Goal: Task Accomplishment & Management: Manage account settings

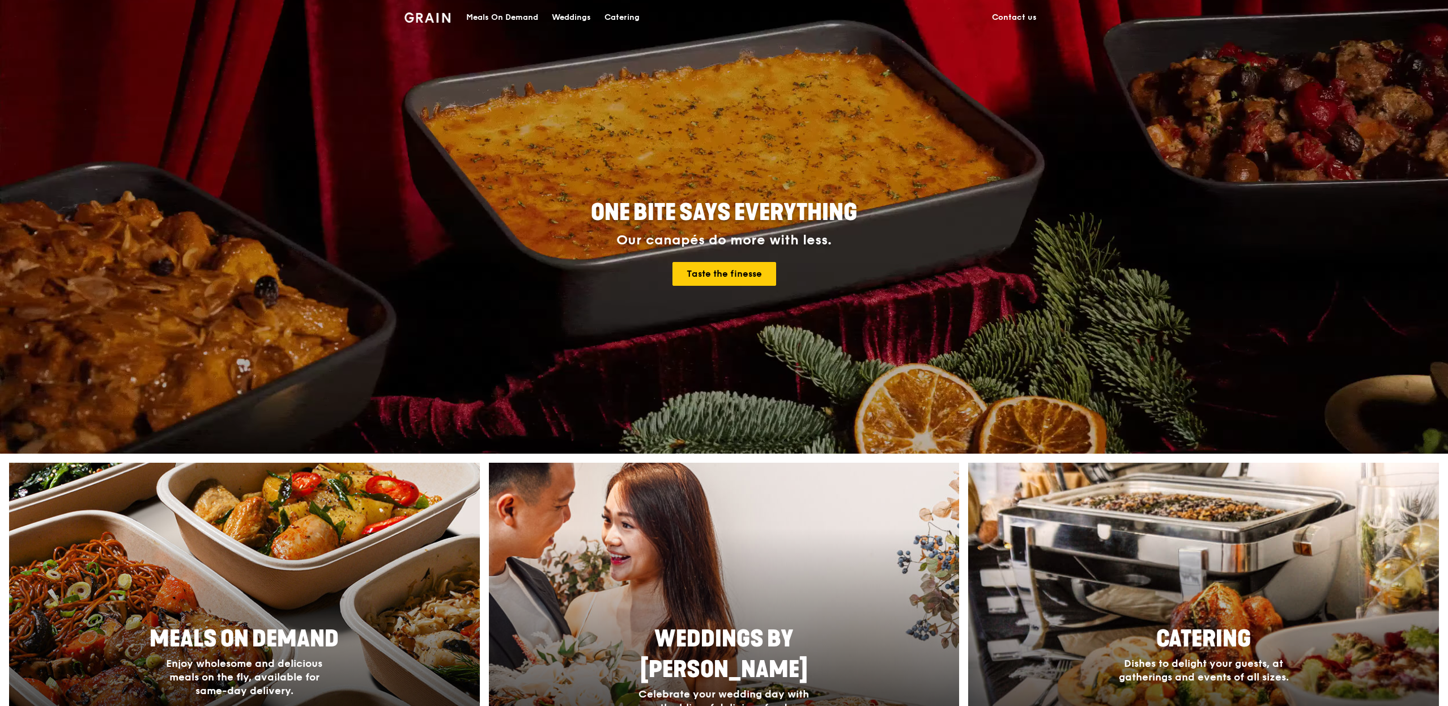
click at [521, 24] on div "Meals On Demand" at bounding box center [502, 18] width 72 height 34
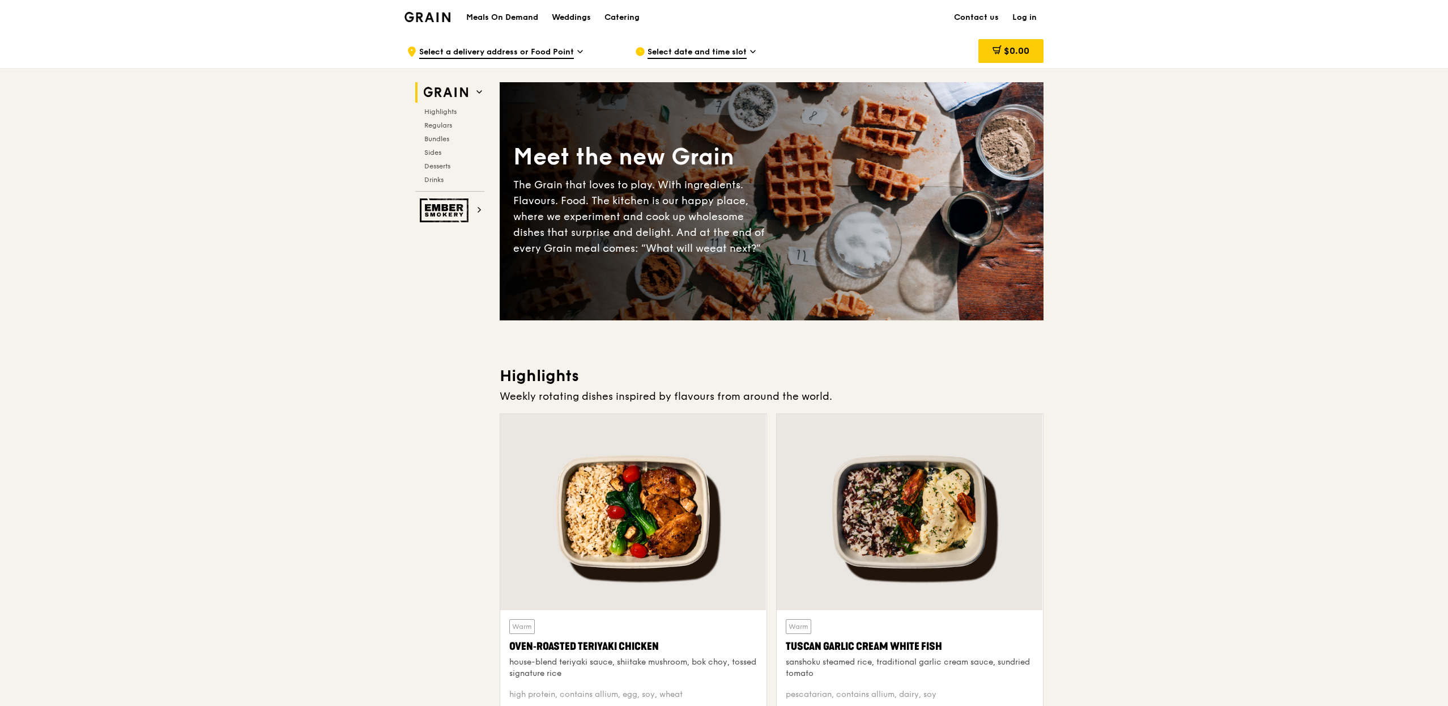
click at [1038, 12] on link "Log in" at bounding box center [1025, 18] width 38 height 34
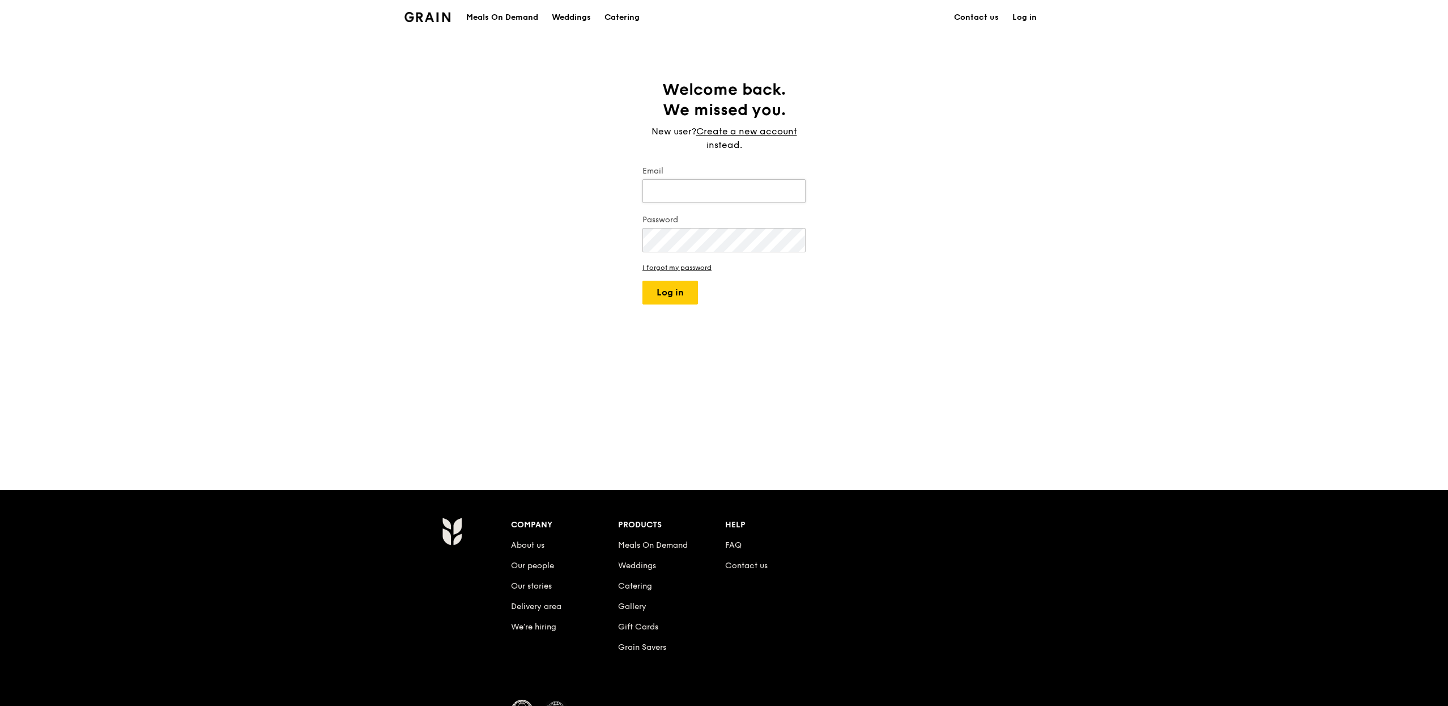
click at [725, 179] on input "Email" at bounding box center [724, 191] width 163 height 24
type input "[PERSON_NAME][EMAIL_ADDRESS][DOMAIN_NAME]"
click at [643, 281] on button "Log in" at bounding box center [671, 293] width 56 height 24
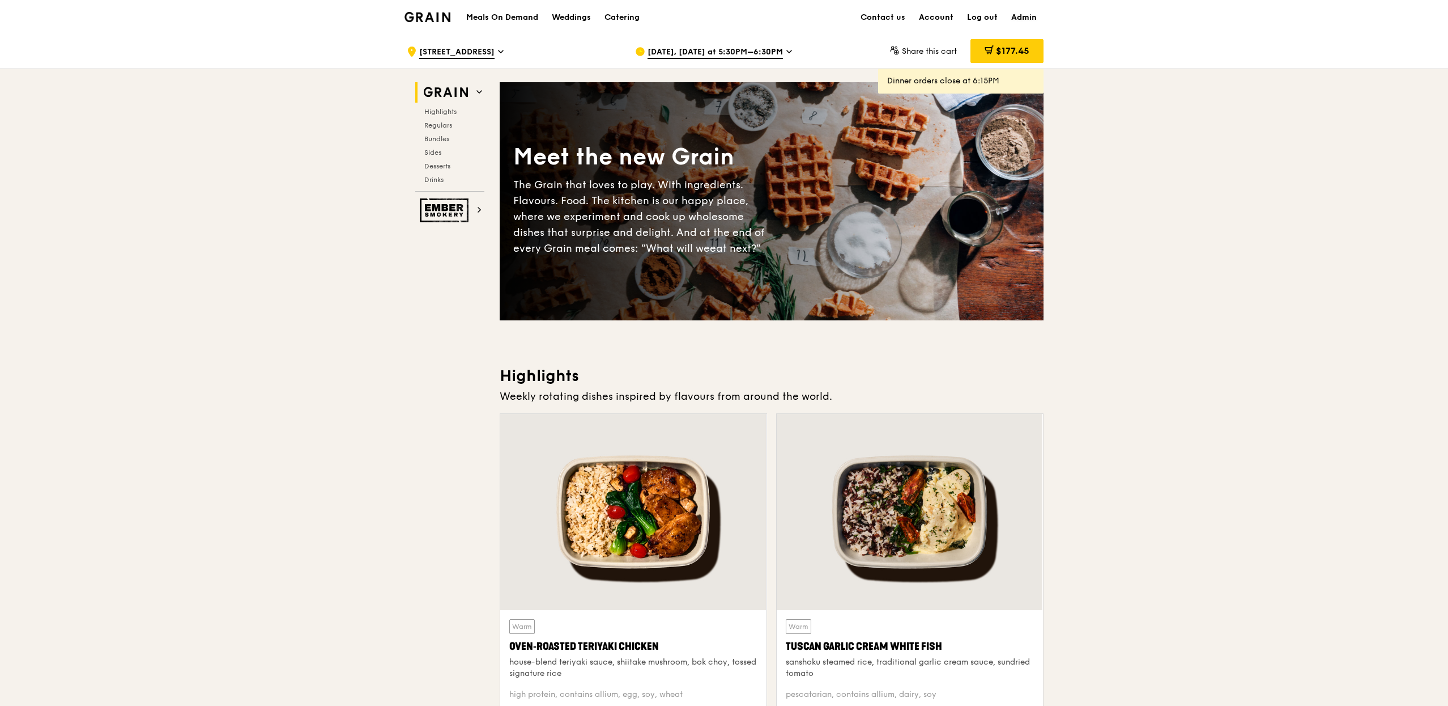
click at [1025, 20] on link "Admin" at bounding box center [1024, 18] width 39 height 34
select select "100"
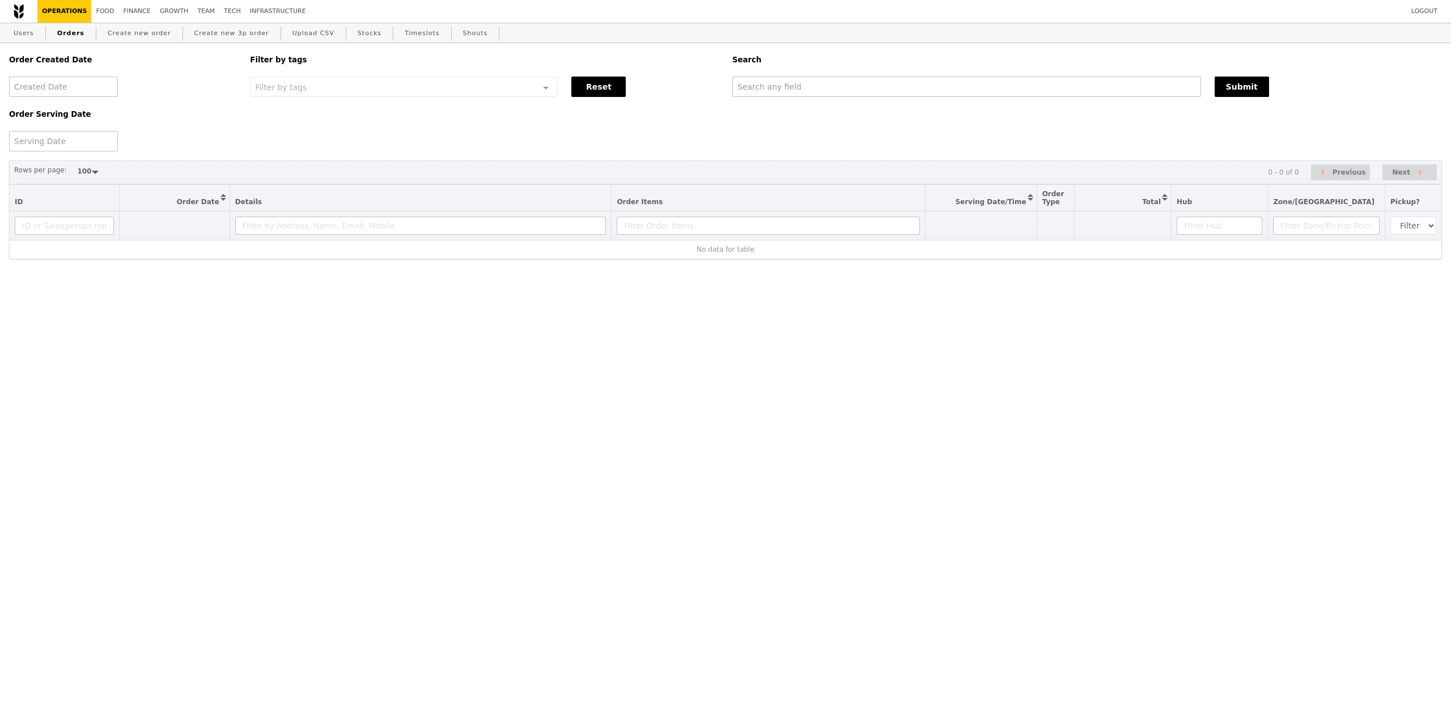
click at [831, 101] on div "Order Created Date Order Serving Date Filter by tags Filter by tags Meal_Plan W…" at bounding box center [725, 97] width 1446 height 108
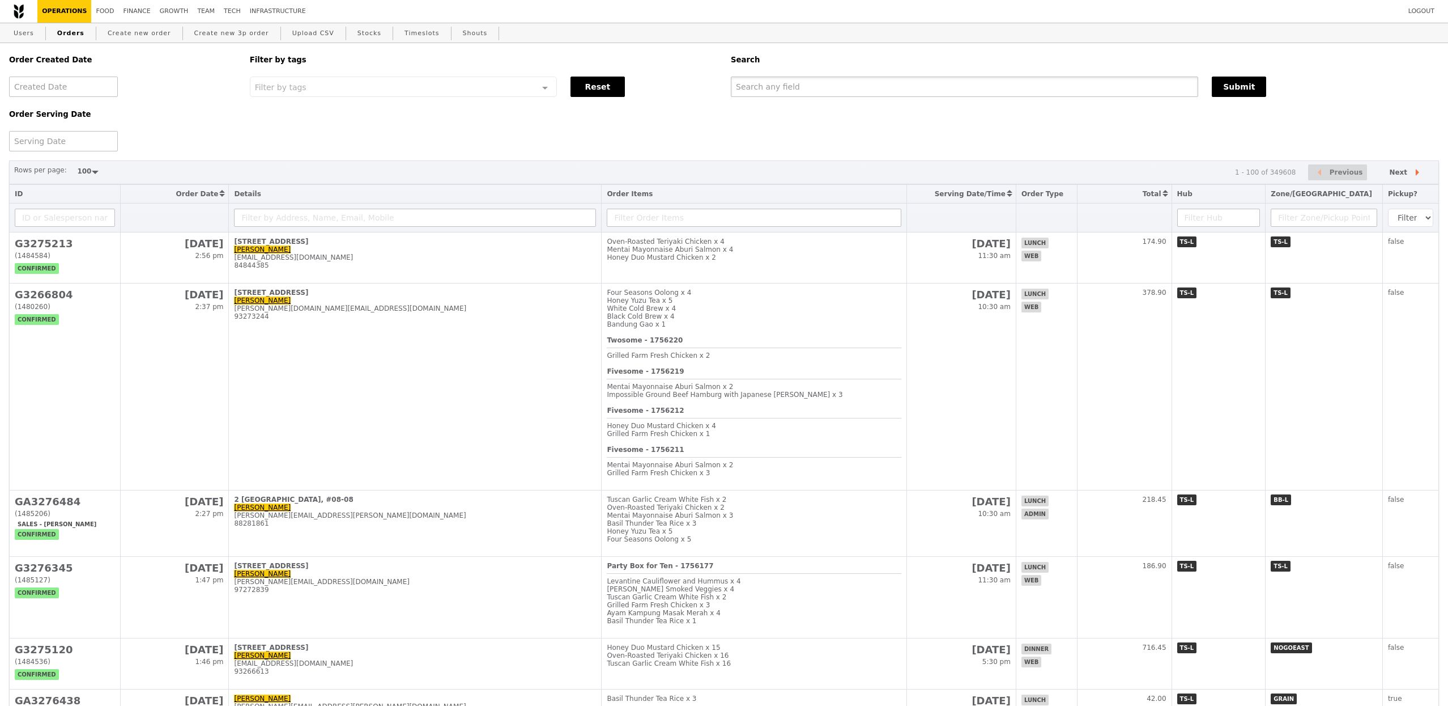
click at [838, 95] on input "text" at bounding box center [965, 87] width 468 height 20
paste input "[PERSON_NAME][EMAIL_ADDRESS][DOMAIN_NAME]"
type input "[PERSON_NAME][EMAIL_ADDRESS][DOMAIN_NAME]"
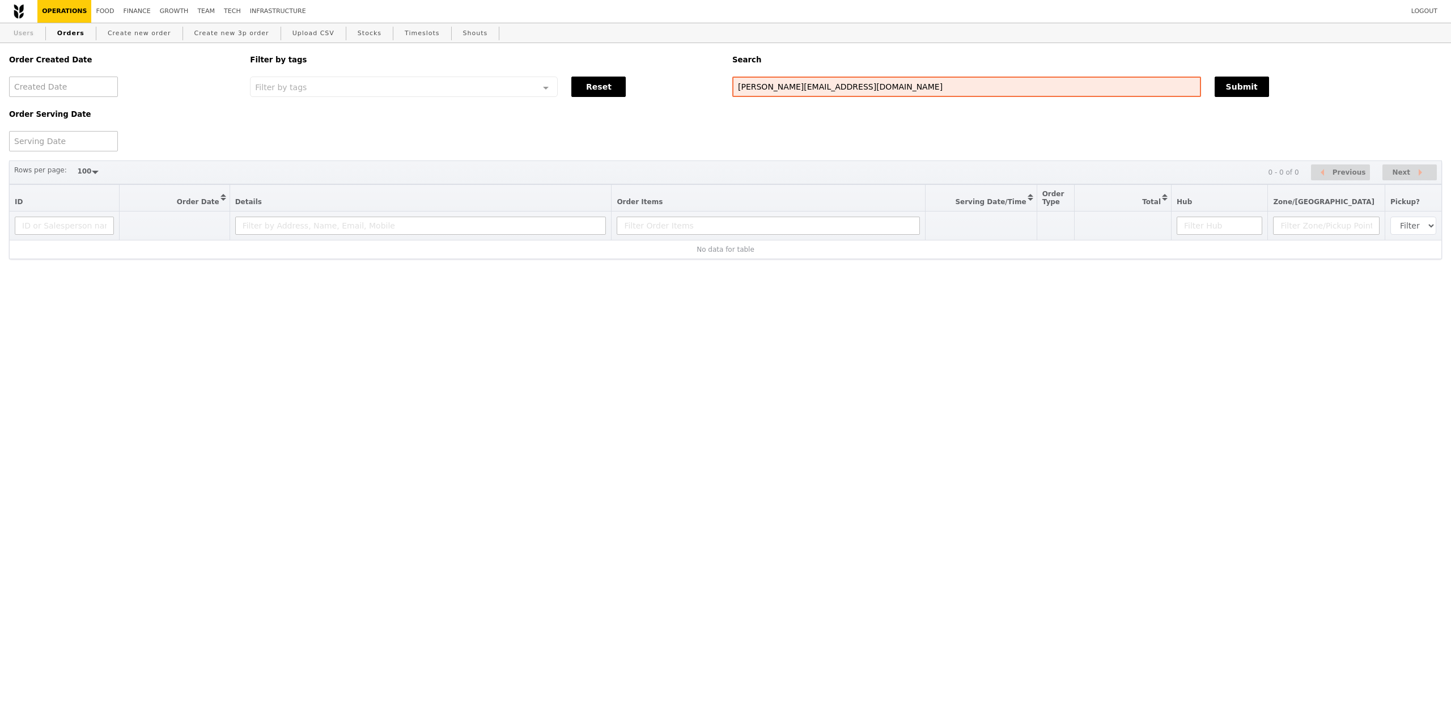
click at [33, 35] on link "Users" at bounding box center [23, 33] width 29 height 20
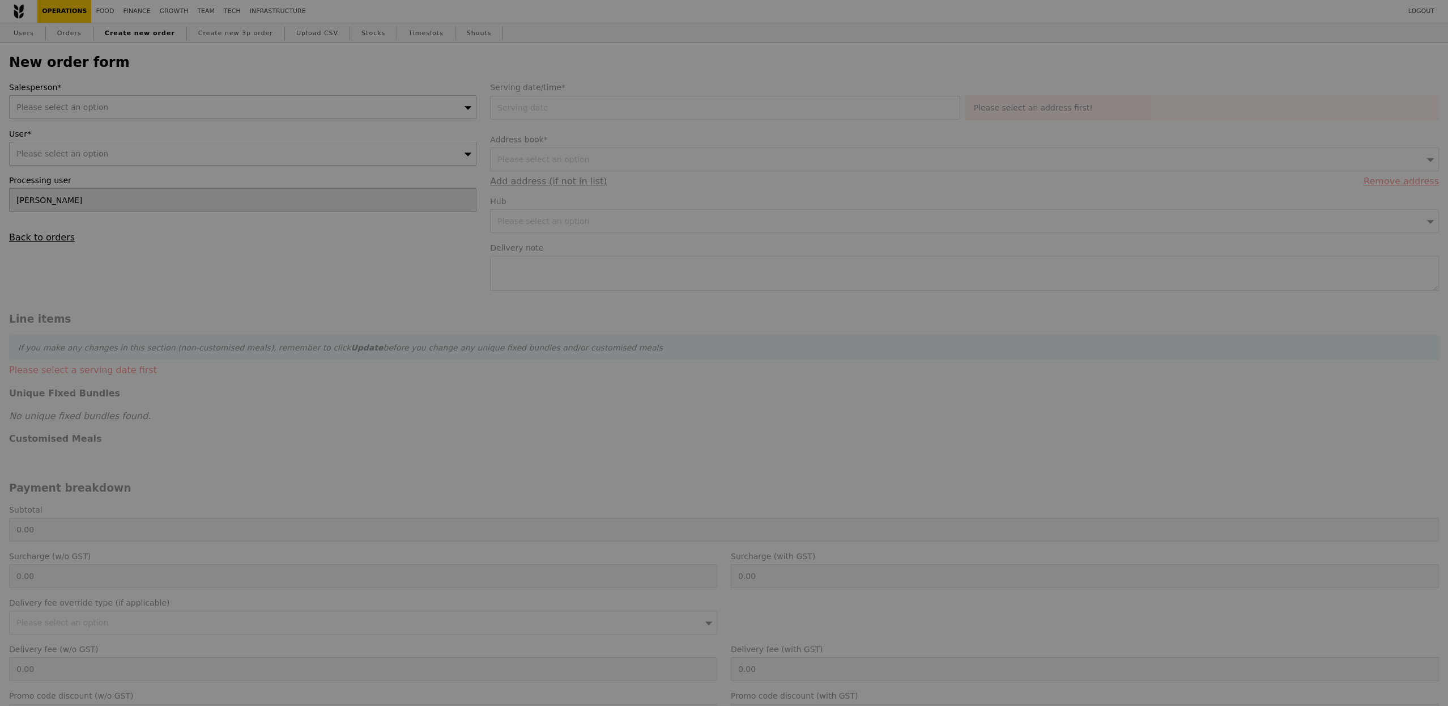
type input "Confirm"
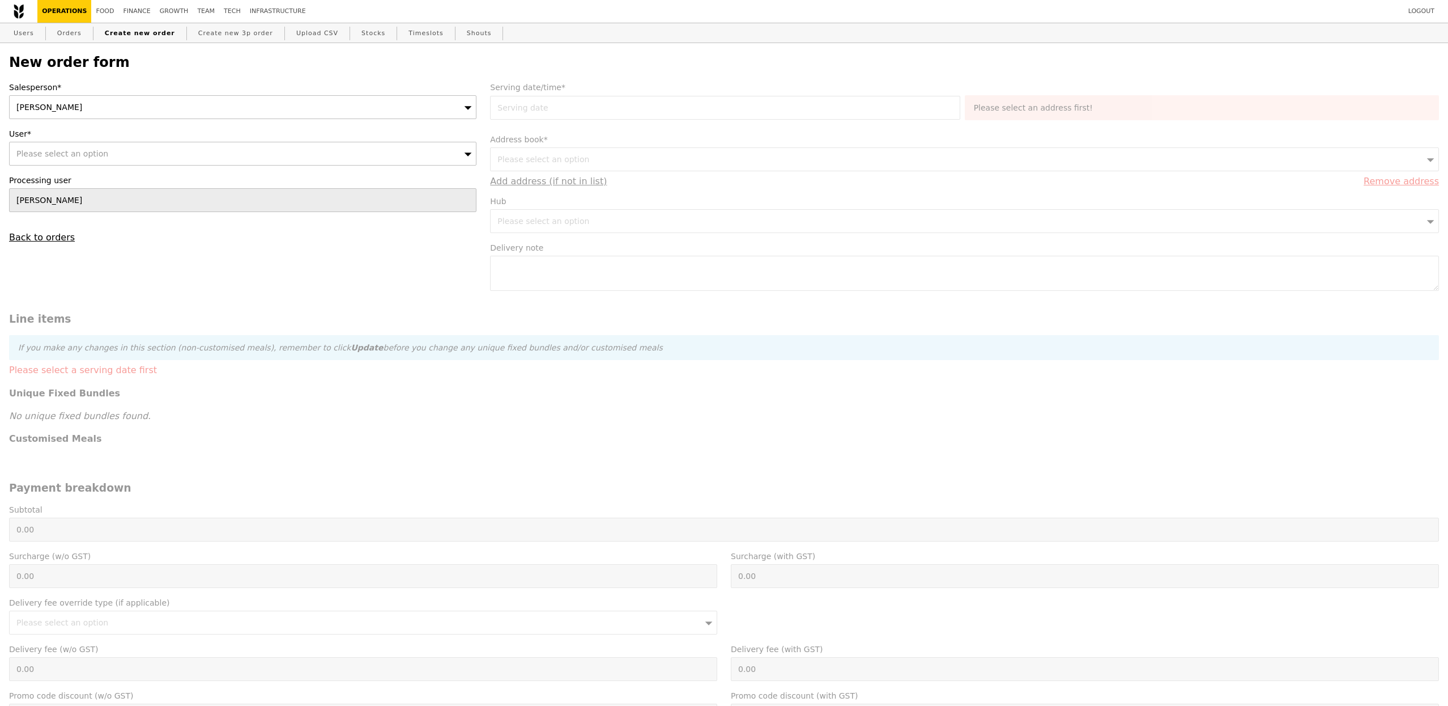
click at [135, 162] on div "Please select an option" at bounding box center [243, 154] width 468 height 24
click at [161, 111] on div "[PERSON_NAME]" at bounding box center [243, 107] width 468 height 24
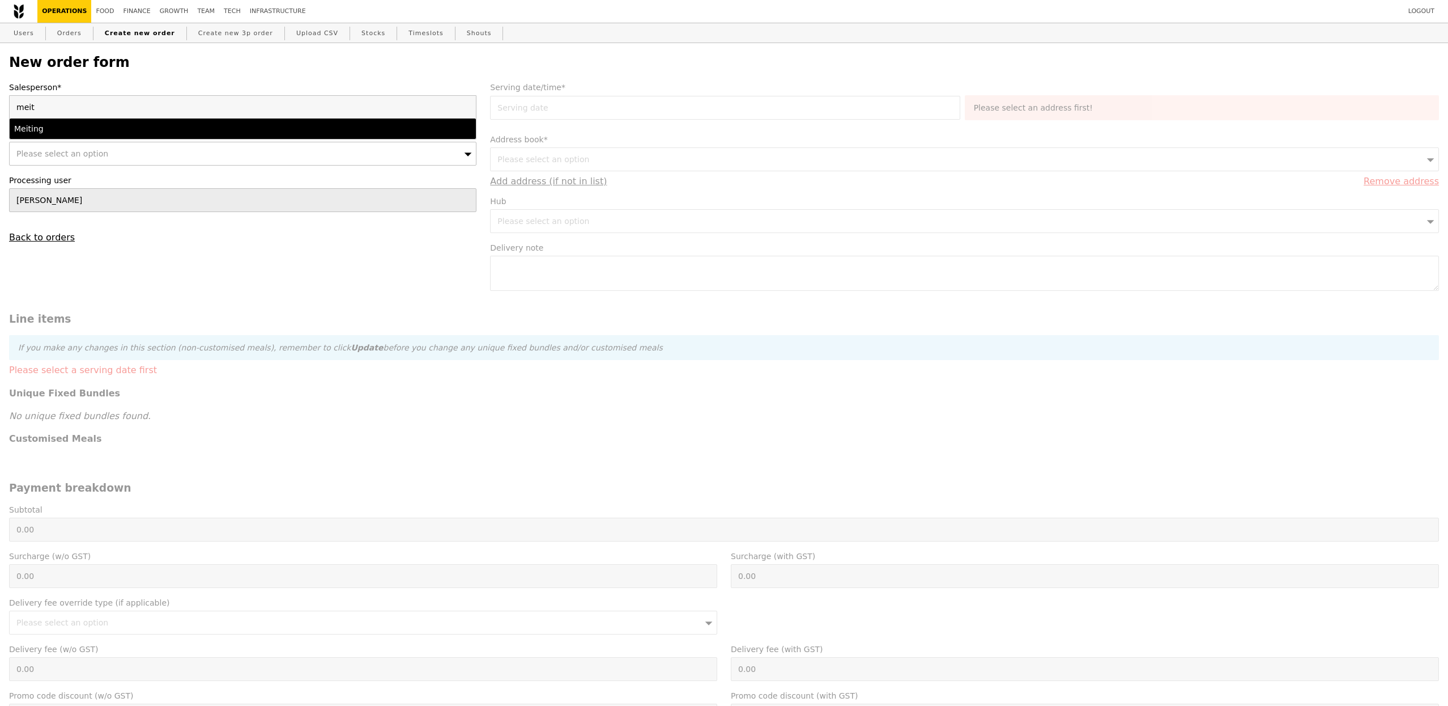
type input "meit"
click at [146, 132] on div "Meiting" at bounding box center [185, 128] width 343 height 11
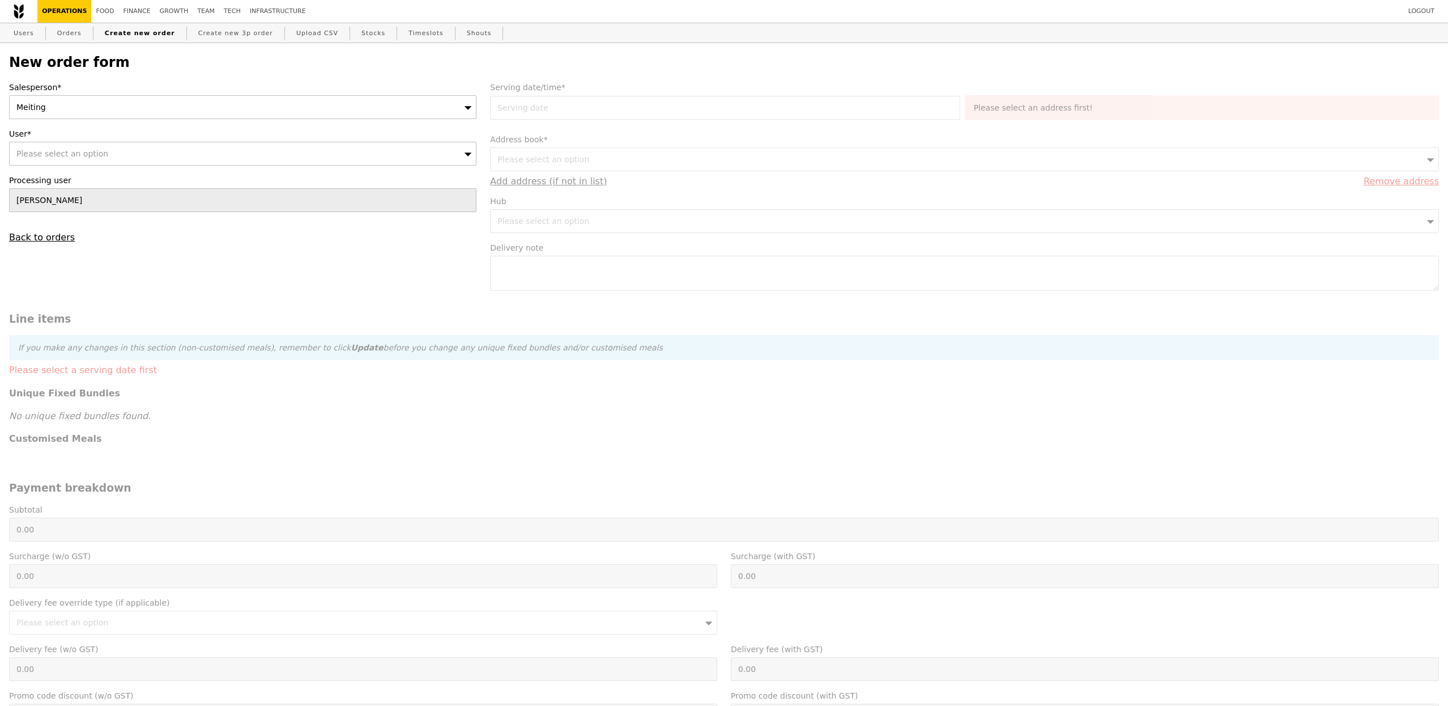
click at [145, 142] on div "Please select an option" at bounding box center [243, 154] width 468 height 24
type input "g"
type input "fuzy"
type input "Confirm"
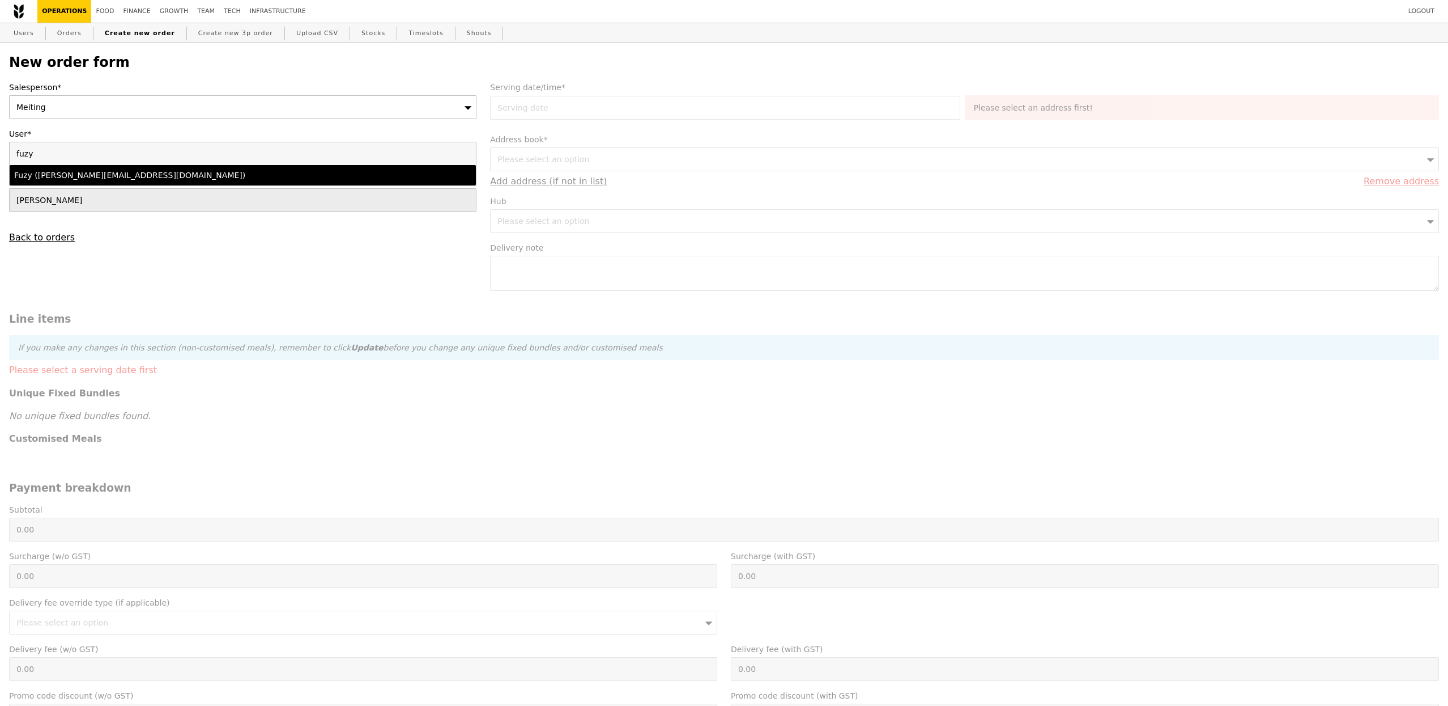
type input "fuzy"
click at [135, 177] on div "Fuzy (abdulrahim.nurul.fuziana@ktph.com.sg)" at bounding box center [185, 174] width 343 height 11
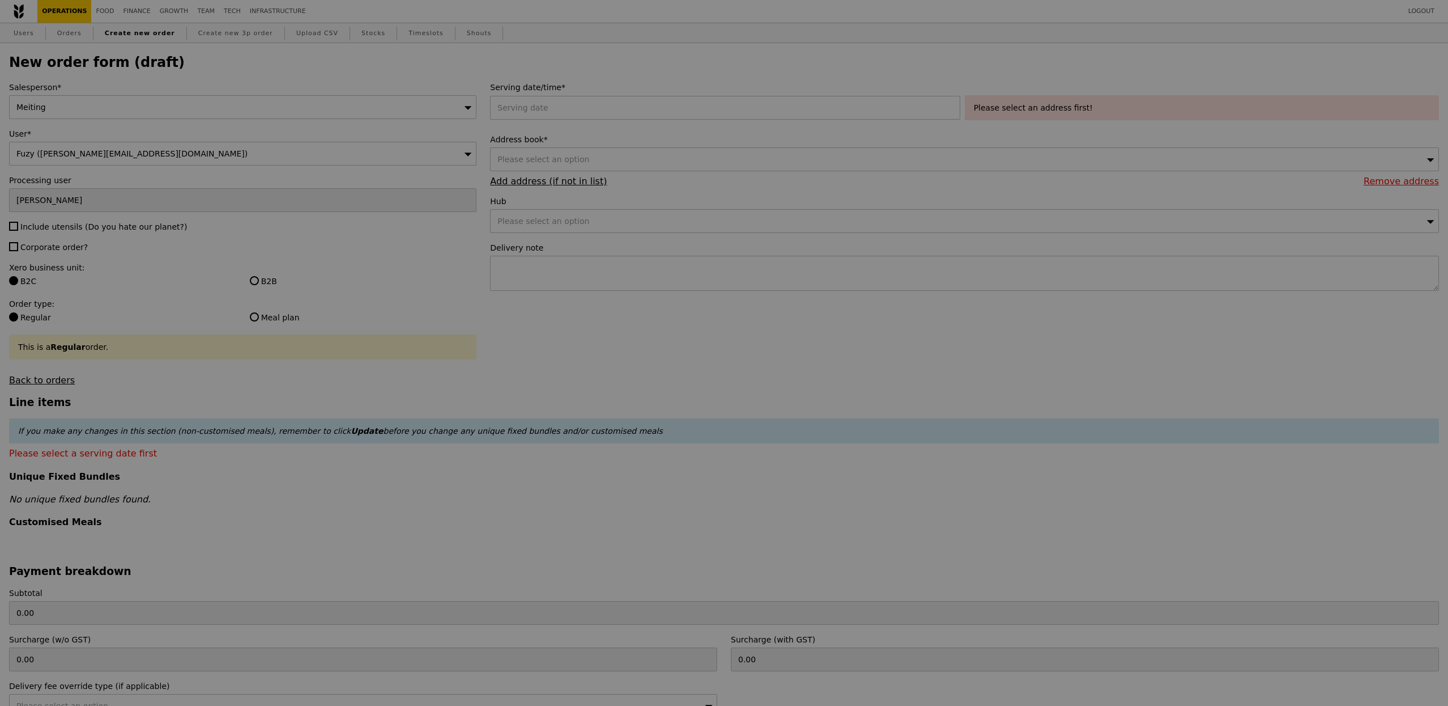
type input "Confirm"
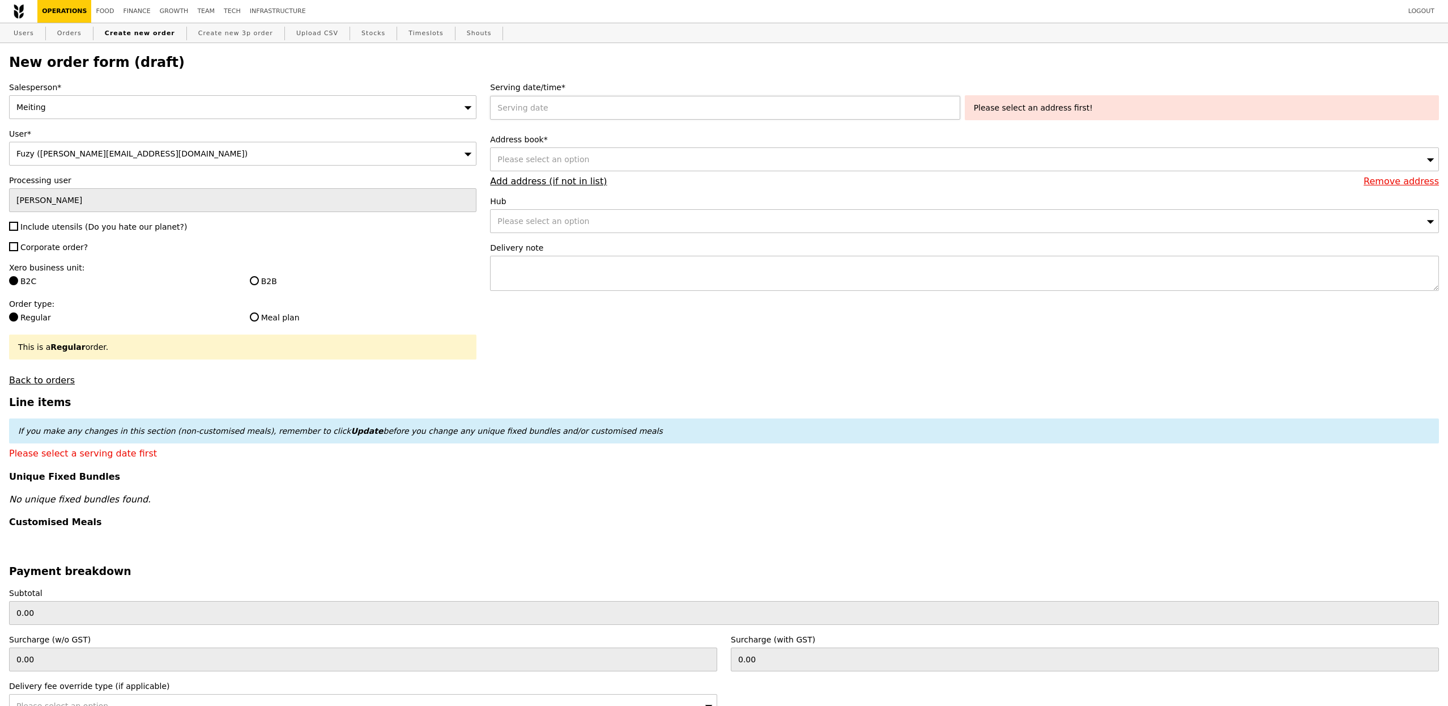
click at [598, 118] on div at bounding box center [727, 108] width 474 height 24
click at [654, 100] on div at bounding box center [727, 108] width 474 height 24
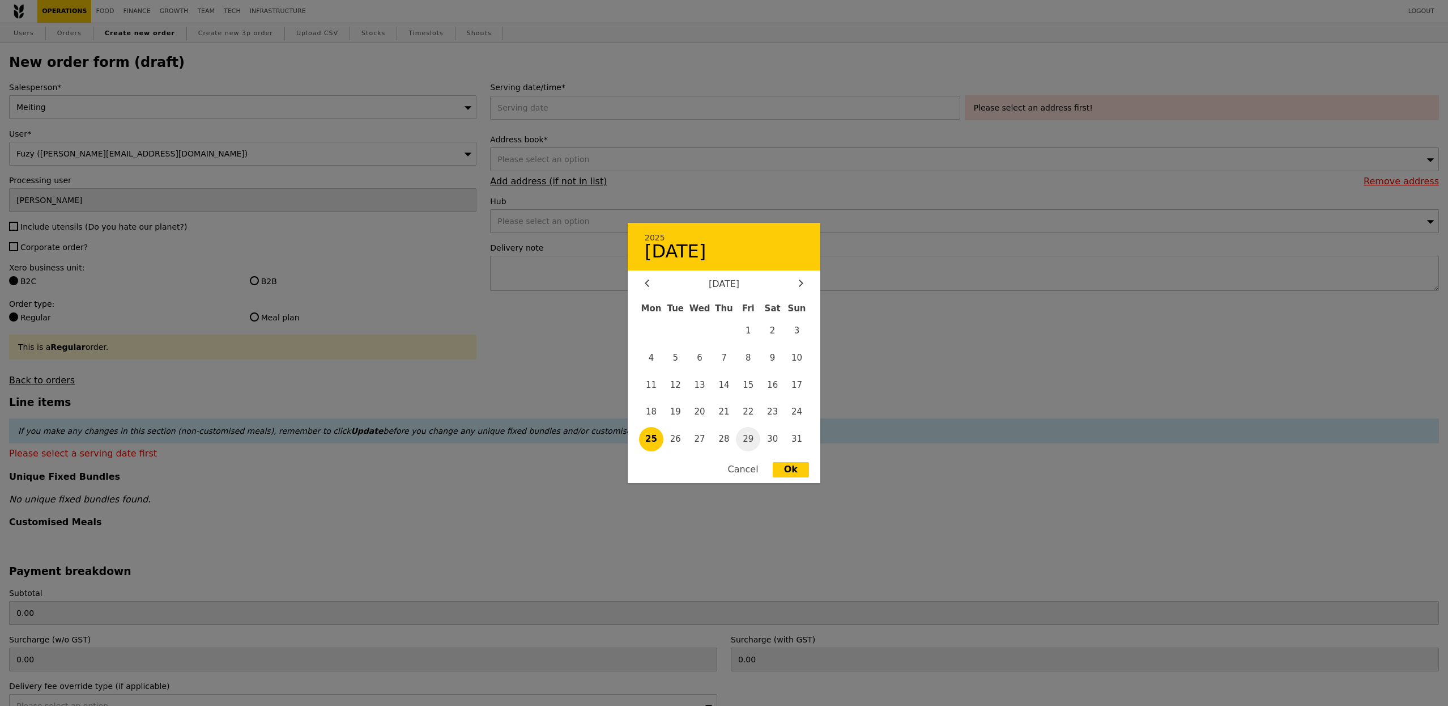
click at [752, 436] on span "29" at bounding box center [748, 439] width 24 height 24
type input "29 Aug 2025"
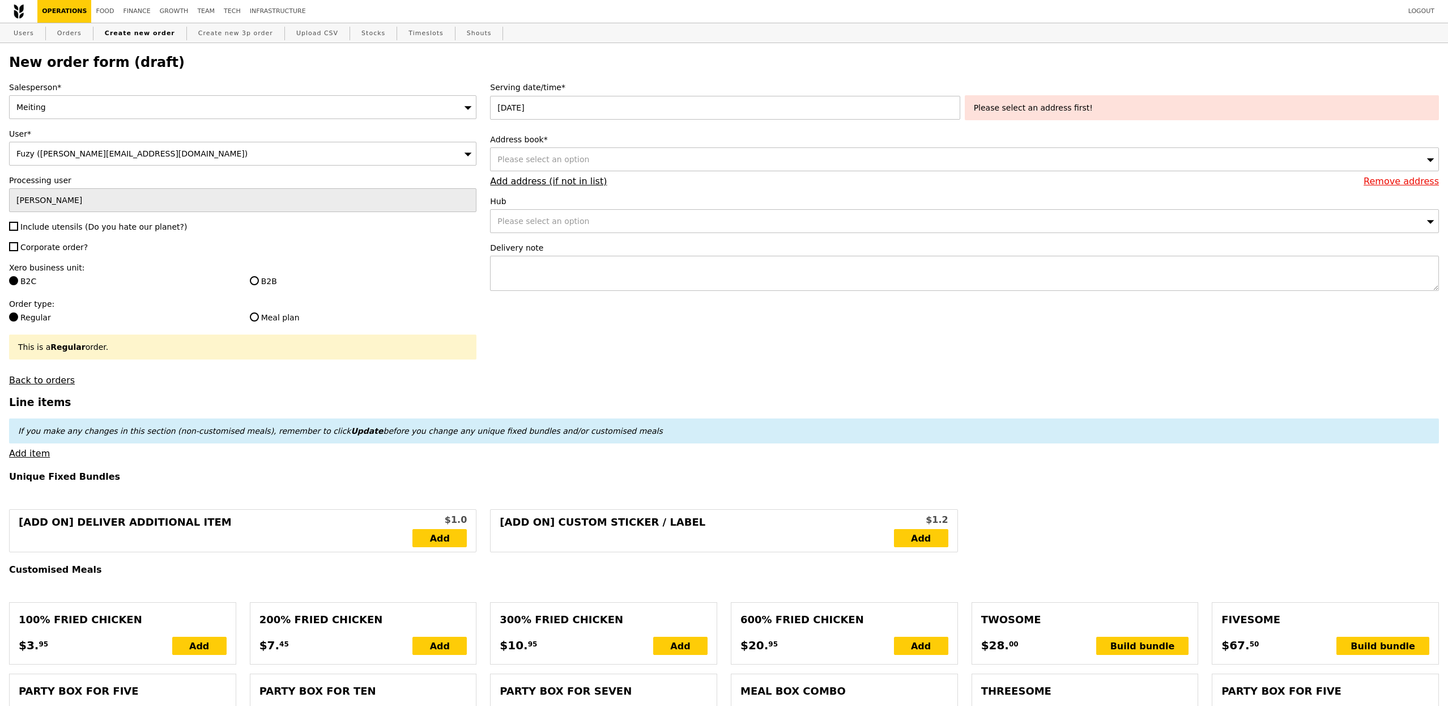
click at [604, 160] on div "Please select an option" at bounding box center [964, 159] width 949 height 24
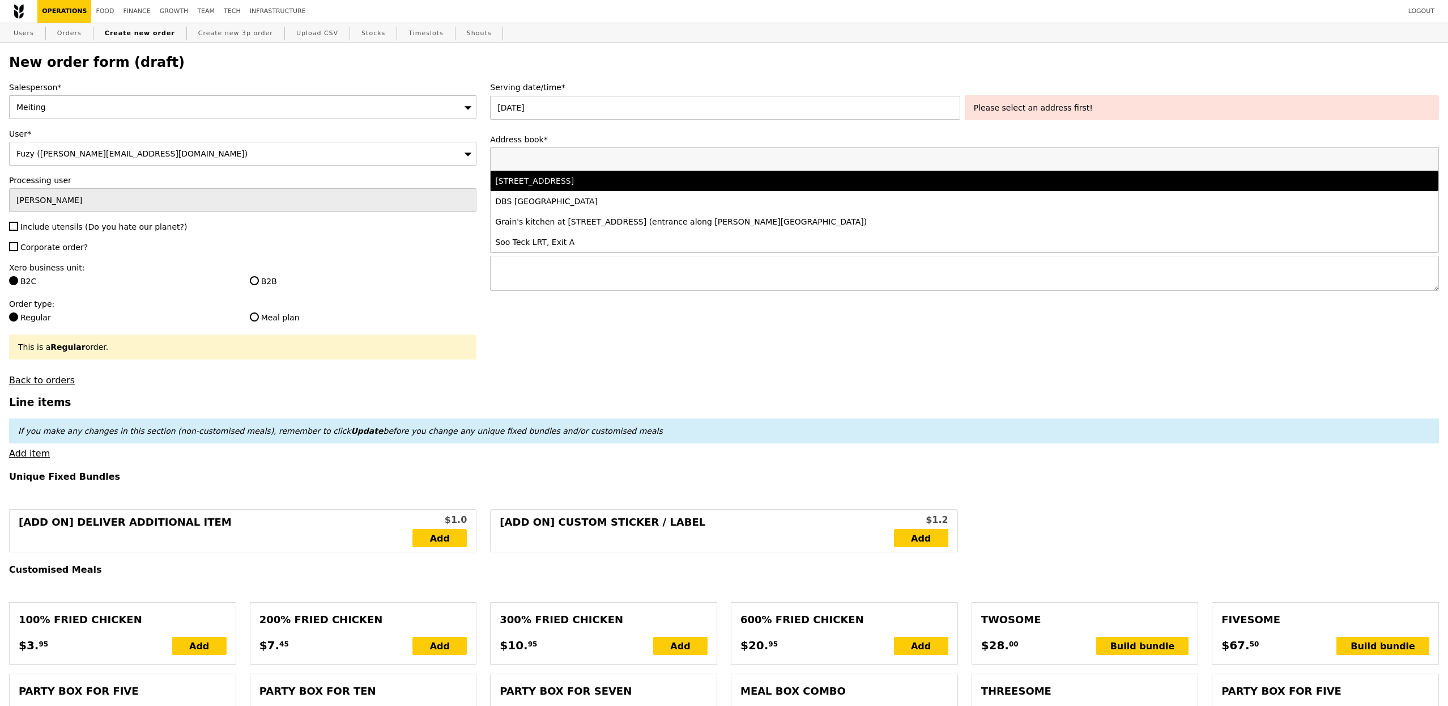
click at [607, 174] on li "676 Woodlands Drive 71, #4-, Singapore 730676" at bounding box center [965, 181] width 948 height 20
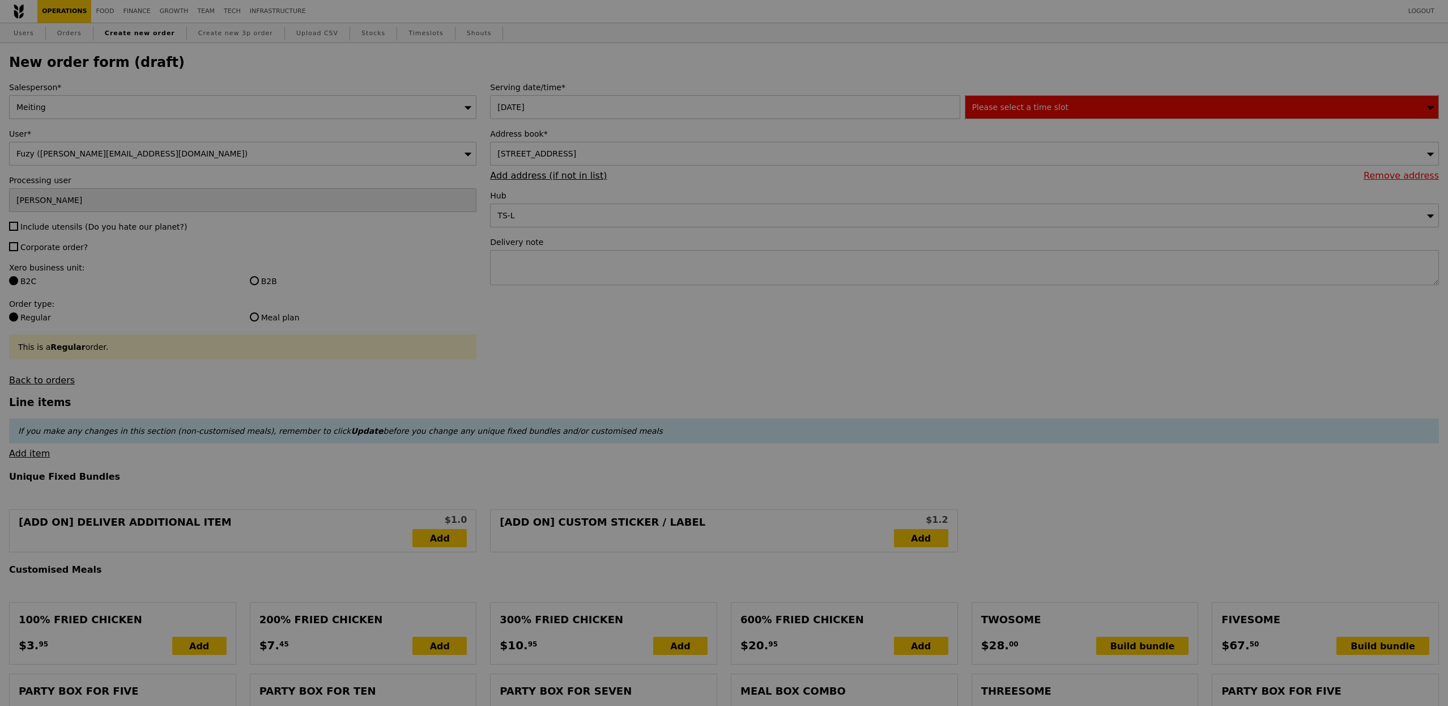
type input "Confirm"
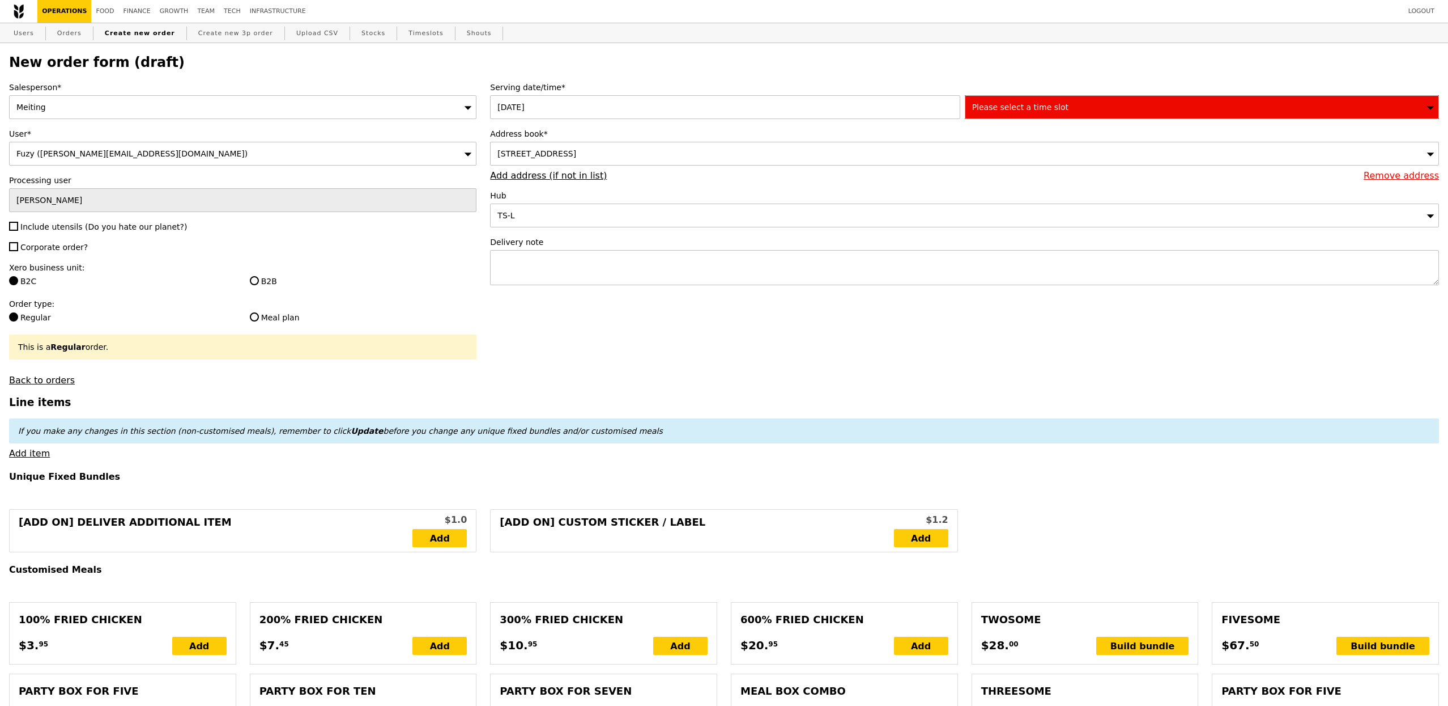
click at [134, 229] on span "Include utensils (Do you hate our planet?)" at bounding box center [103, 226] width 167 height 9
click at [18, 229] on input "Include utensils (Do you hate our planet?)" at bounding box center [13, 226] width 9 height 9
checkbox input "true"
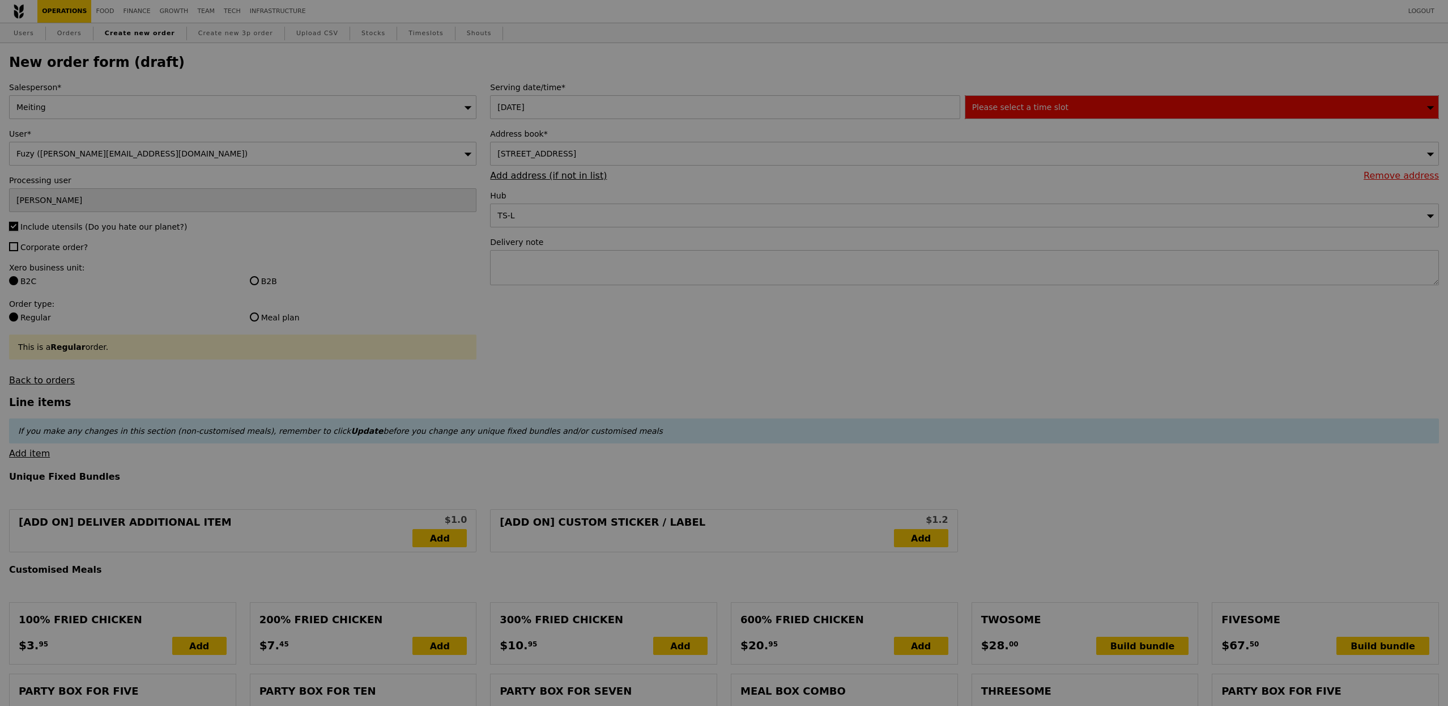
type input "Confirm"
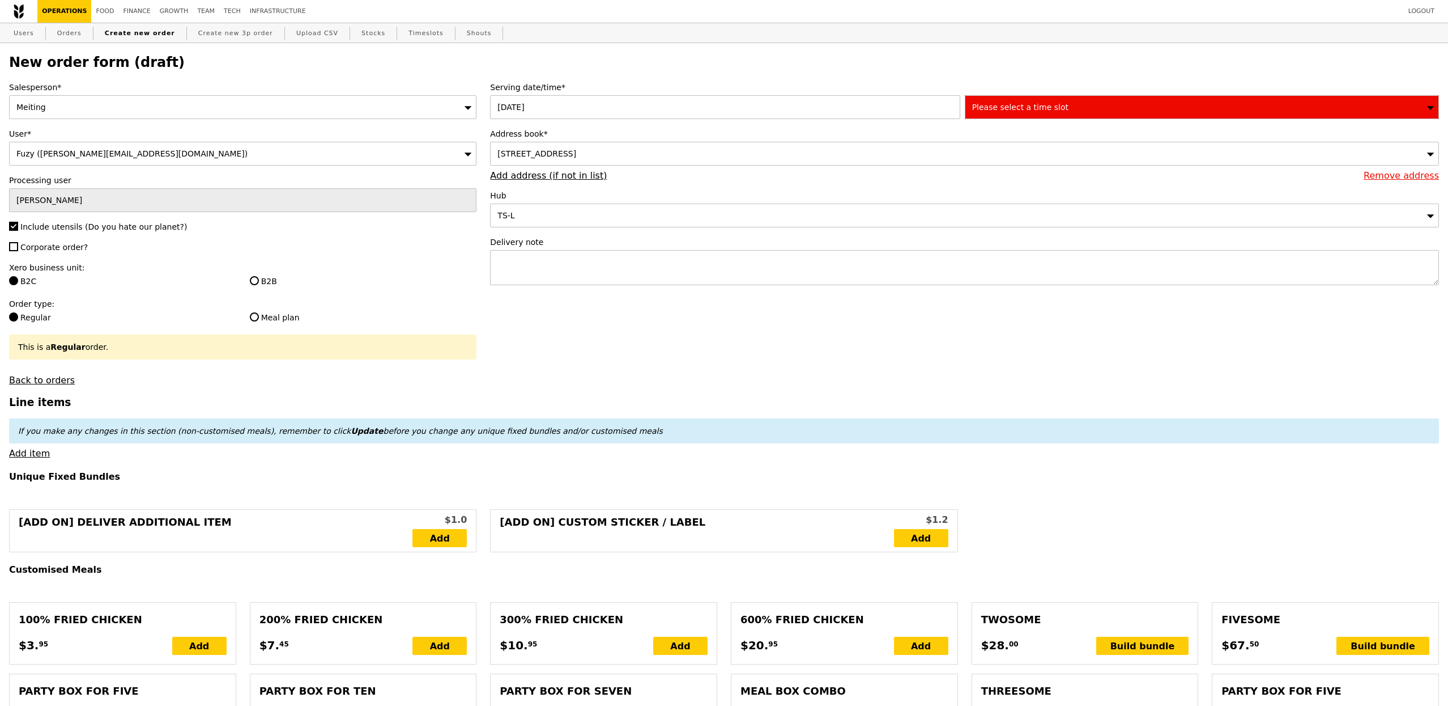
click at [74, 249] on span "Corporate order?" at bounding box center [53, 247] width 67 height 9
click at [18, 249] on input "Corporate order?" at bounding box center [13, 246] width 9 height 9
checkbox input "true"
click at [269, 273] on label "Xero business unit:" at bounding box center [243, 267] width 468 height 11
click at [270, 278] on label "B2B" at bounding box center [363, 280] width 227 height 11
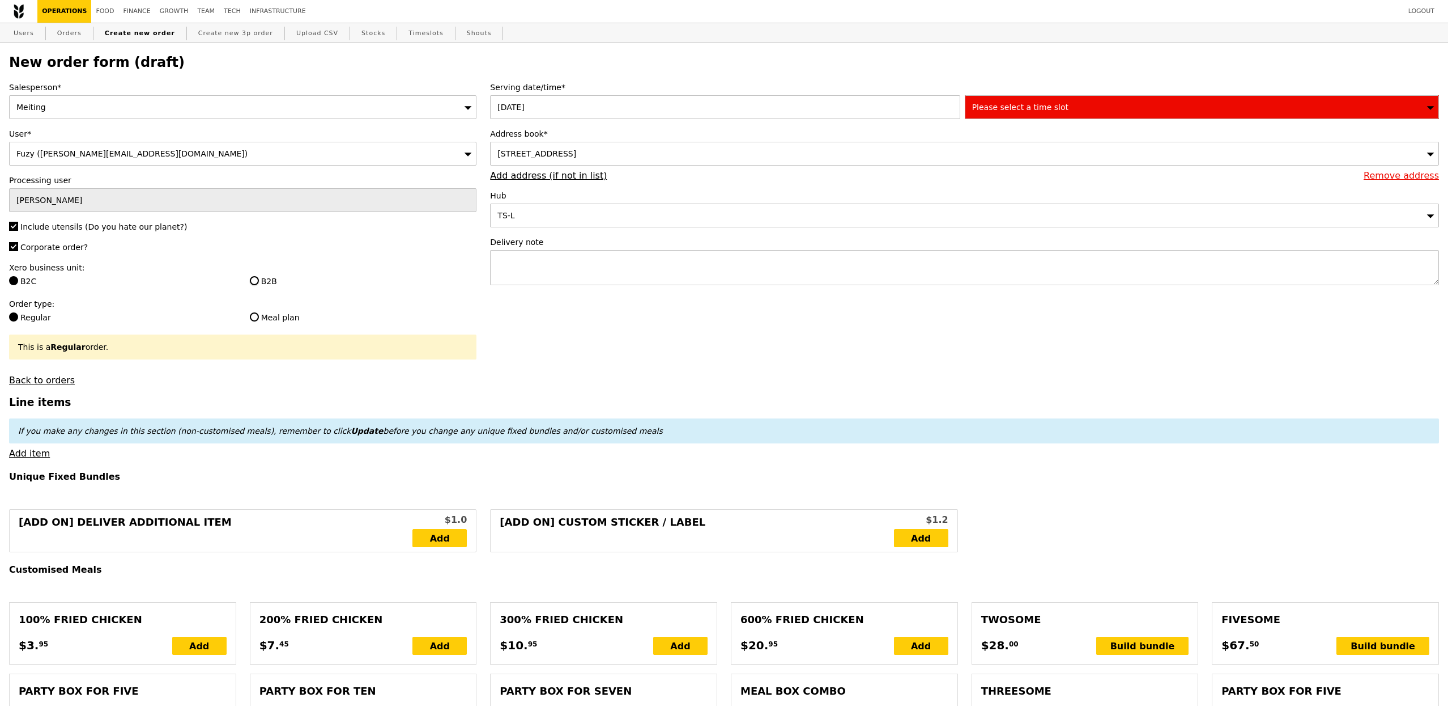
click at [259, 278] on input "B2B" at bounding box center [254, 280] width 9 height 9
radio input "true"
type input "Loading..."
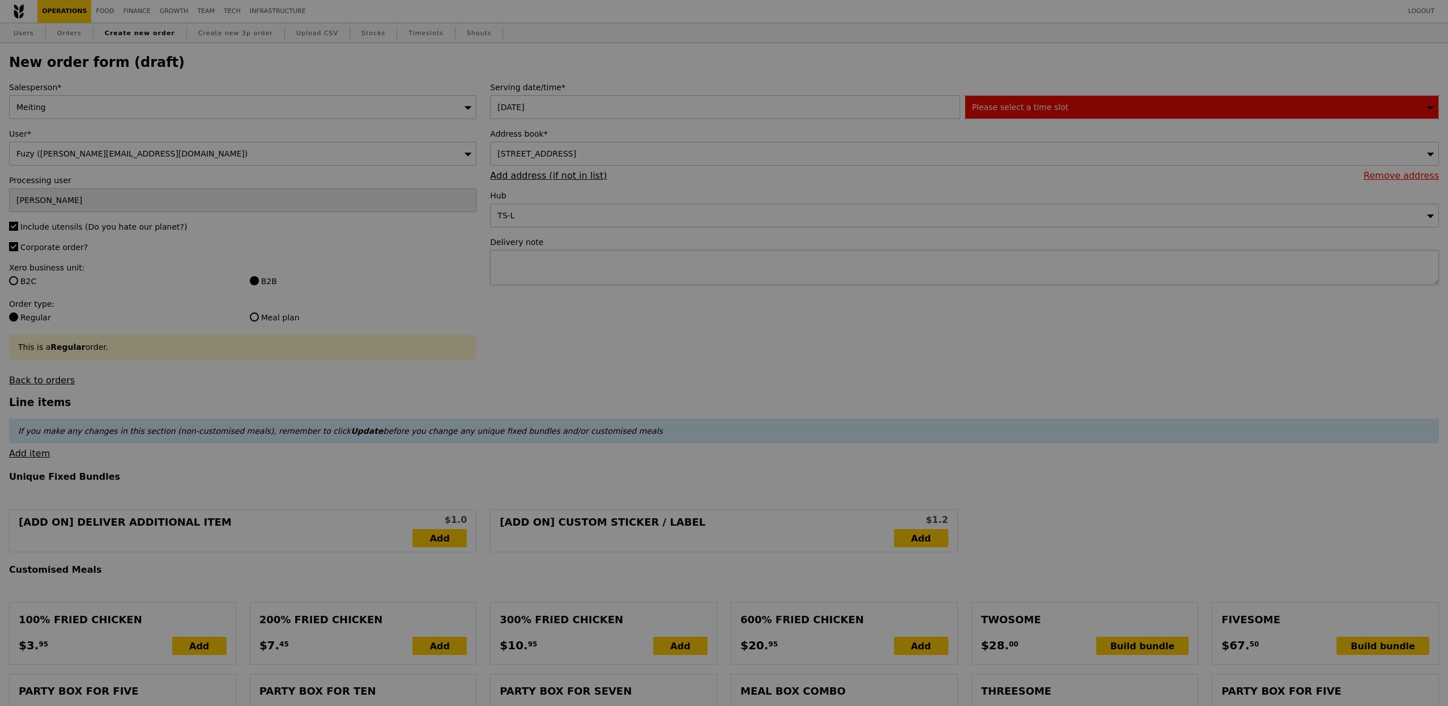
type input "13.76"
type input "15.00"
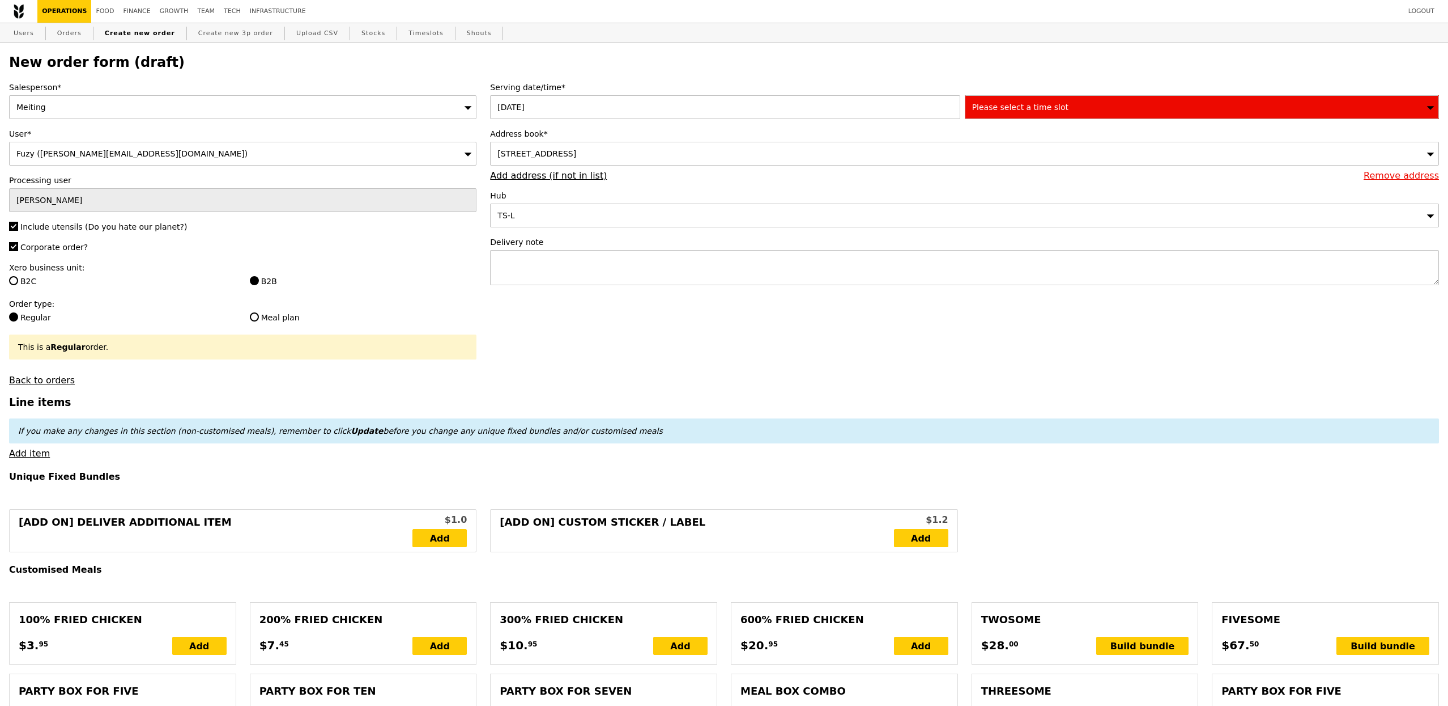
click at [990, 107] on span "Please select a time slot" at bounding box center [1020, 107] width 96 height 9
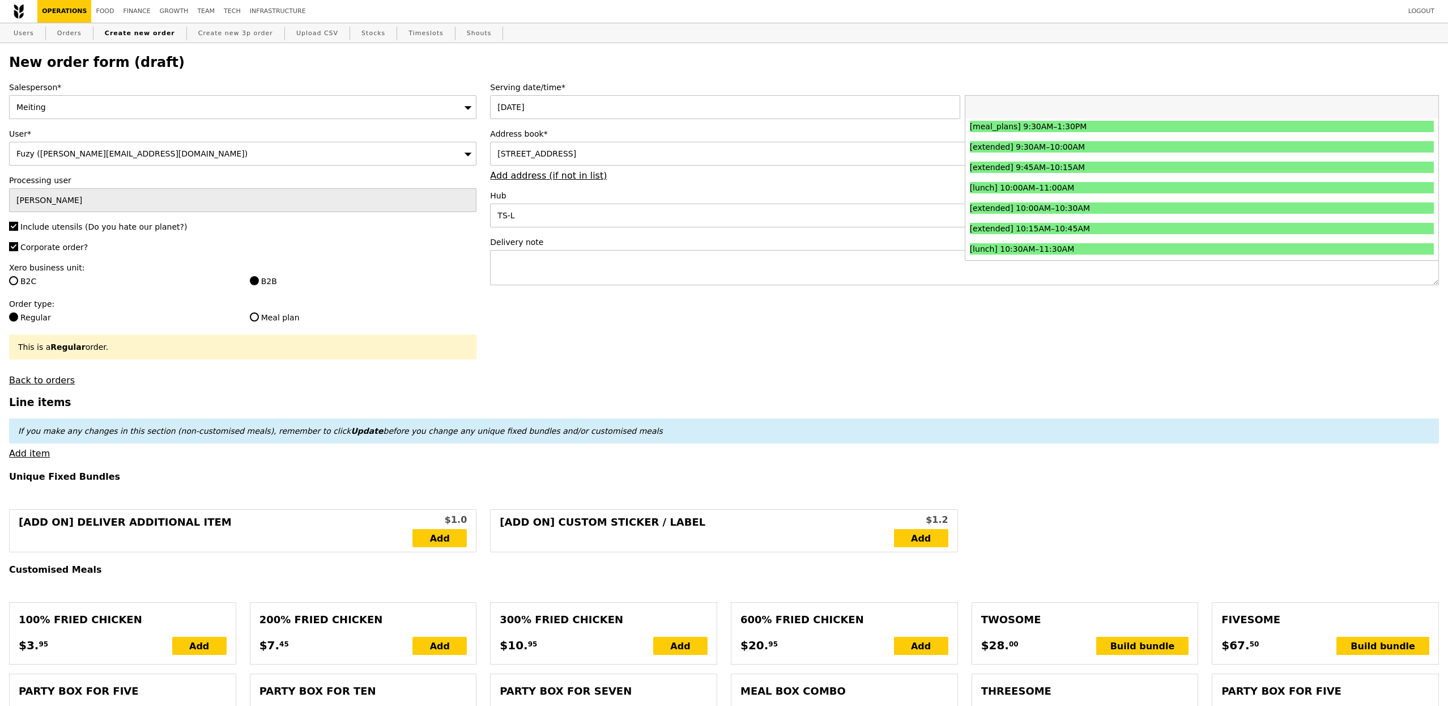
scroll to position [376, 0]
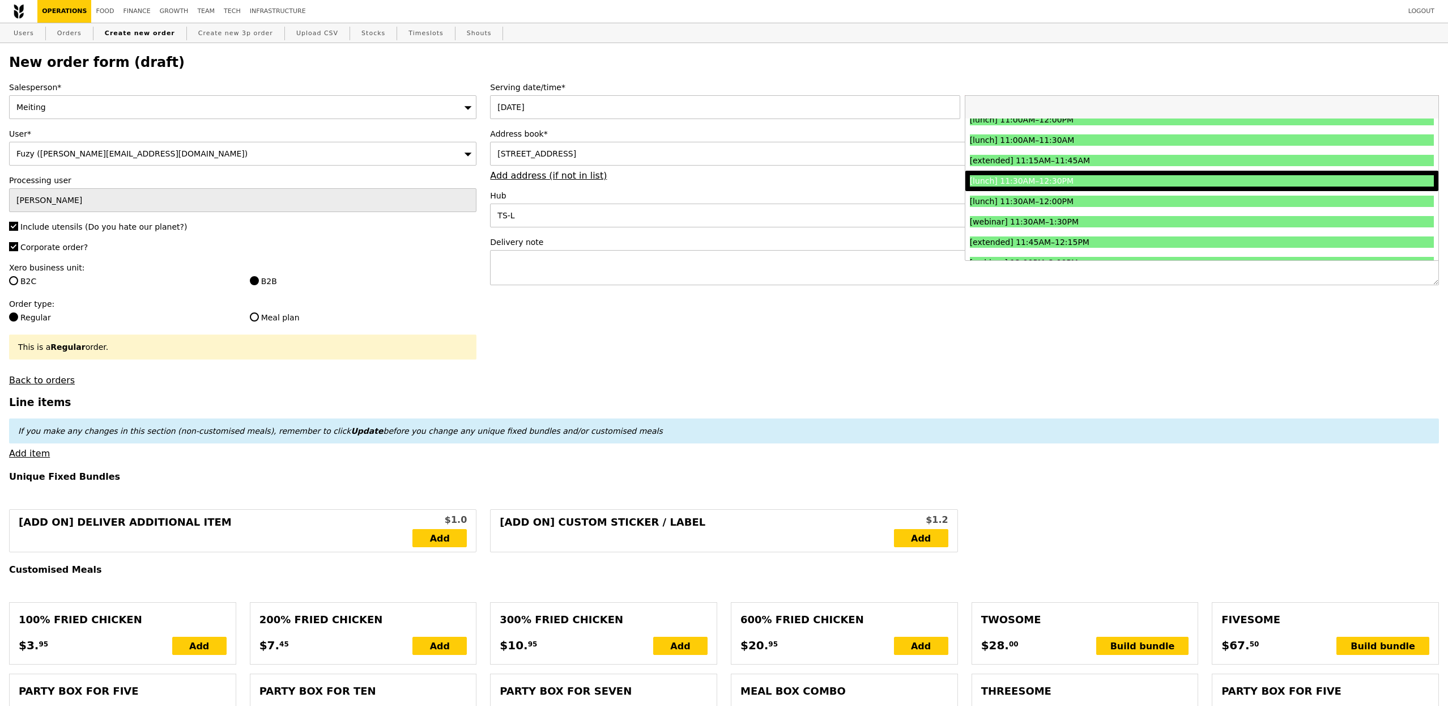
click at [1017, 184] on div "[lunch] 11:30AM–12:30PM" at bounding box center [1144, 180] width 348 height 11
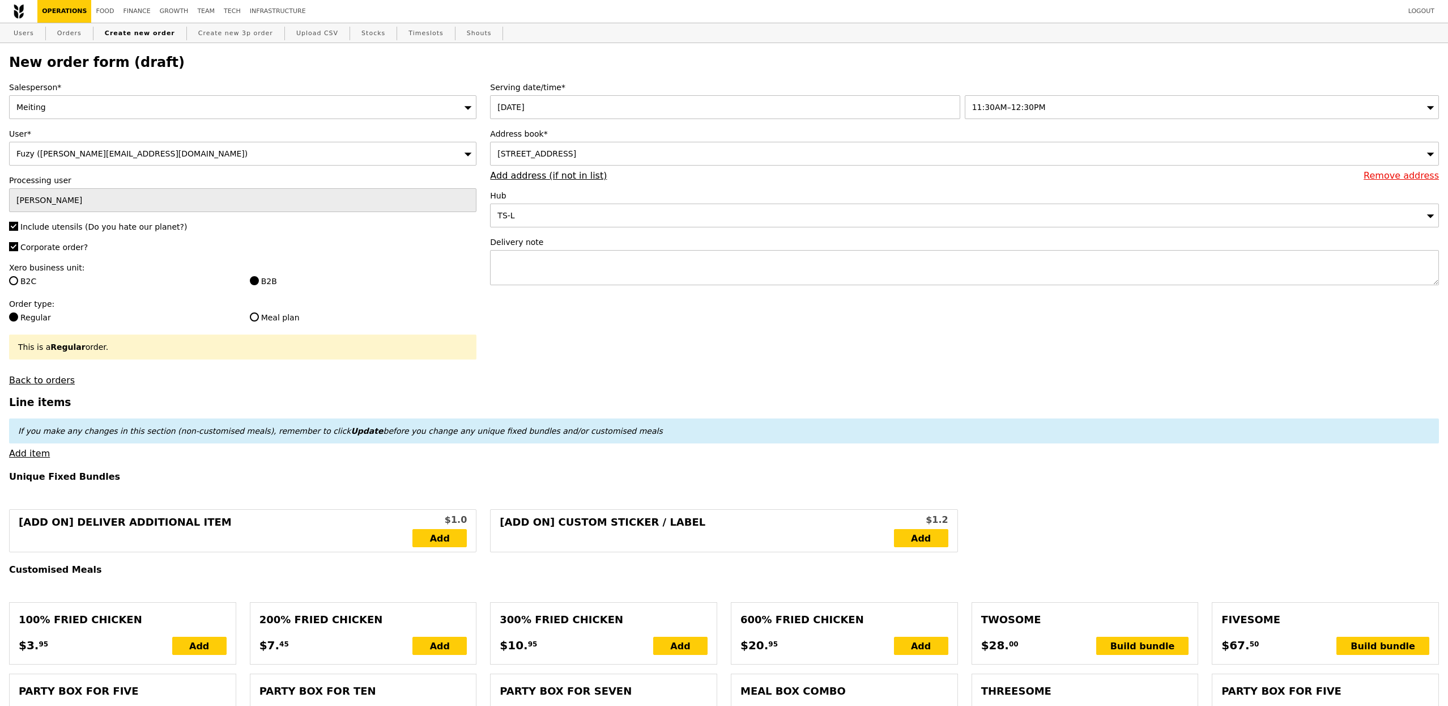
type input "Confirm"
click at [550, 287] on div "Delivery note" at bounding box center [964, 261] width 949 height 51
click at [563, 264] on textarea at bounding box center [964, 267] width 949 height 35
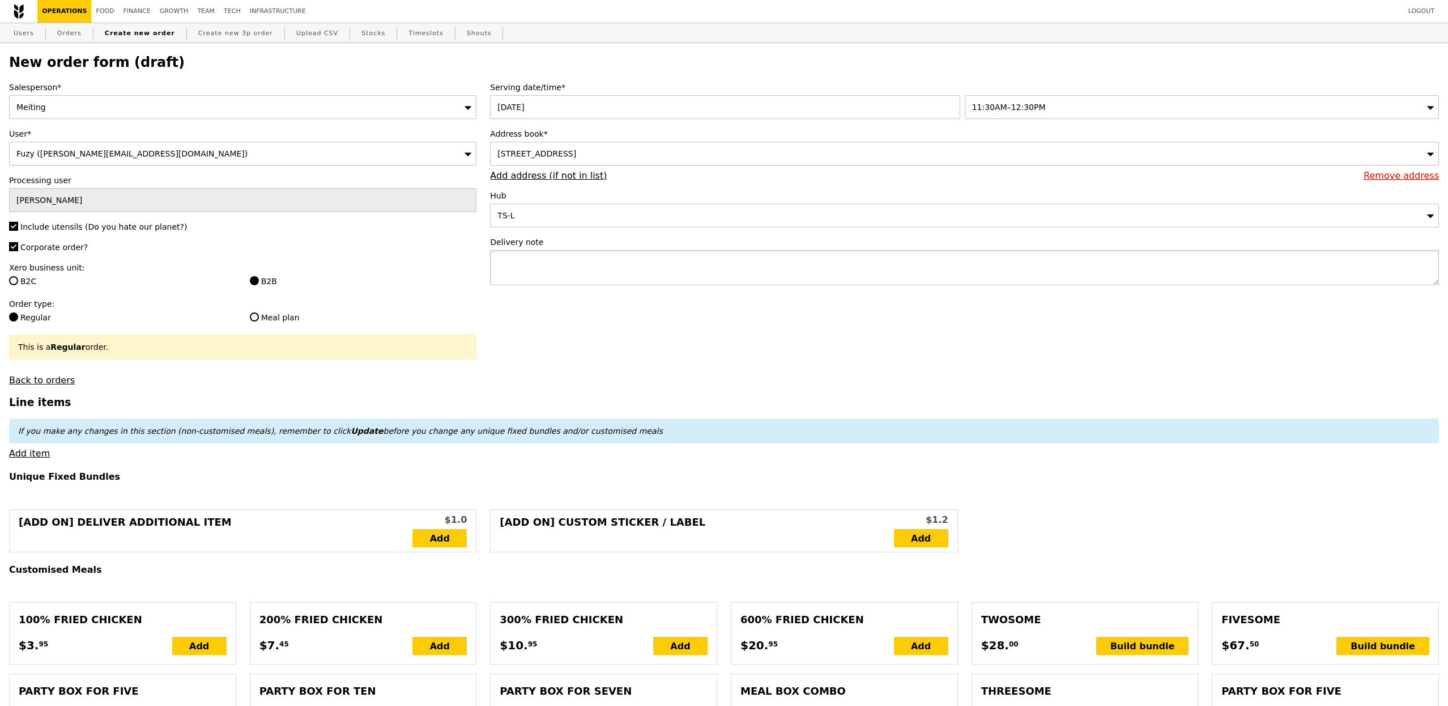
paste textarea "12.15pm"
type textarea "12.15pm delivery please"
type input "Confirm"
paste textarea "Delivery address: Admiralty Medical Centre, Level 4 Blk 676 Woodlands Drive 71,…"
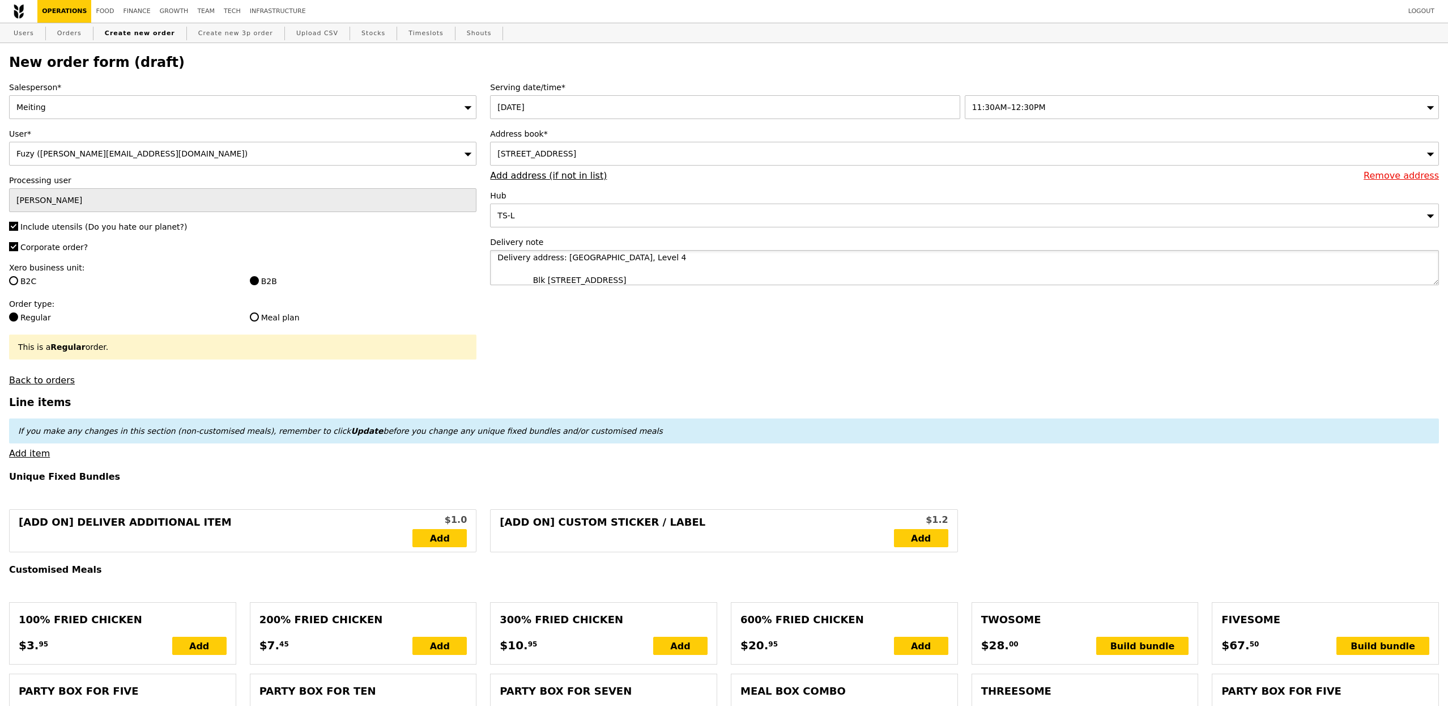
type textarea "12.15pm delivery please Delivery address: Admiralty Medical Centre, Level 4 Blk…"
type input "Confirm"
drag, startPoint x: 525, startPoint y: 281, endPoint x: 483, endPoint y: 281, distance: 41.4
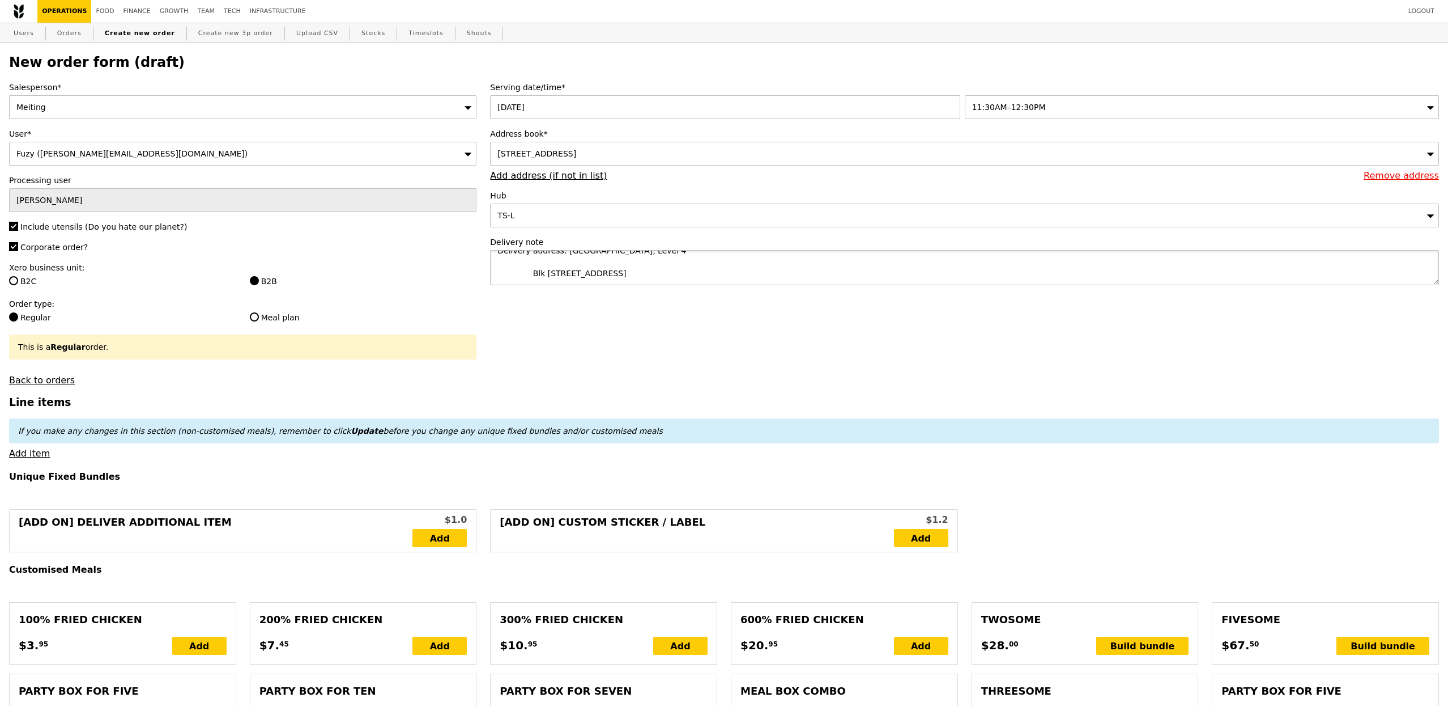
click at [483, 281] on div "Serving date/time* 29 Aug 2025 11:30AM–12:30PM Address book* 676 Woodlands Driv…" at bounding box center [964, 189] width 963 height 215
click at [518, 287] on div "Delivery note 12.15pm delivery please Delivery address: Admiralty Medical Centr…" at bounding box center [964, 261] width 949 height 51
drag, startPoint x: 524, startPoint y: 274, endPoint x: 495, endPoint y: 274, distance: 28.9
click at [495, 274] on textarea "12.15pm delivery please Delivery address: Admiralty Medical Centre, Level 4 Blk…" at bounding box center [964, 267] width 949 height 35
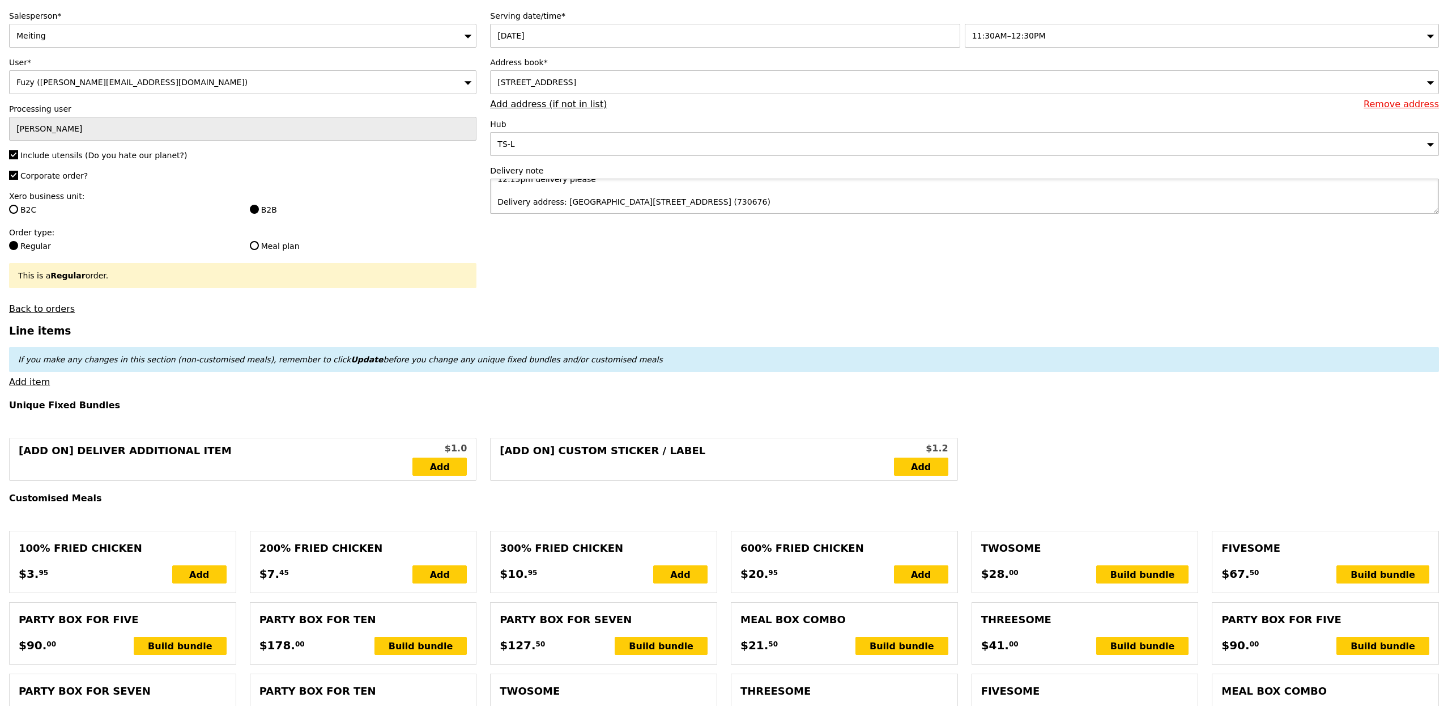
scroll to position [75, 0]
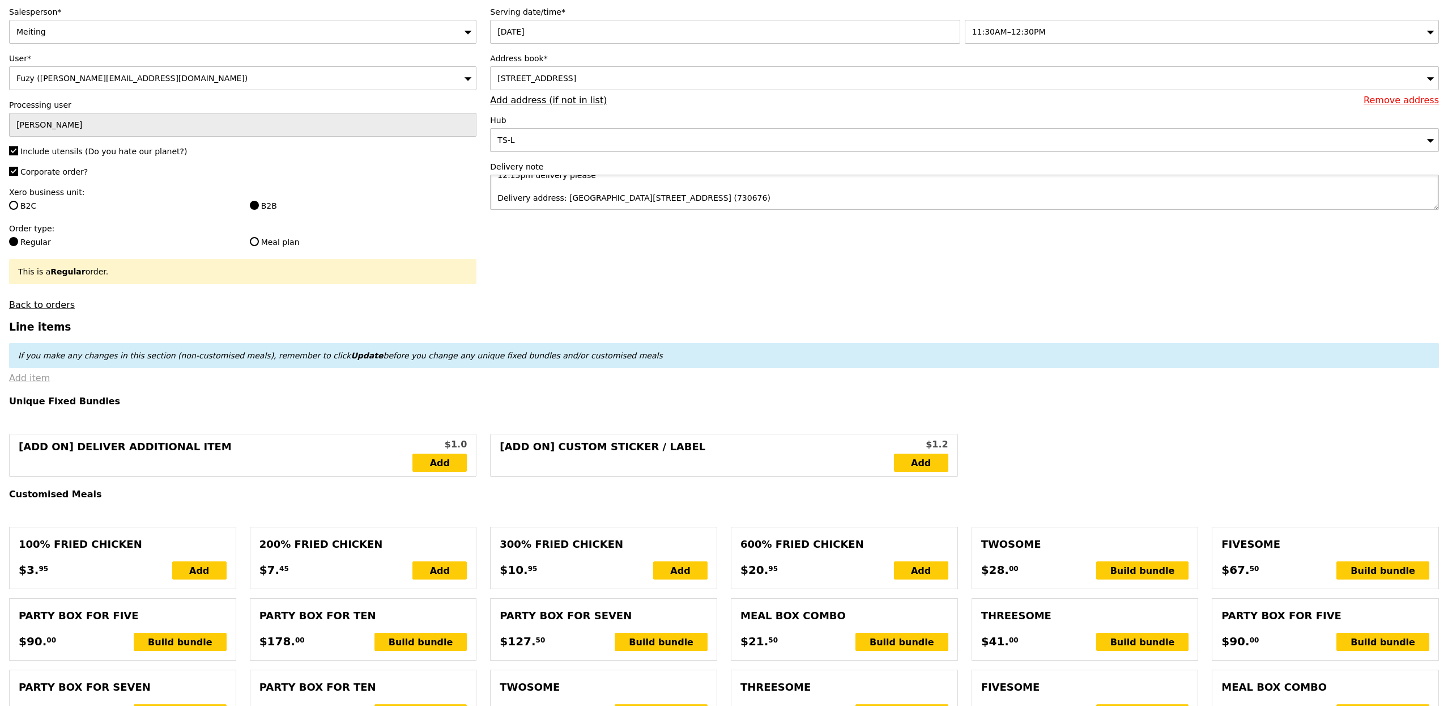
type textarea "12.15pm delivery please Delivery address: Admiralty Medical Centre, Level 4 Blk…"
click at [40, 383] on link "Add item" at bounding box center [29, 377] width 41 height 11
type input "Confirm"
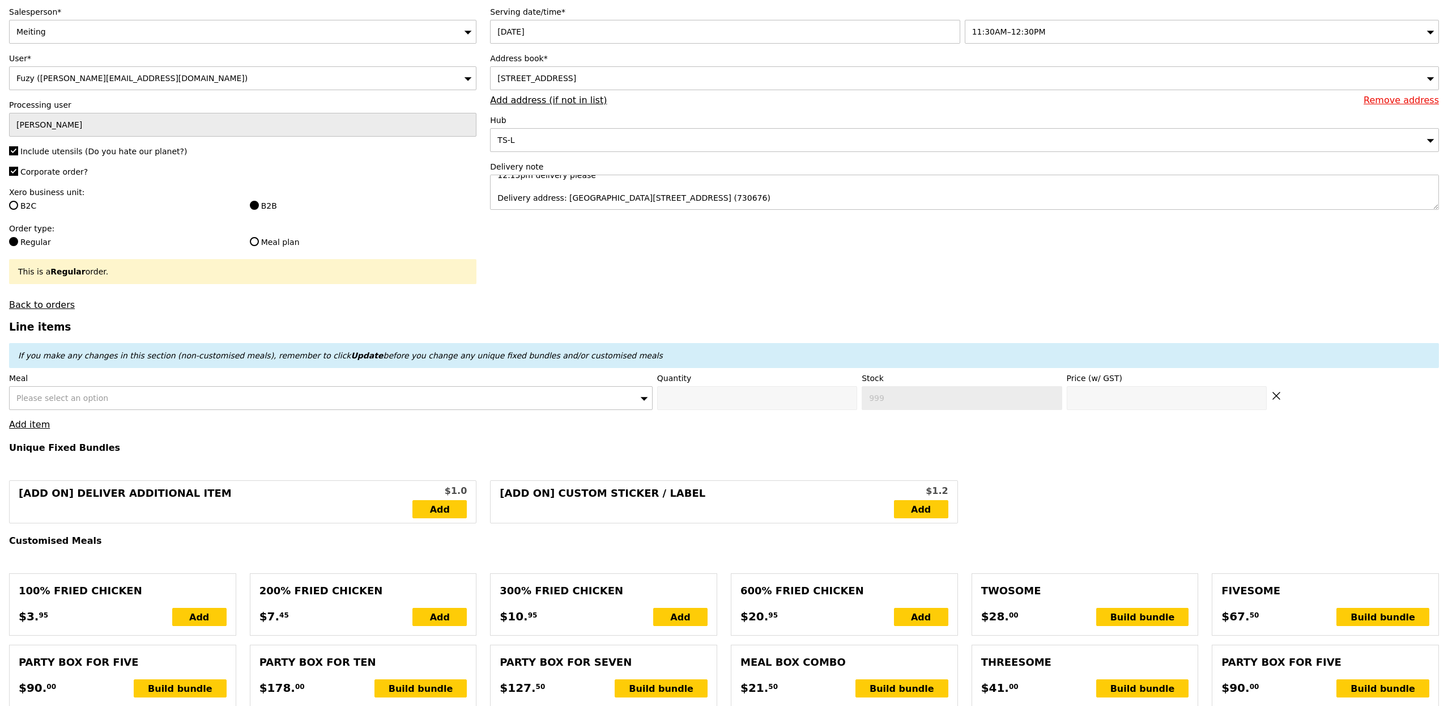
click at [98, 396] on span "Please select an option" at bounding box center [62, 397] width 92 height 9
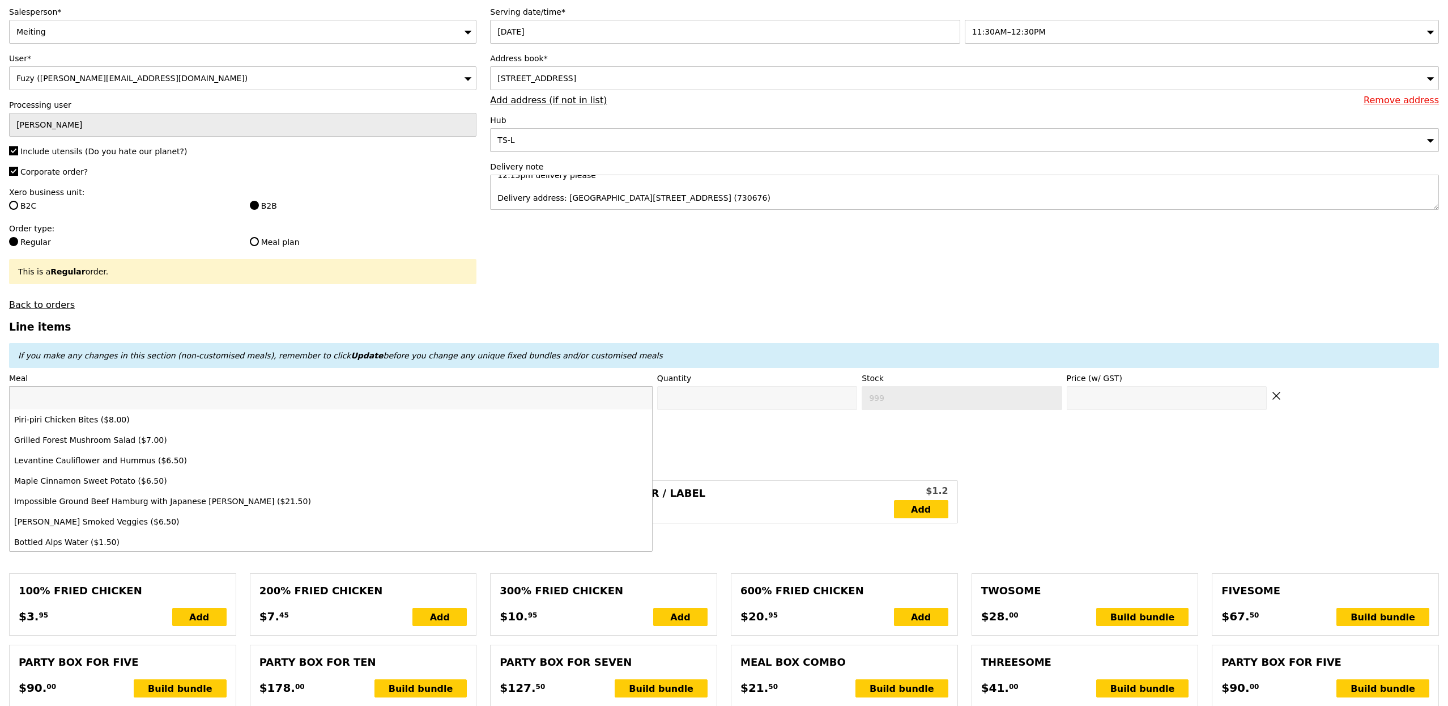
click at [99, 400] on input "search" at bounding box center [331, 397] width 643 height 23
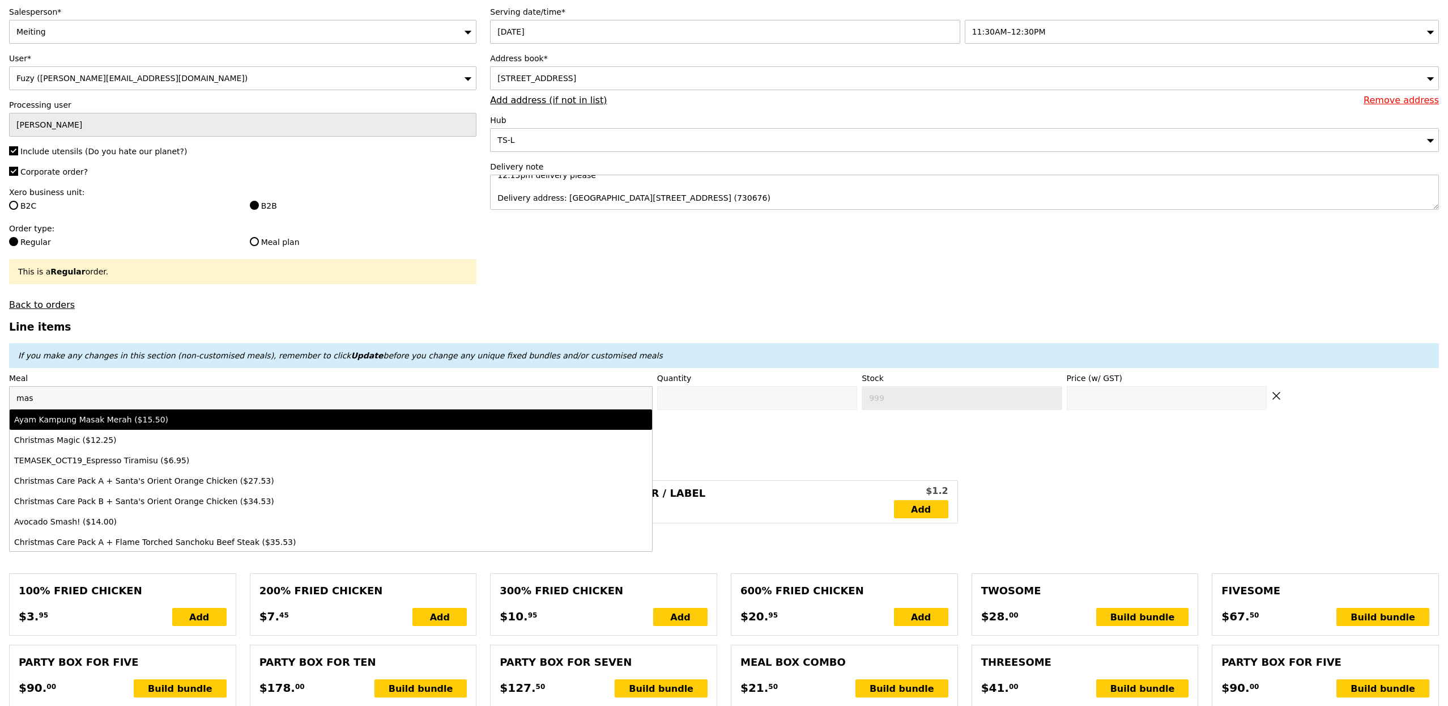
type input "mas"
click at [121, 425] on div "Ayam Kampung Masak Merah ($15.50)" at bounding box center [251, 419] width 475 height 11
type input "Confirm anyway"
type input "0"
type input "499"
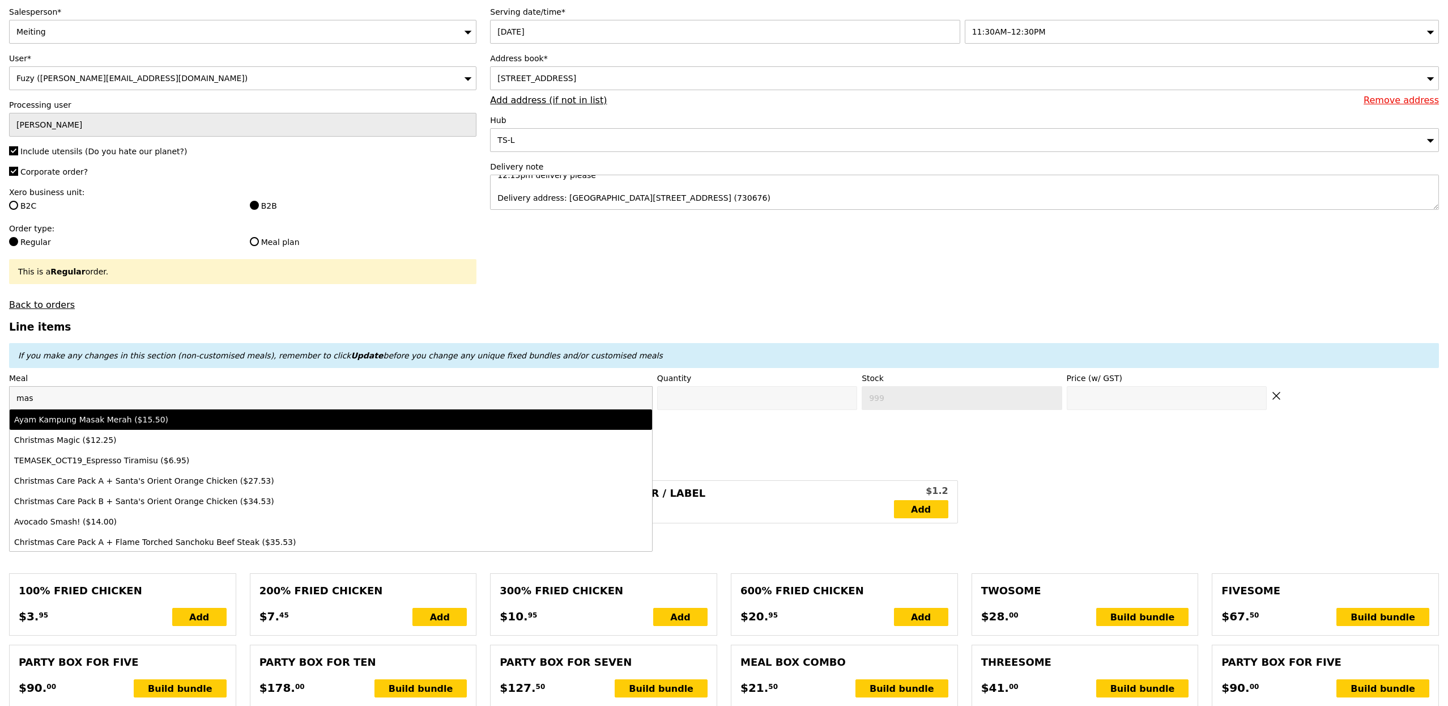
type input "15.5"
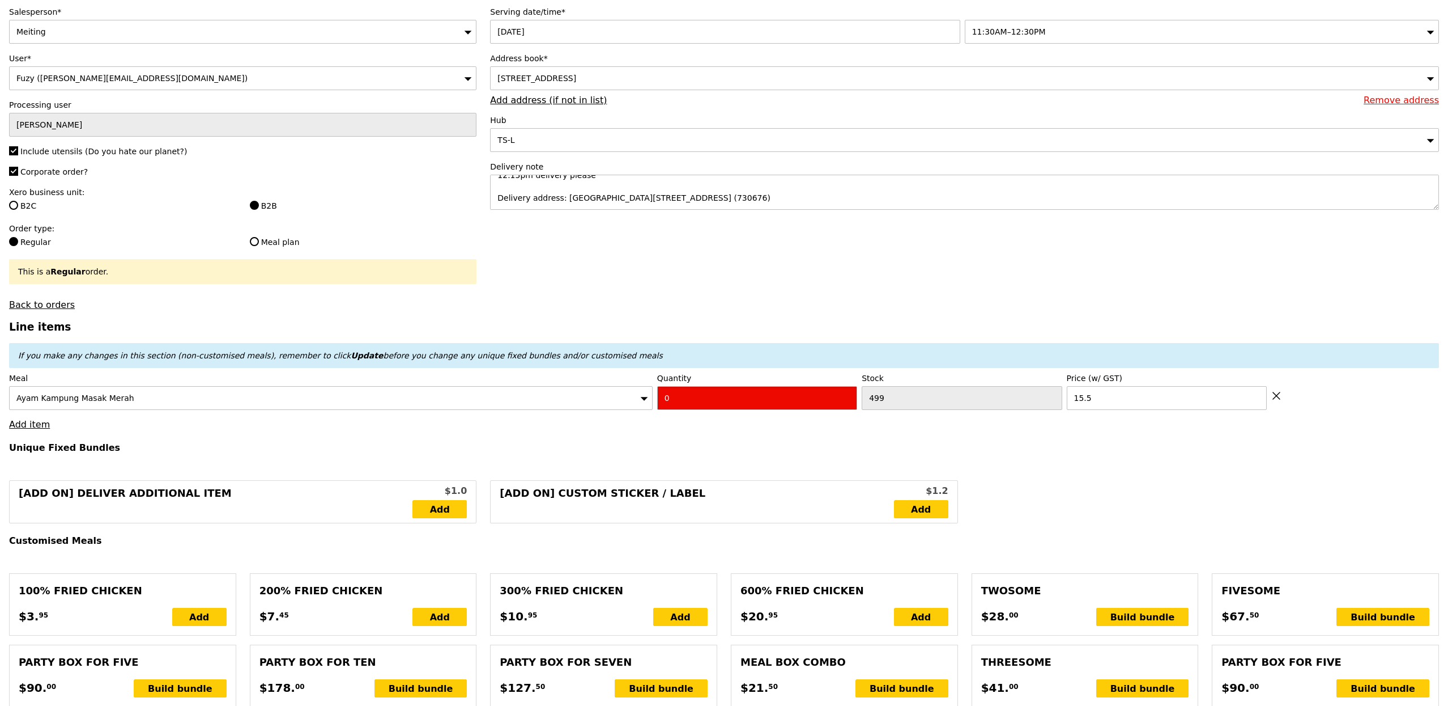
click at [677, 399] on input "0" at bounding box center [757, 398] width 200 height 24
type input "Confirm"
type input "2"
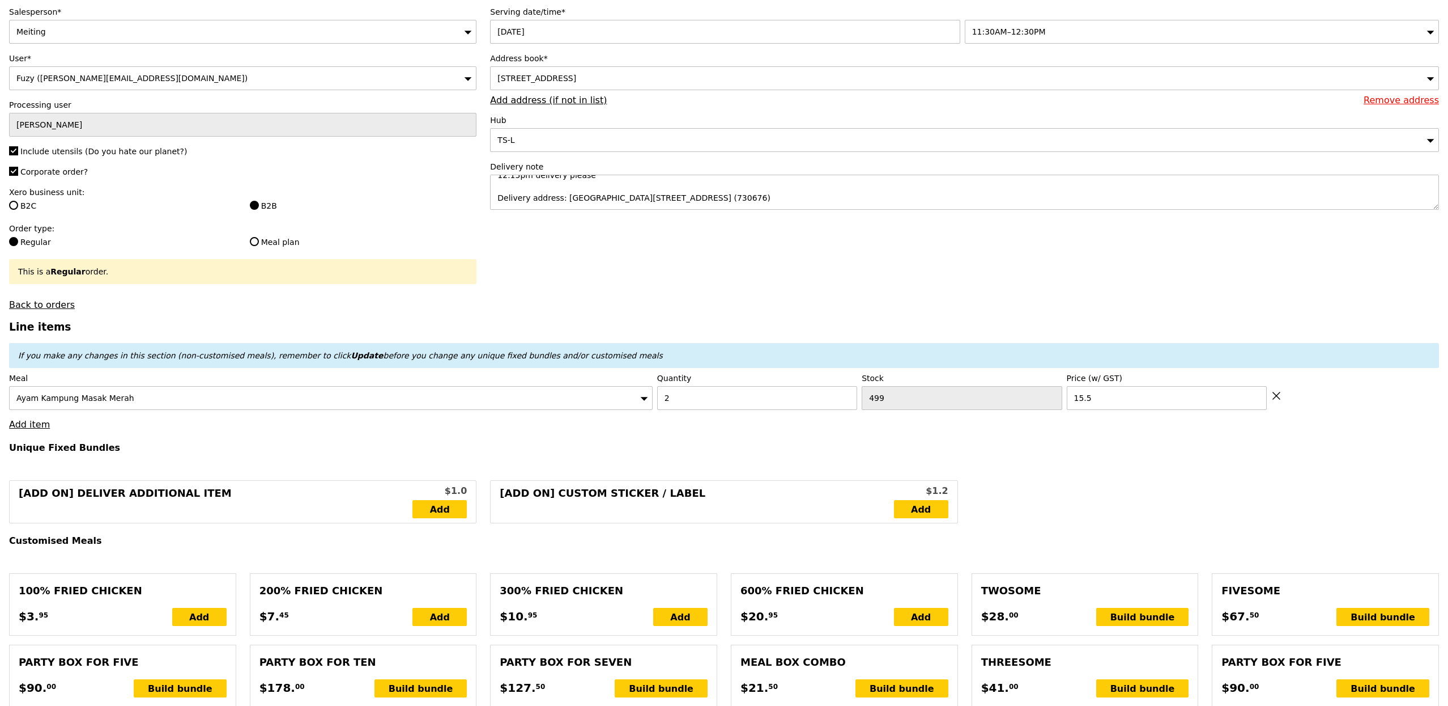
type input "Loading..."
type input "31.00"
type input "46.00"
click at [33, 428] on link "Add item" at bounding box center [29, 424] width 41 height 11
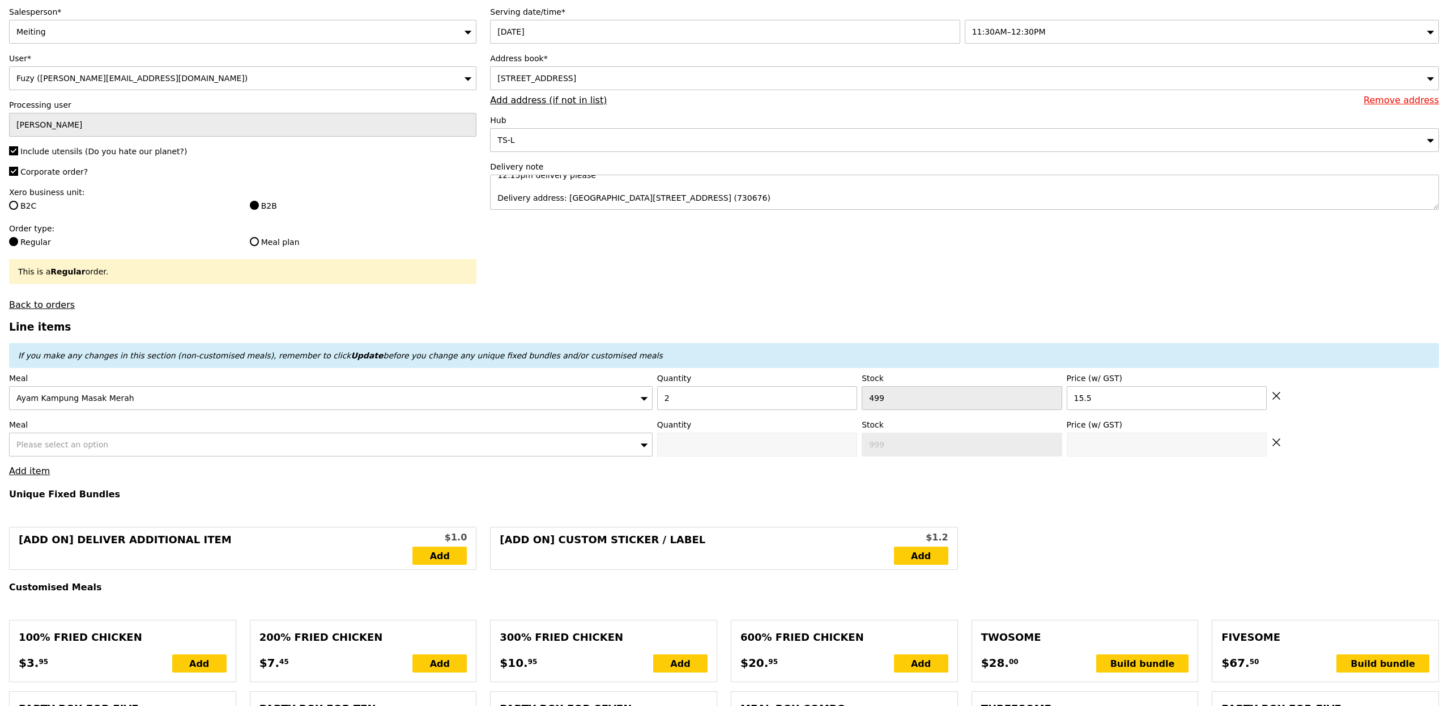
type input "Confirm"
click at [64, 444] on span "Please select an option" at bounding box center [62, 444] width 92 height 9
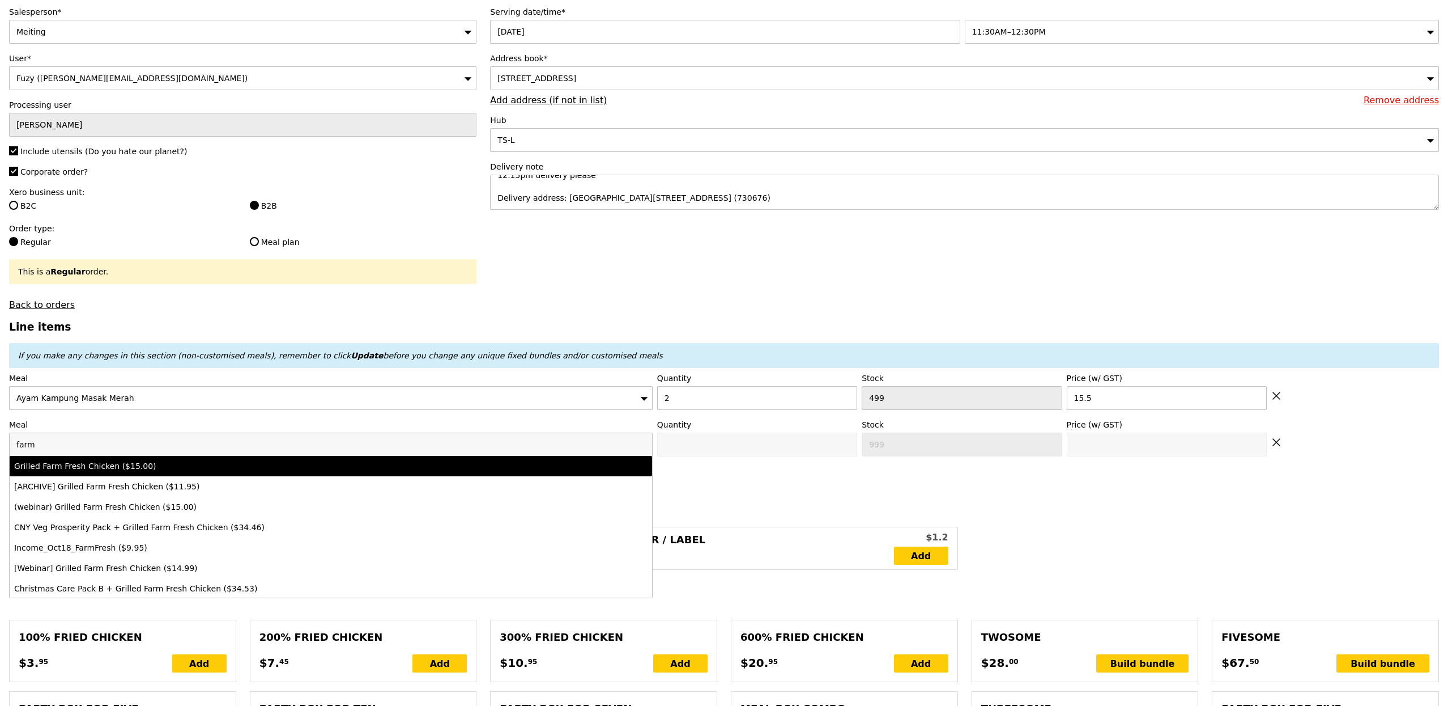
type input "farm"
click at [81, 471] on div "Grilled Farm Fresh Chicken ($15.00)" at bounding box center [251, 465] width 475 height 11
type input "Confirm anyway"
type input "0"
type input "485"
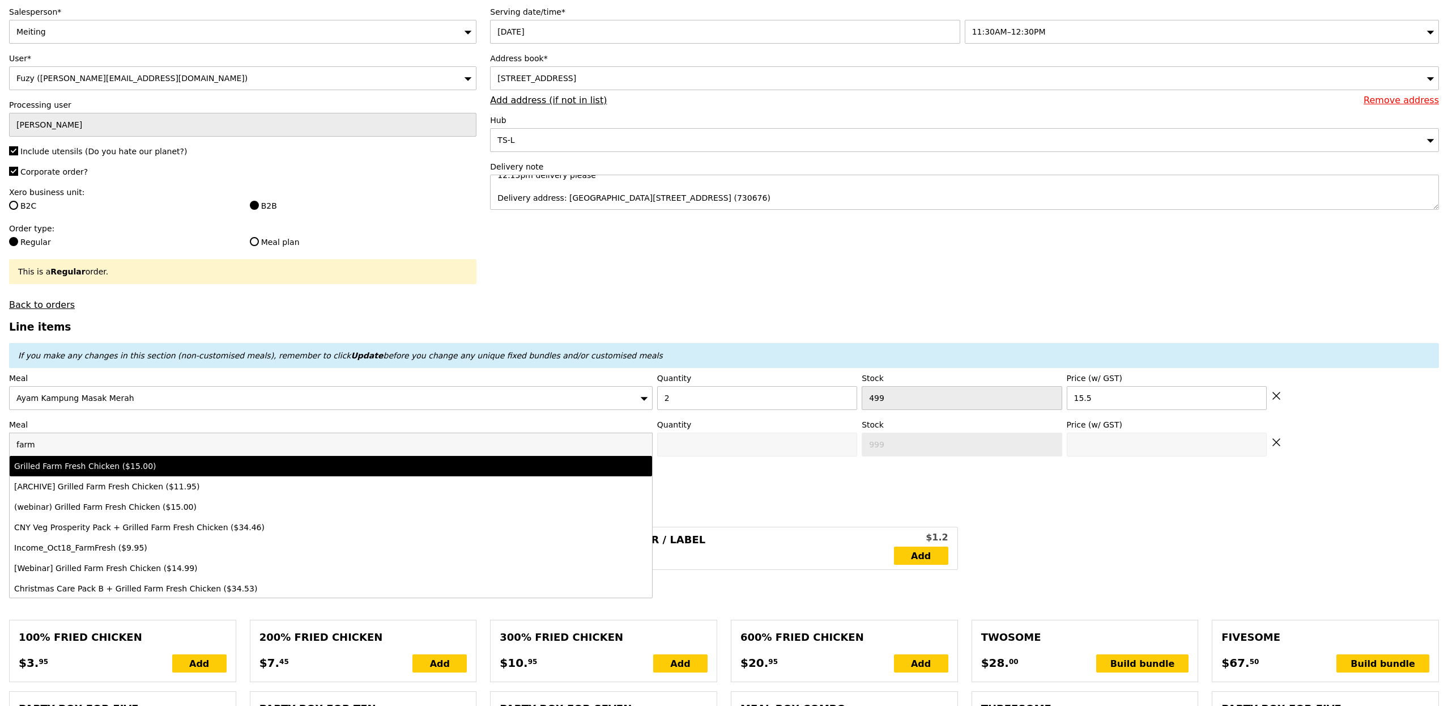
type input "15.0"
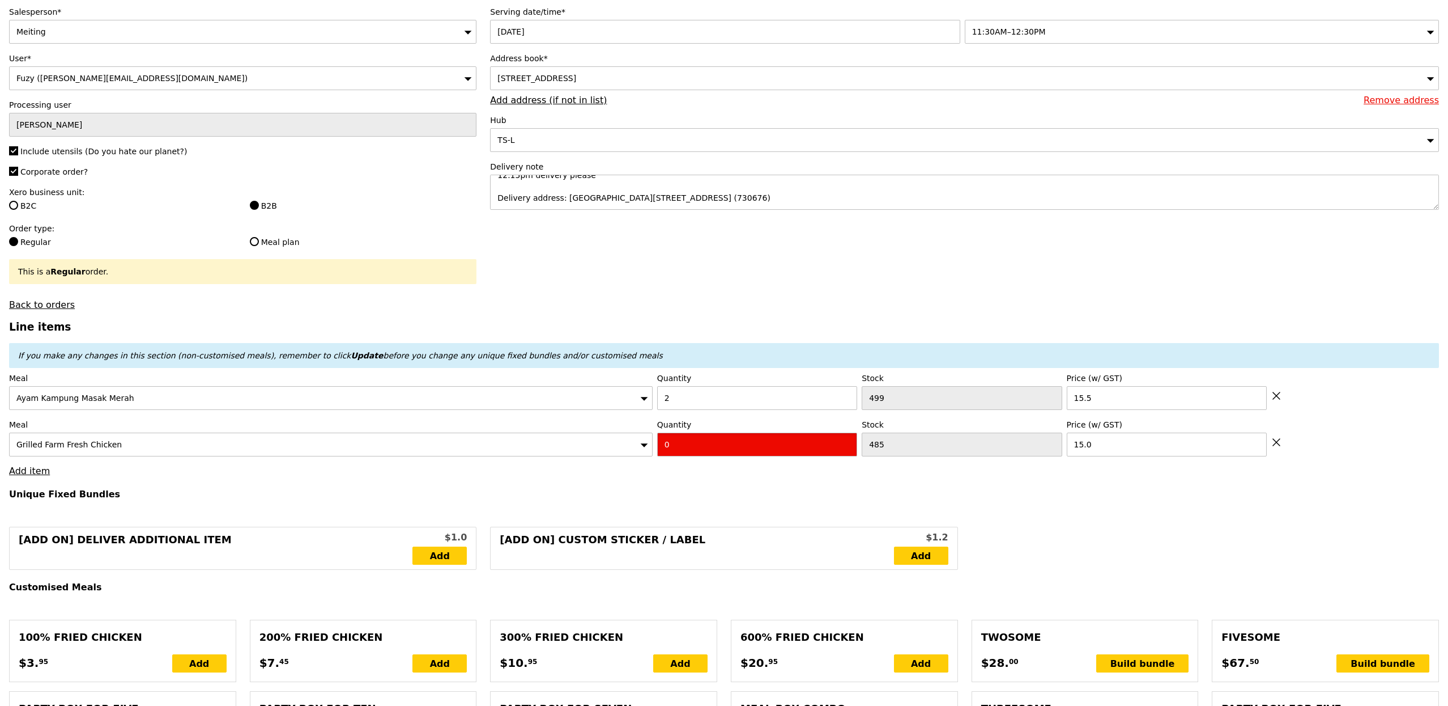
click at [691, 454] on input "0" at bounding box center [757, 444] width 200 height 24
type input "Confirm"
type input "2"
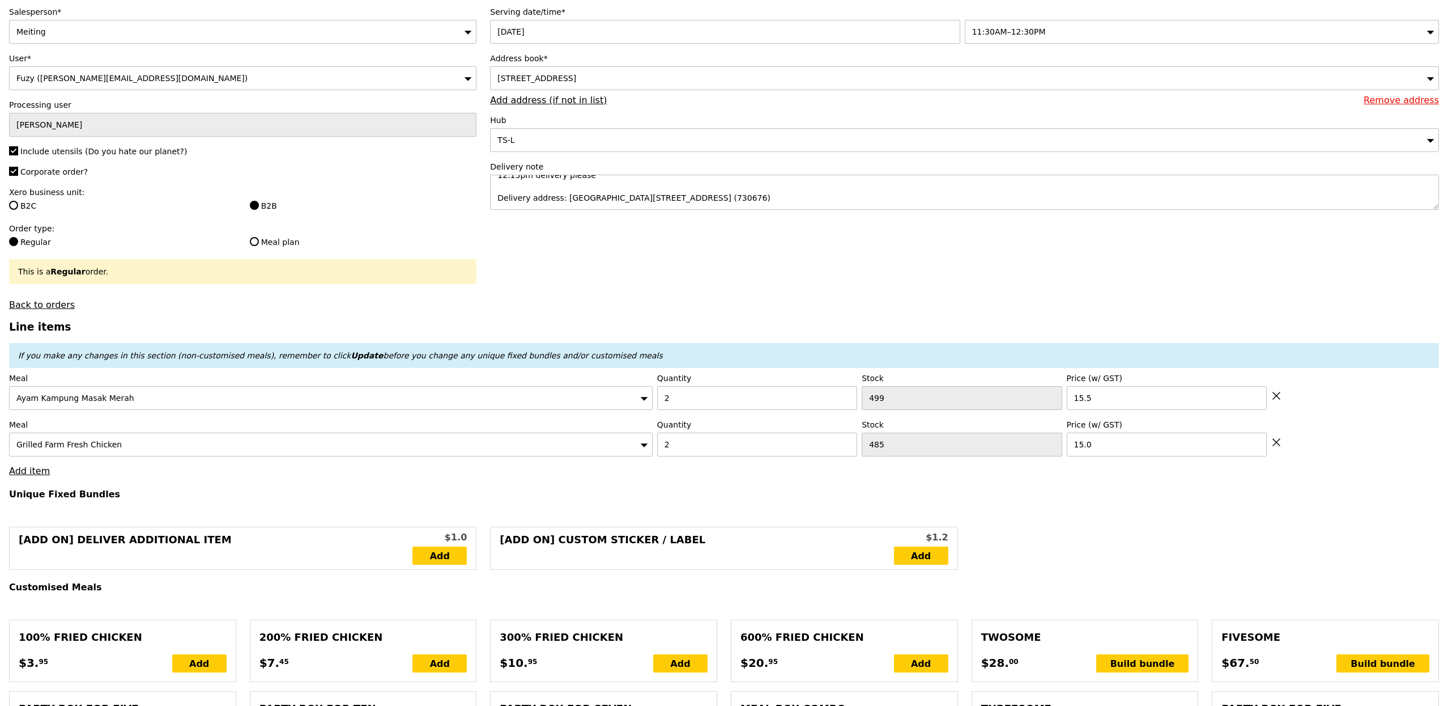
type input "Loading..."
type input "61.00"
type input "76.00"
click at [32, 473] on link "Add item" at bounding box center [29, 470] width 41 height 11
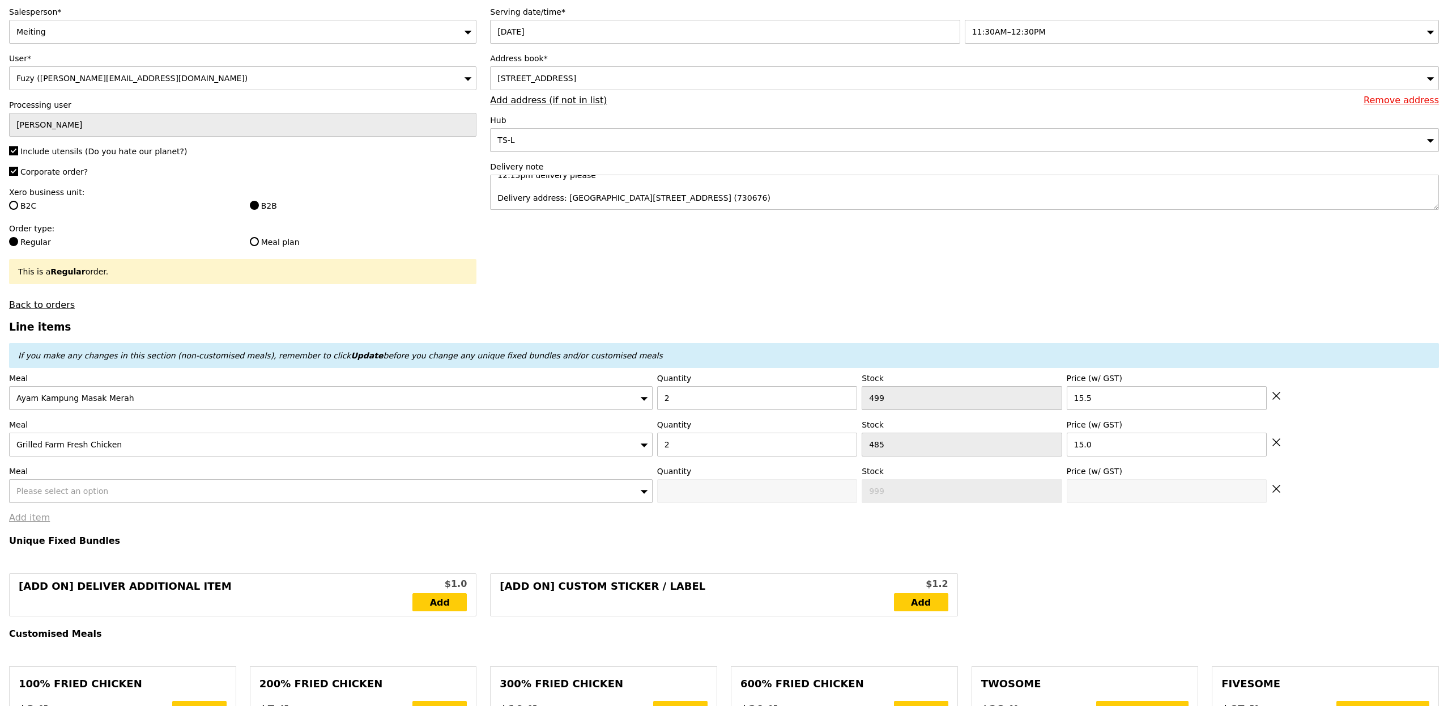
type input "Confirm"
click at [36, 488] on div "Please select an option" at bounding box center [331, 491] width 644 height 24
type input "men"
click at [80, 508] on li "Mentai Mayonnaise Aburi Salmon ($20.00)" at bounding box center [331, 512] width 643 height 20
type input "Confirm anyway"
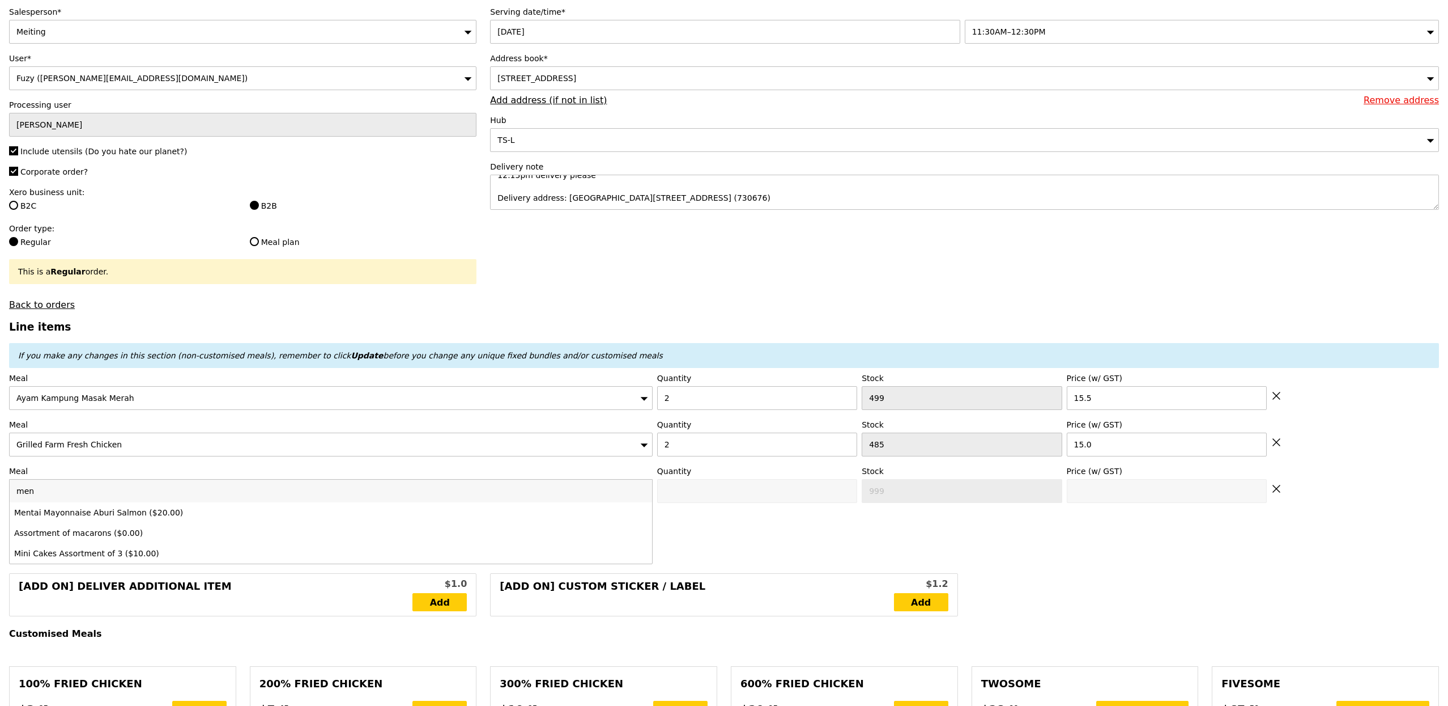
type input "0"
type input "494"
type input "20.0"
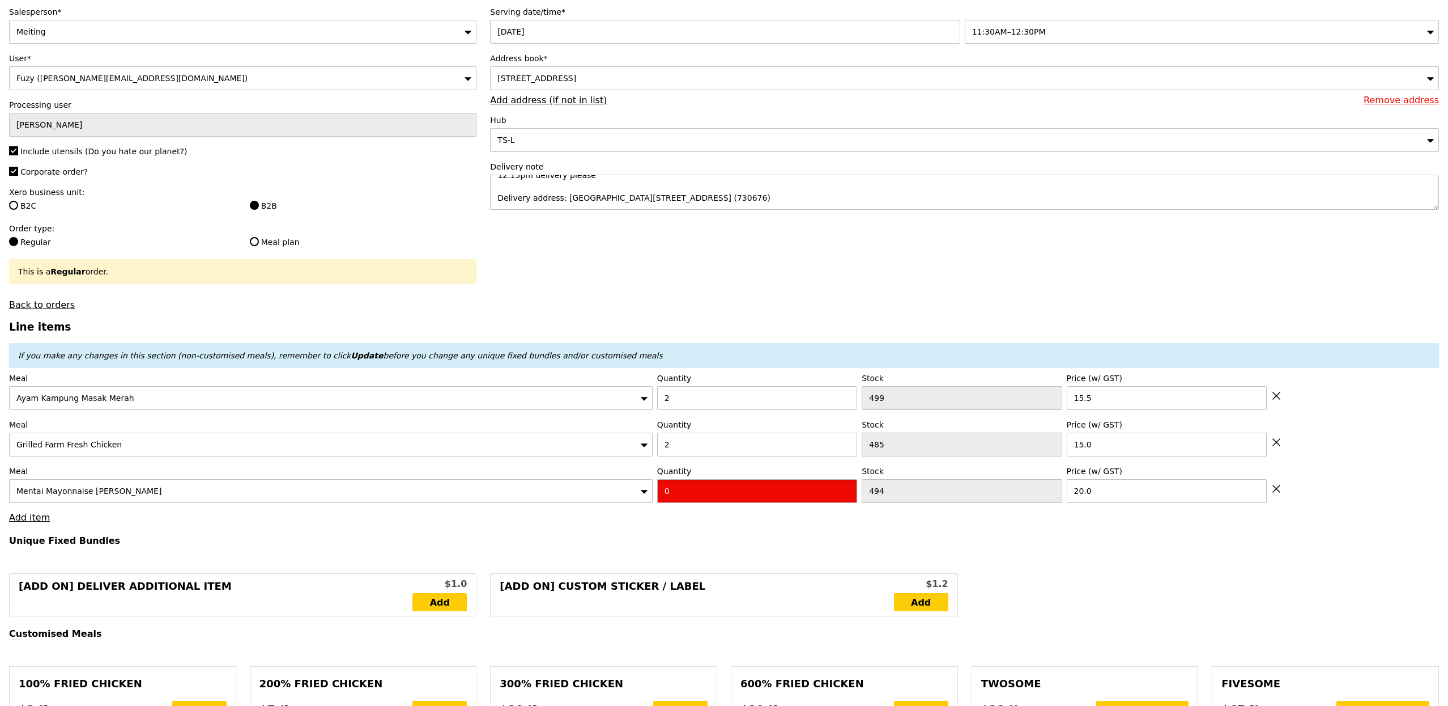
click at [694, 503] on input "0" at bounding box center [757, 491] width 200 height 24
type input "Confirm"
type input "1"
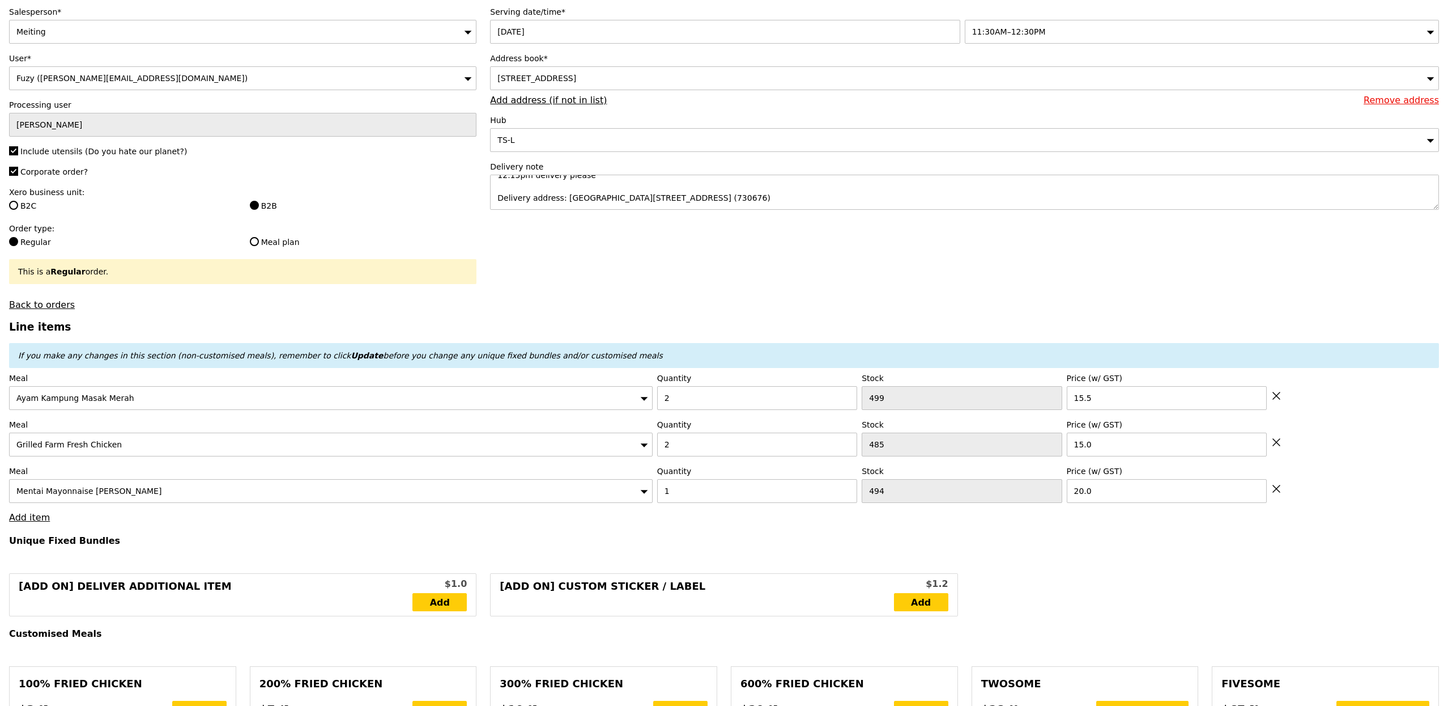
type input "Loading..."
type input "81.00"
type input "12.20"
type input "13.30"
type input "94.30"
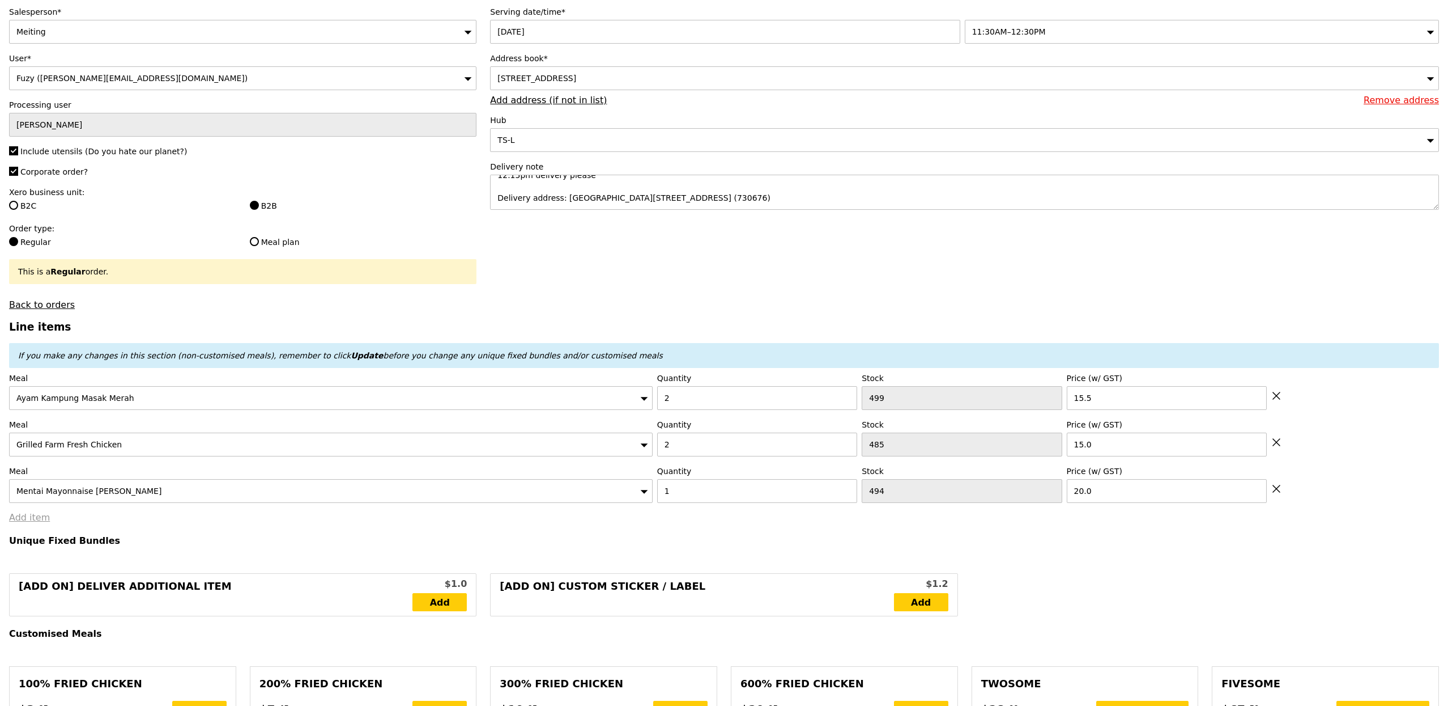
click at [31, 515] on link "Add item" at bounding box center [29, 517] width 41 height 11
type input "Confirm"
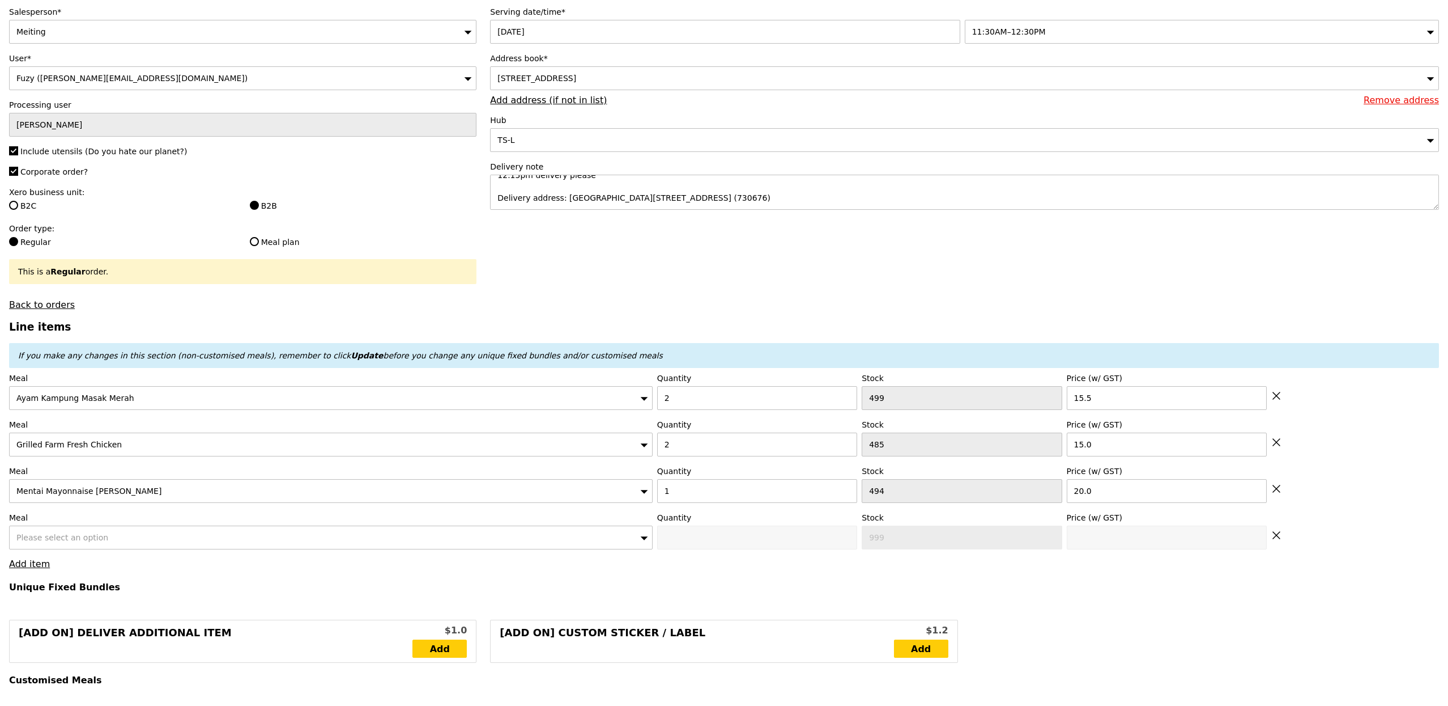
click at [46, 538] on span "Please select an option" at bounding box center [62, 537] width 92 height 9
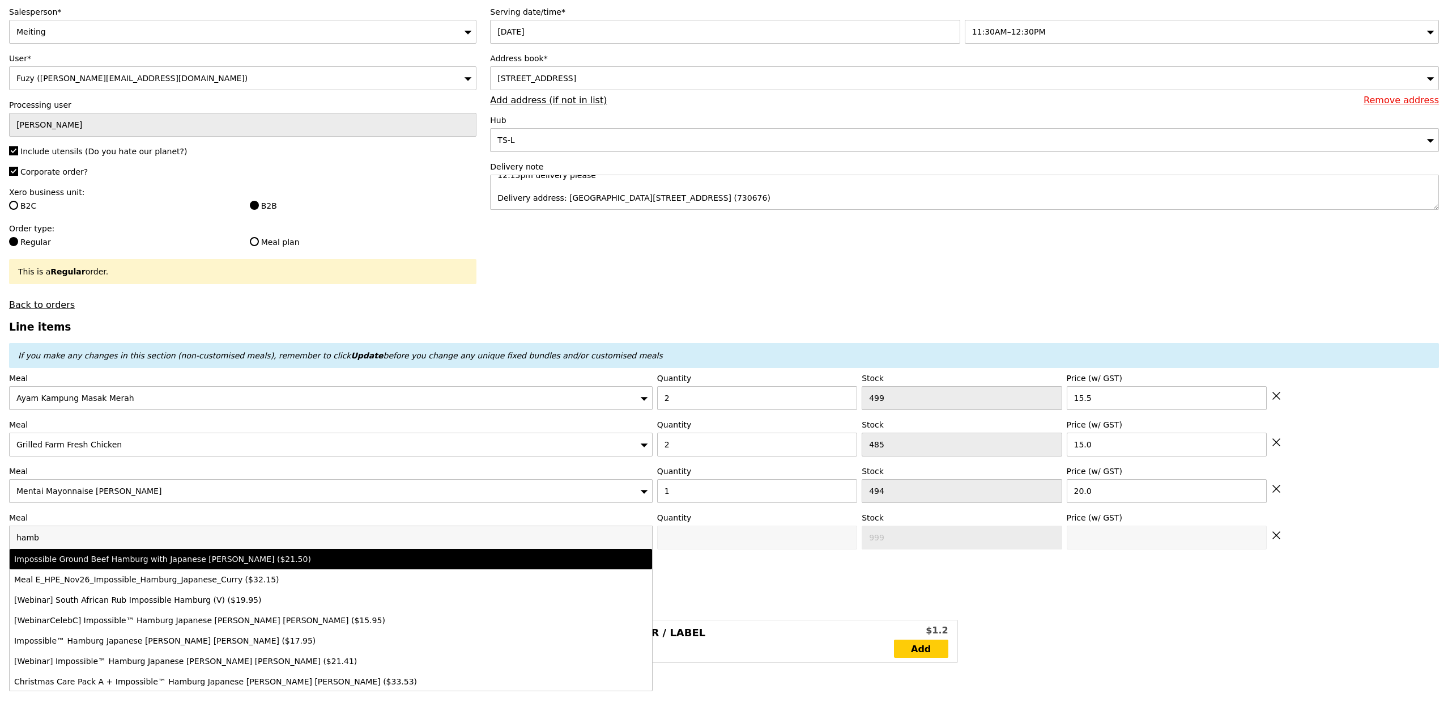
type input "hamb"
click at [117, 556] on div "Impossible Ground Beef Hamburg with Japanese Curry ($21.50)" at bounding box center [251, 558] width 475 height 11
type input "Confirm anyway"
type input "0"
type input "500"
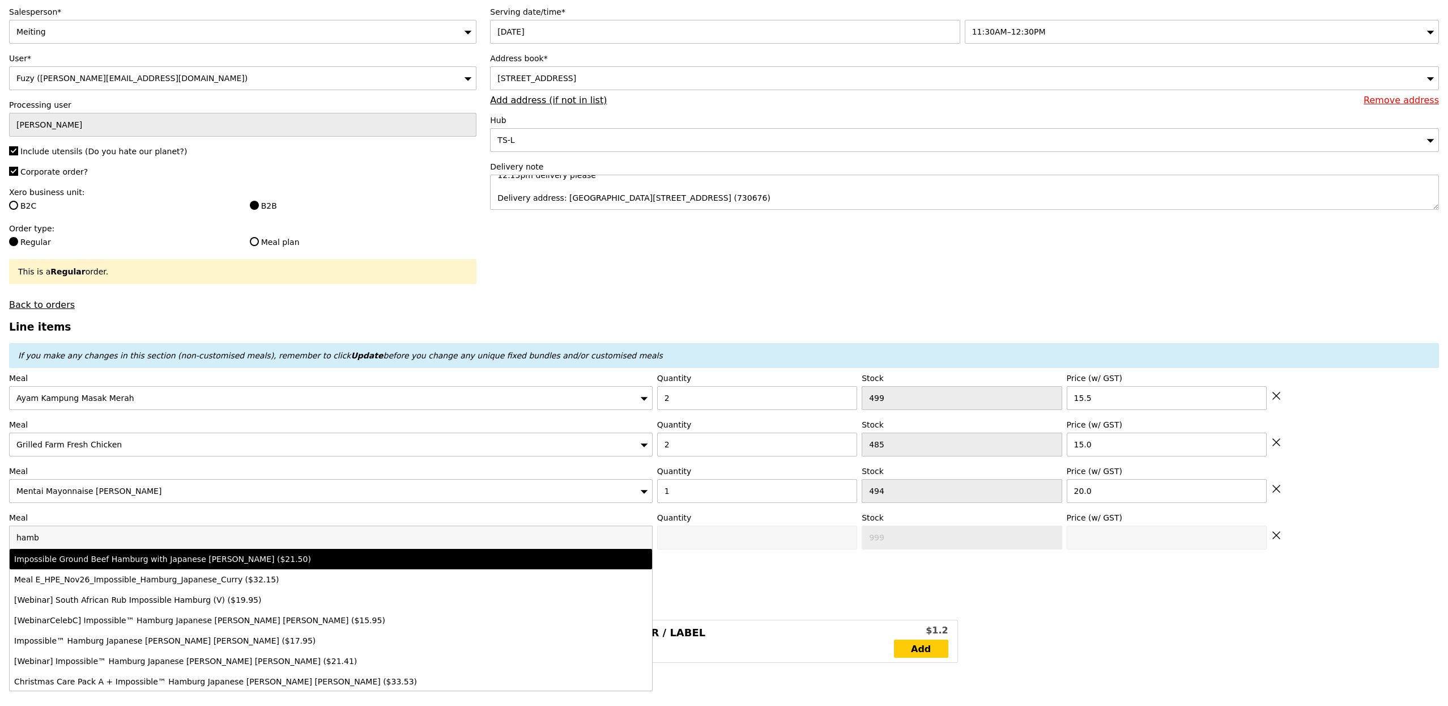
type input "21.5"
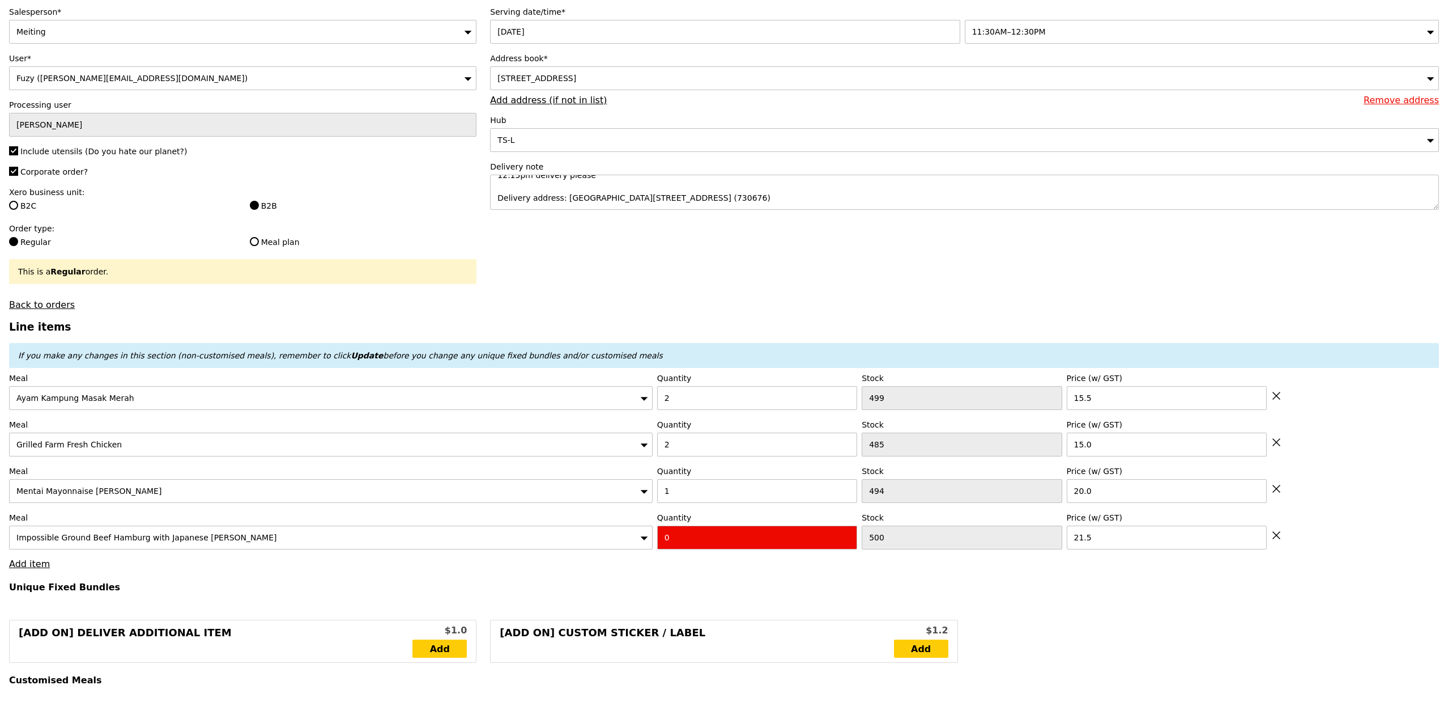
click at [728, 546] on input "0" at bounding box center [757, 537] width 200 height 24
type input "Confirm"
type input "1"
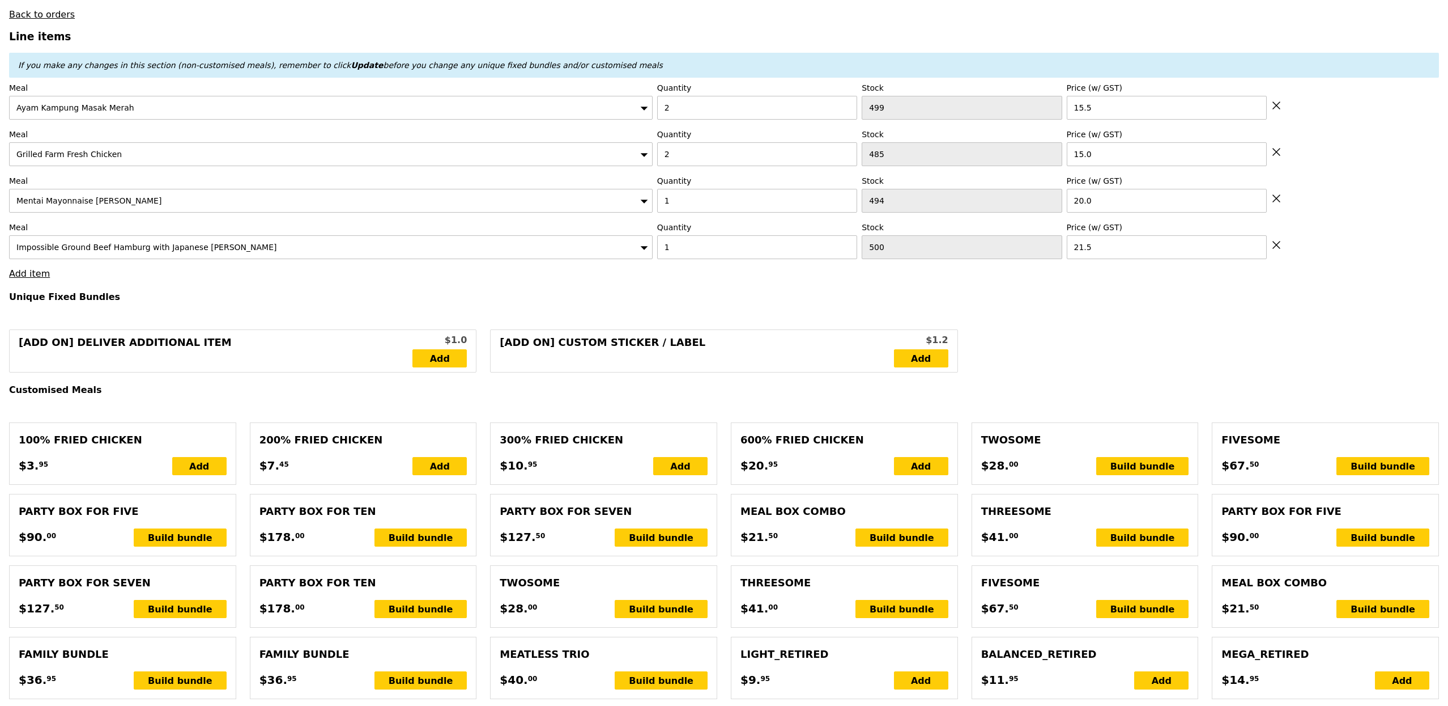
type input "Loading..."
type input "102.50"
type input "10.23"
type input "11.15"
type input "113.65"
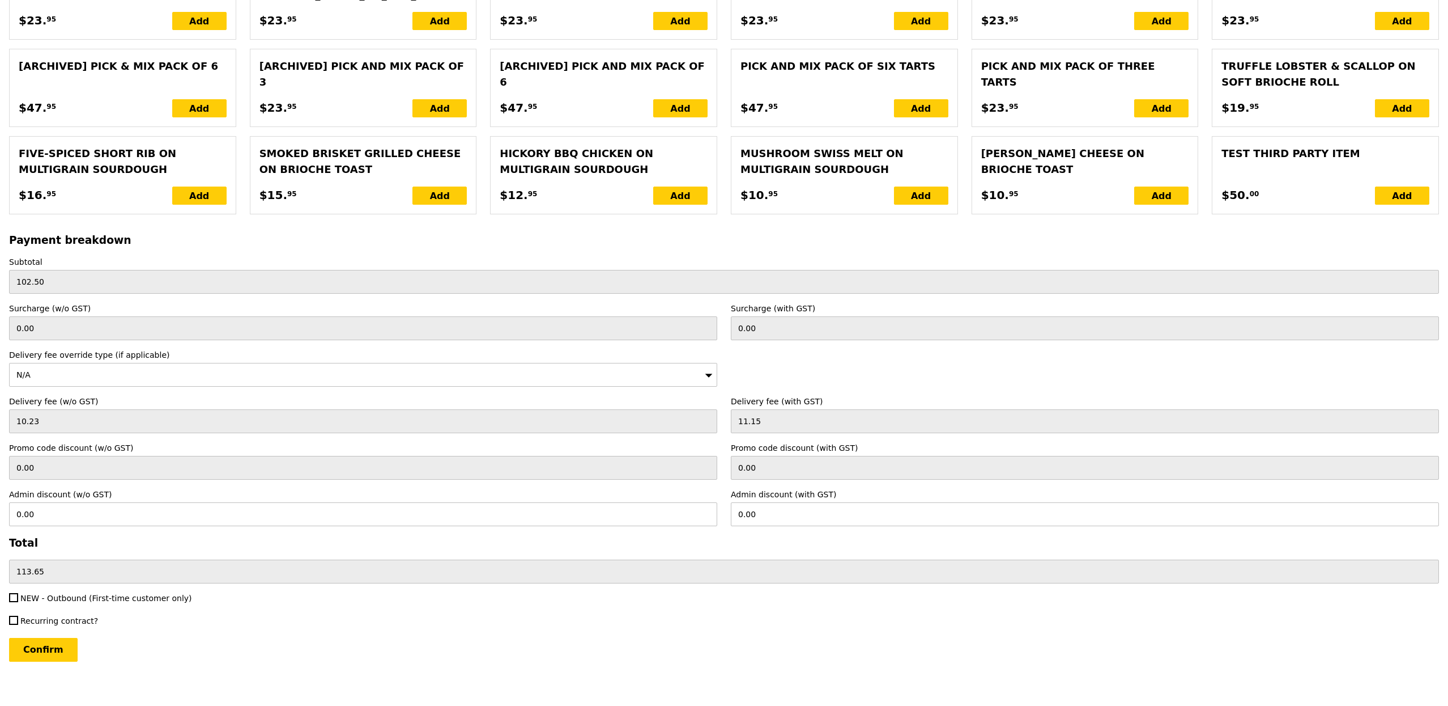
scroll to position [2292, 0]
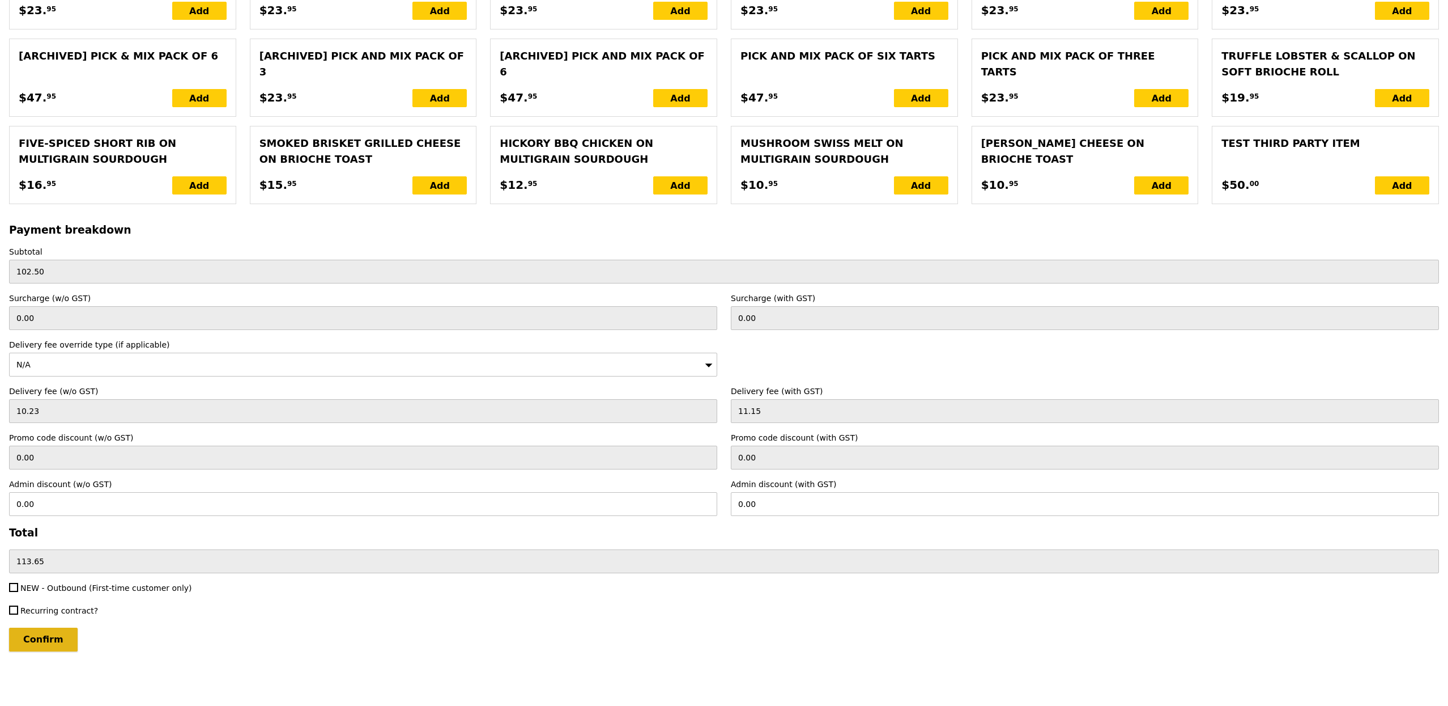
click at [45, 635] on input "Confirm" at bounding box center [43, 639] width 69 height 24
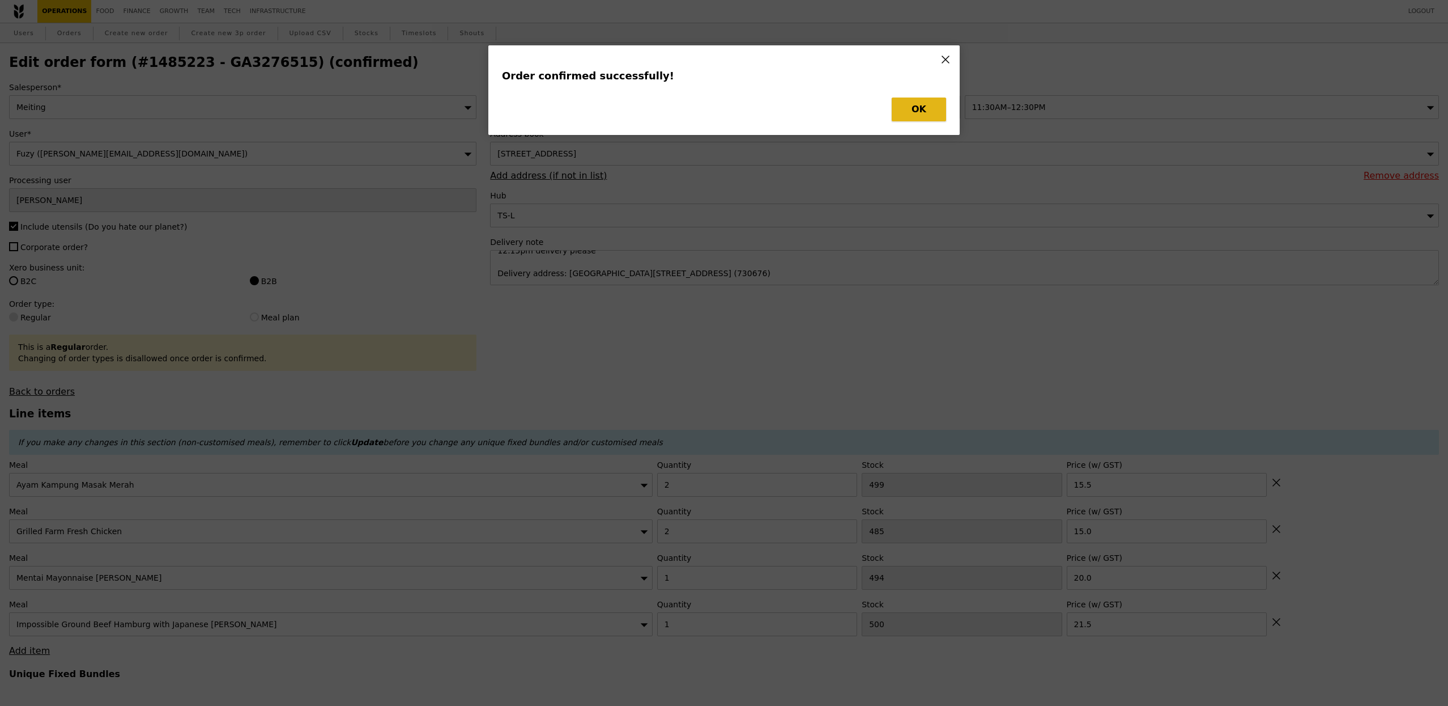
type input "Loading..."
checkbox input "false"
type input "1"
type input "500"
type input "21.50"
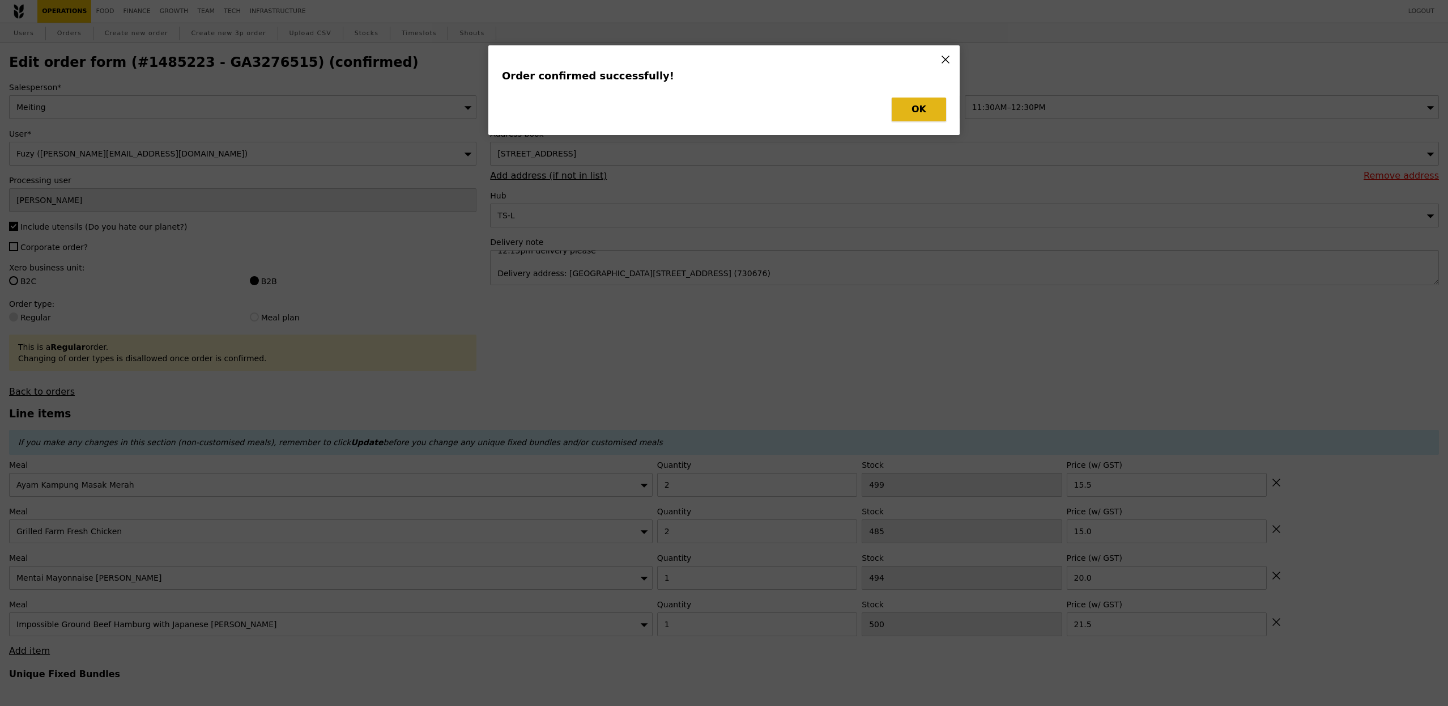
type input "1"
type input "494"
type input "20.00"
type input "2"
type input "485"
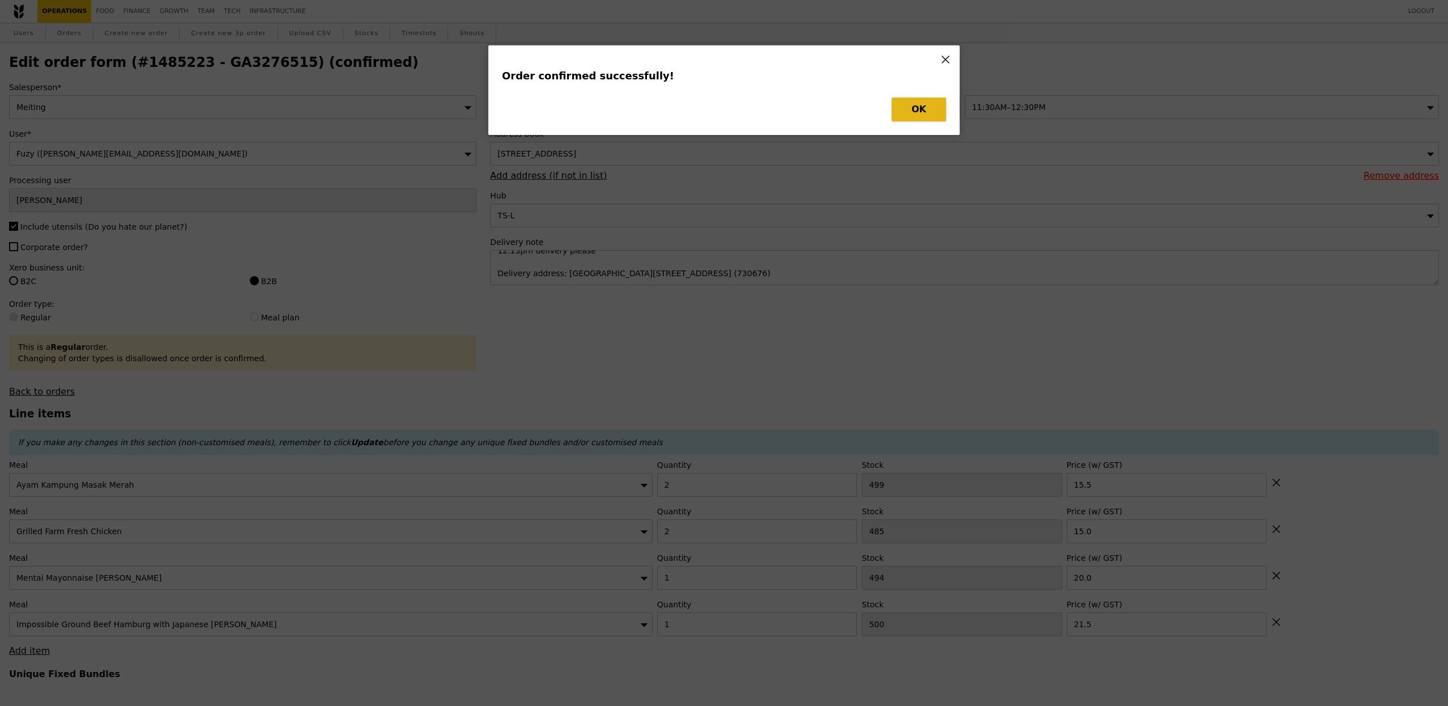
type input "15.00"
type input "2"
type input "499"
type input "15.50"
click at [912, 114] on button "OK" at bounding box center [919, 109] width 54 height 24
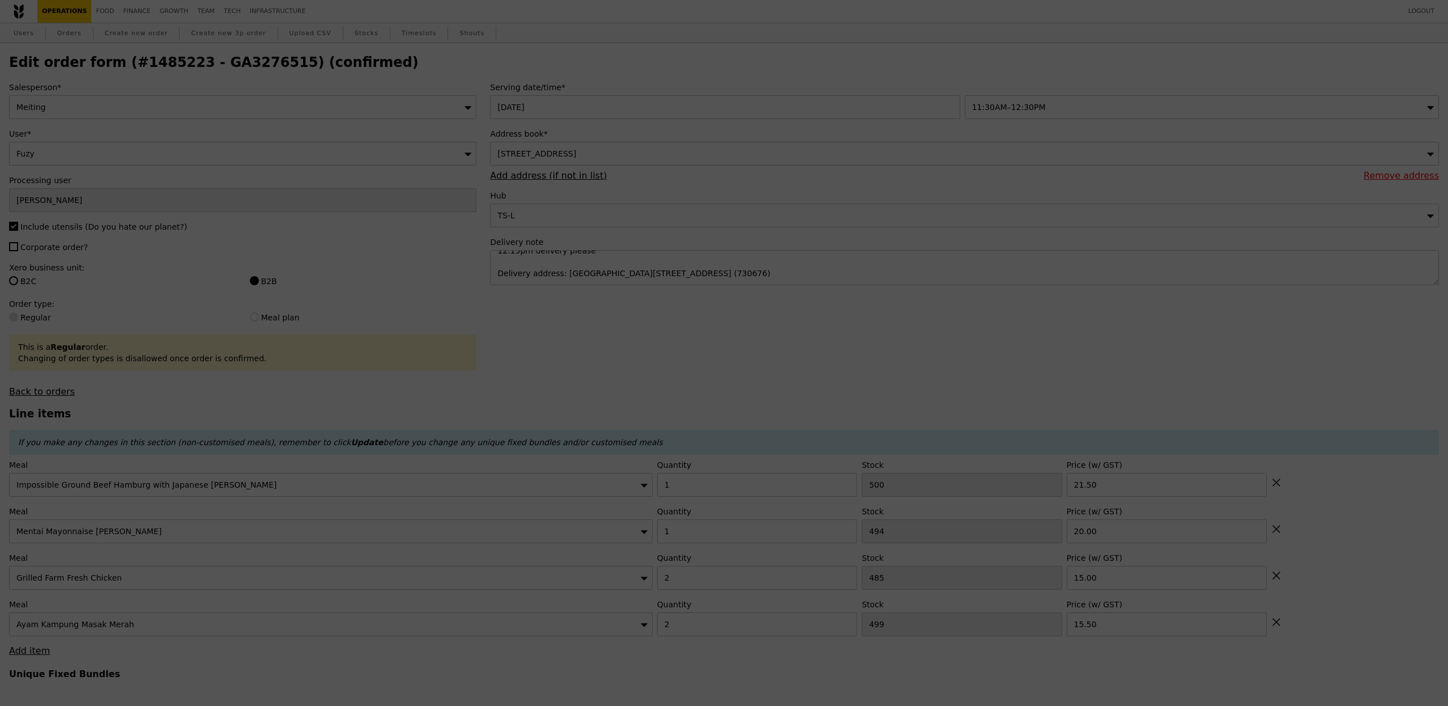
type input "499"
type input "493"
type input "483"
type input "497"
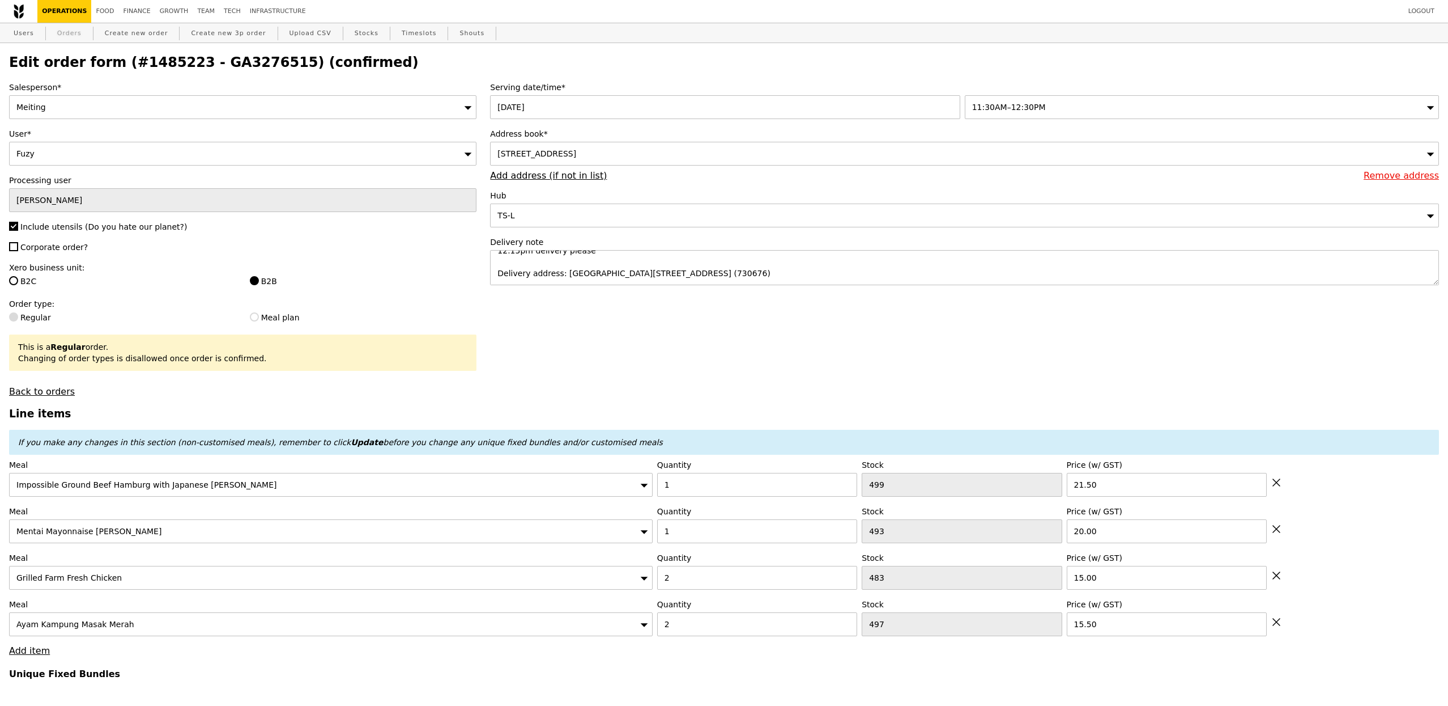
click at [79, 36] on link "Orders" at bounding box center [69, 33] width 33 height 20
type input "Loading..."
select select "100"
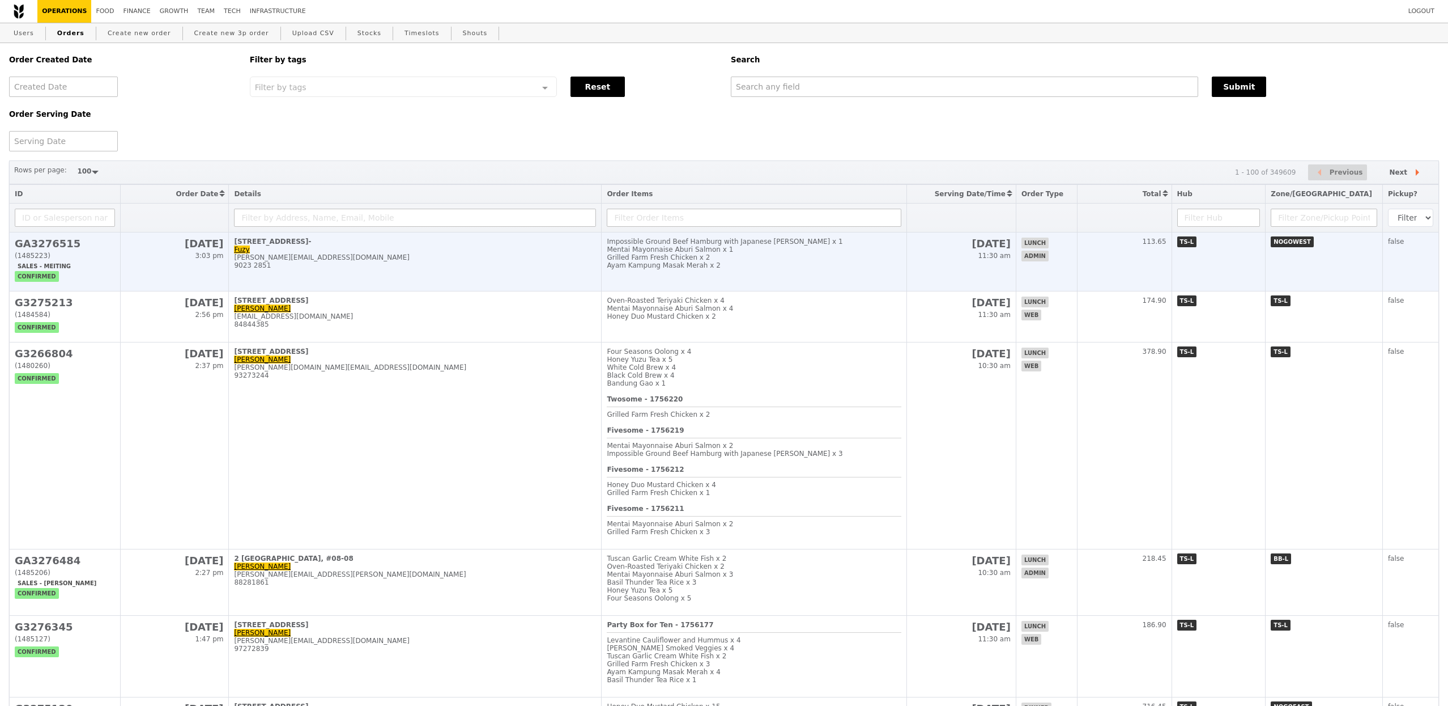
click at [441, 279] on td "[STREET_ADDRESS] [EMAIL_ADDRESS][DOMAIN_NAME] 9023 2851" at bounding box center [415, 261] width 373 height 59
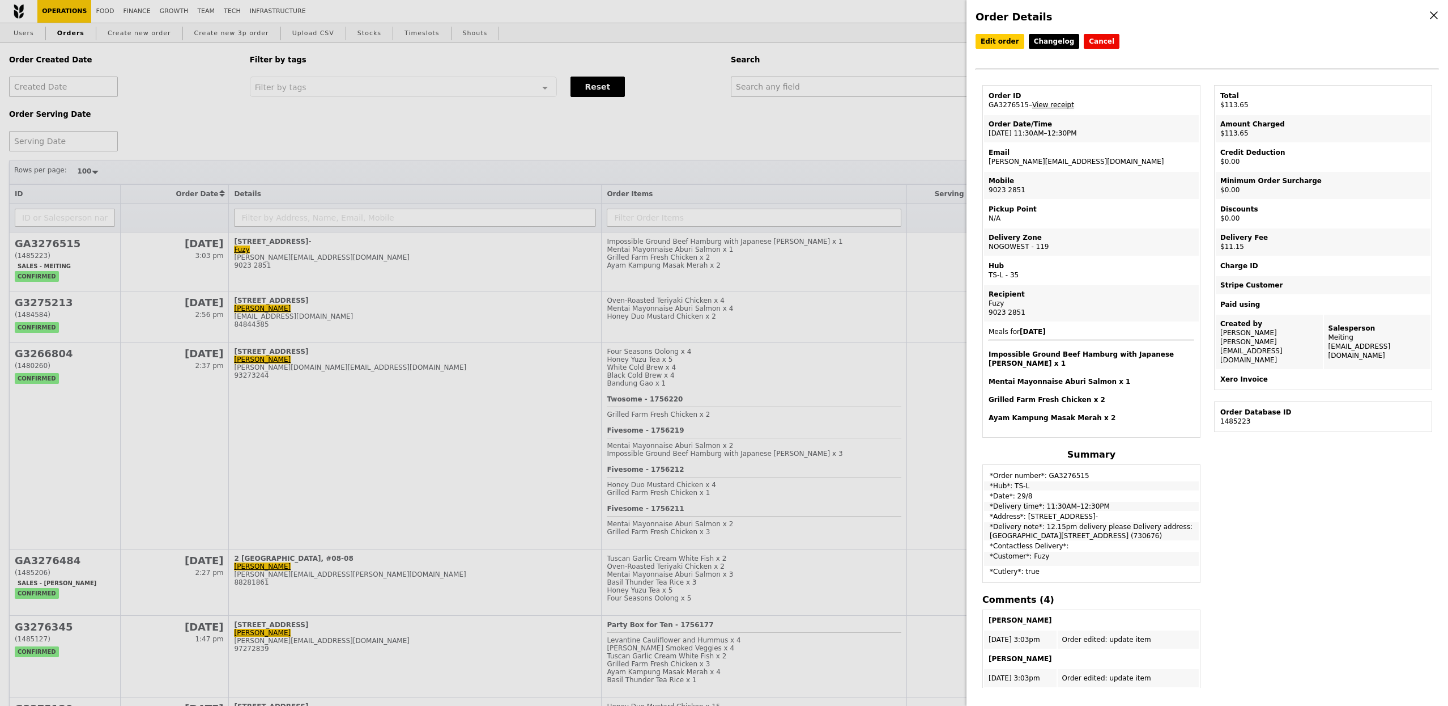
click at [1052, 109] on link "View receipt" at bounding box center [1054, 105] width 42 height 8
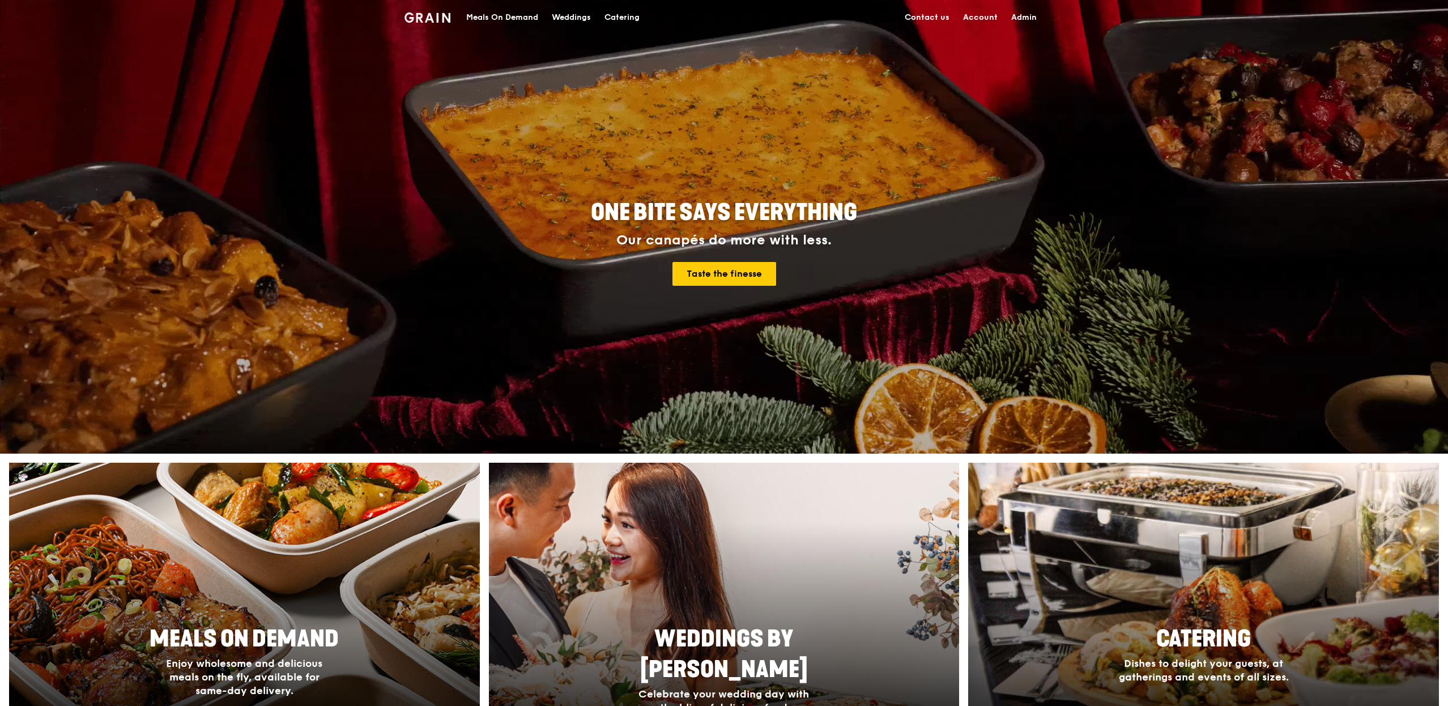
click at [520, 26] on div "Meals On Demand" at bounding box center [502, 18] width 72 height 34
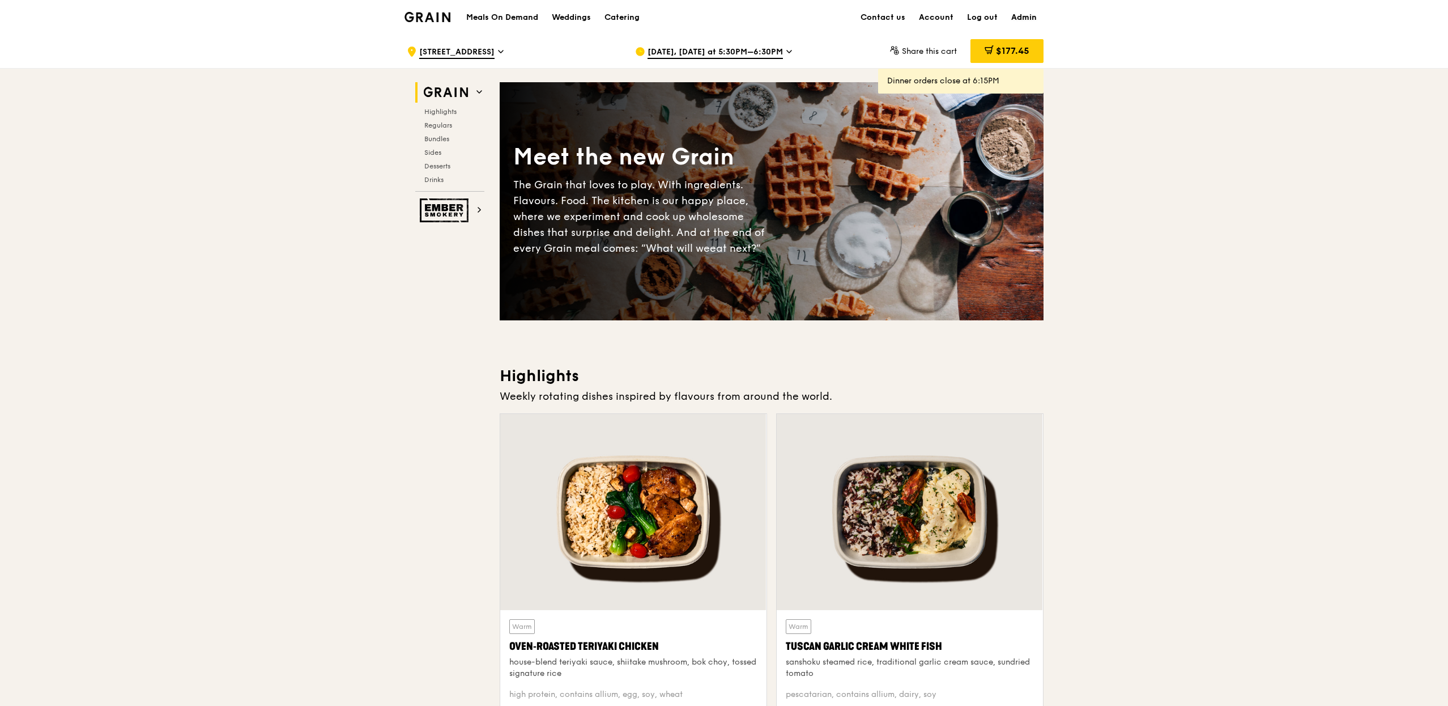
click at [1030, 21] on link "Admin" at bounding box center [1024, 18] width 39 height 34
select select "100"
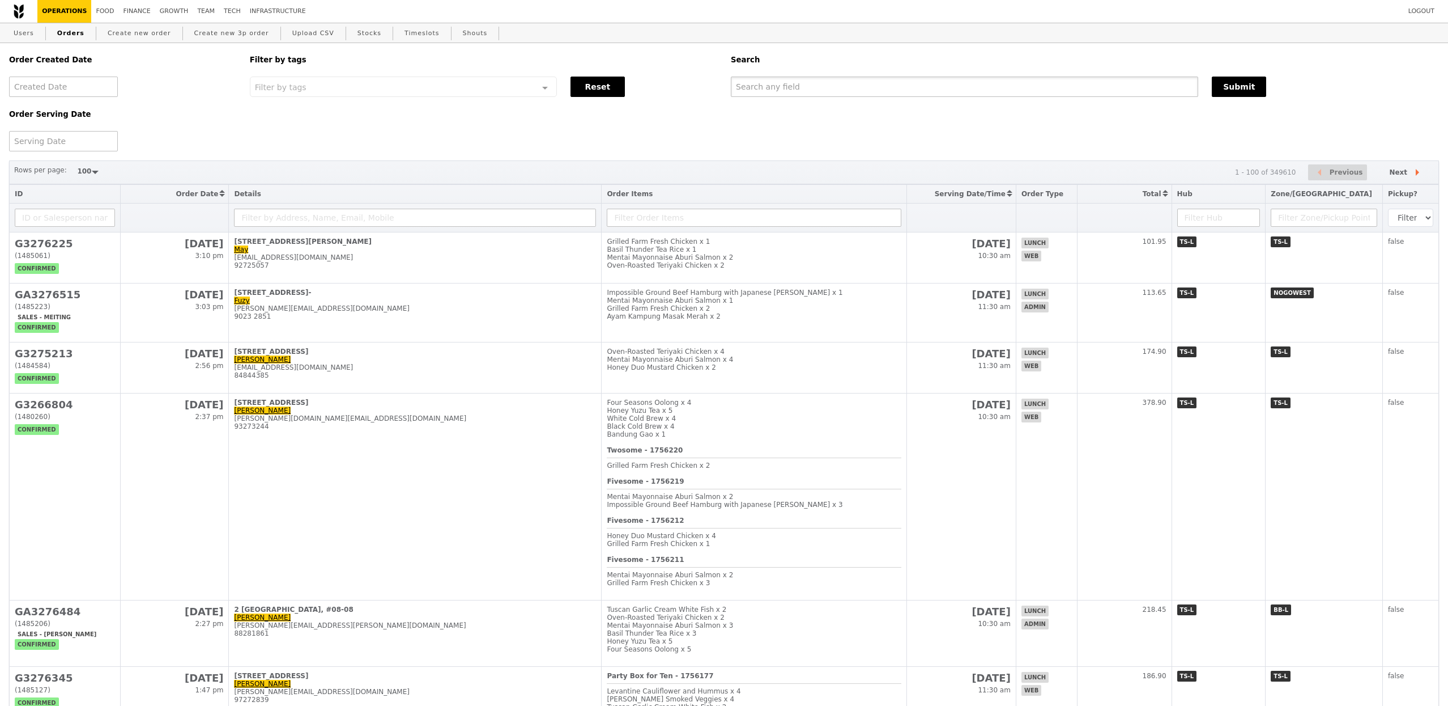
click at [953, 95] on input "text" at bounding box center [965, 87] width 468 height 20
paste input "+65 9423 5213"
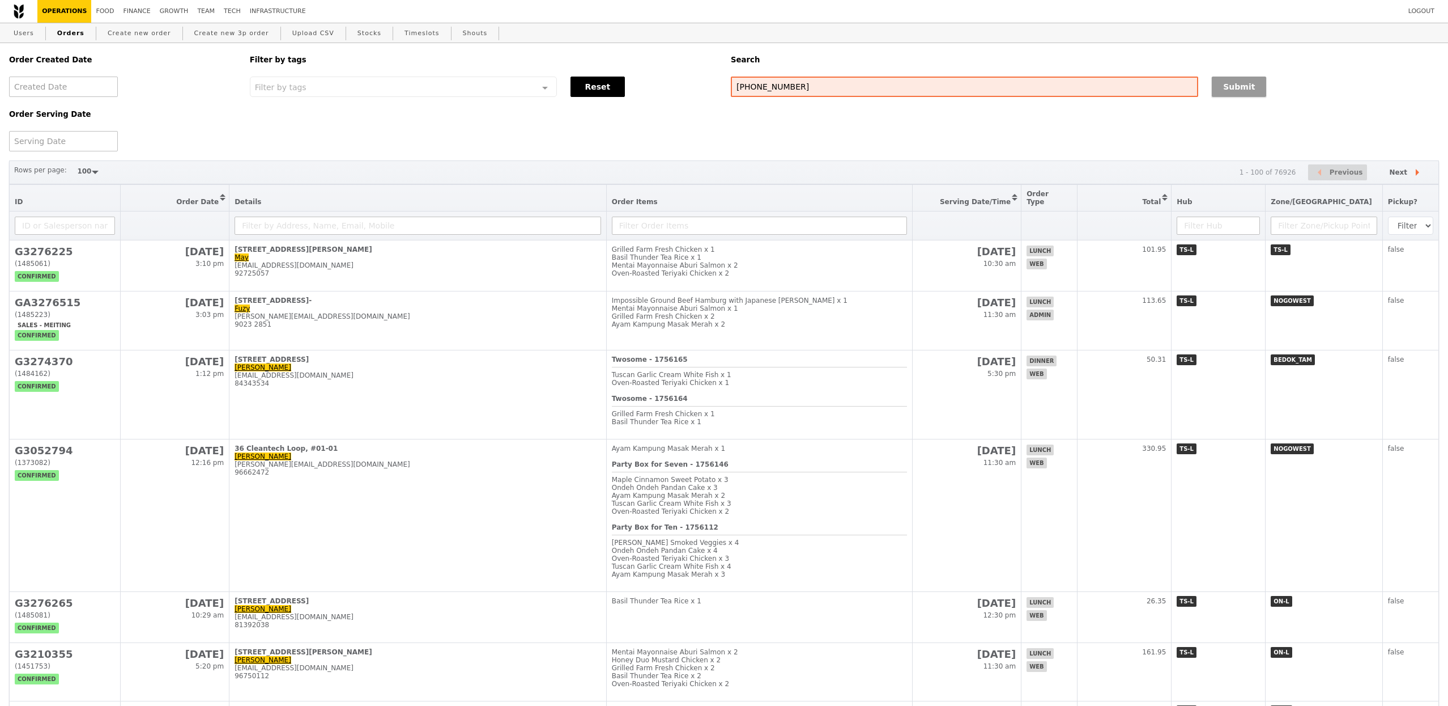
click at [1265, 81] on button "Submit" at bounding box center [1239, 87] width 54 height 20
click at [757, 89] on input "+65 9423 5213" at bounding box center [965, 87] width 468 height 20
type input "94235213"
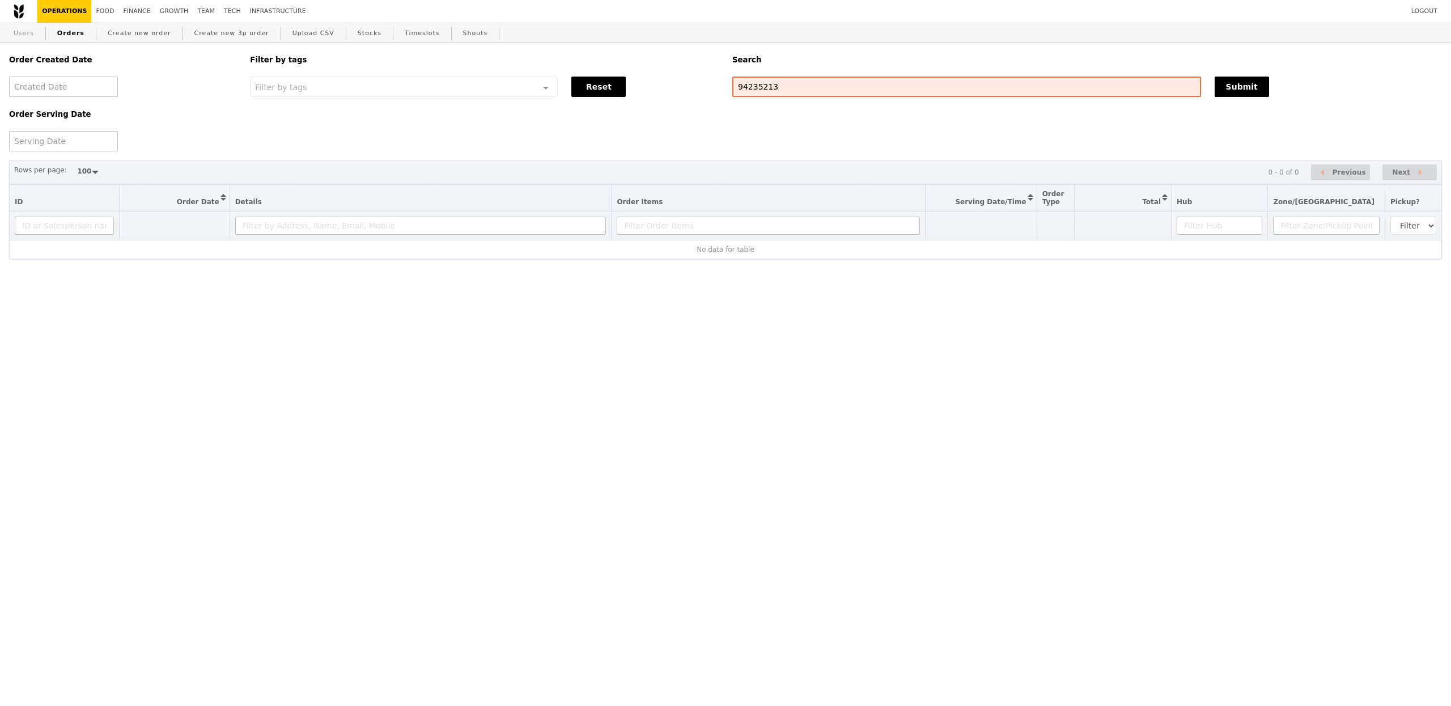
click at [27, 35] on link "Users" at bounding box center [23, 33] width 29 height 20
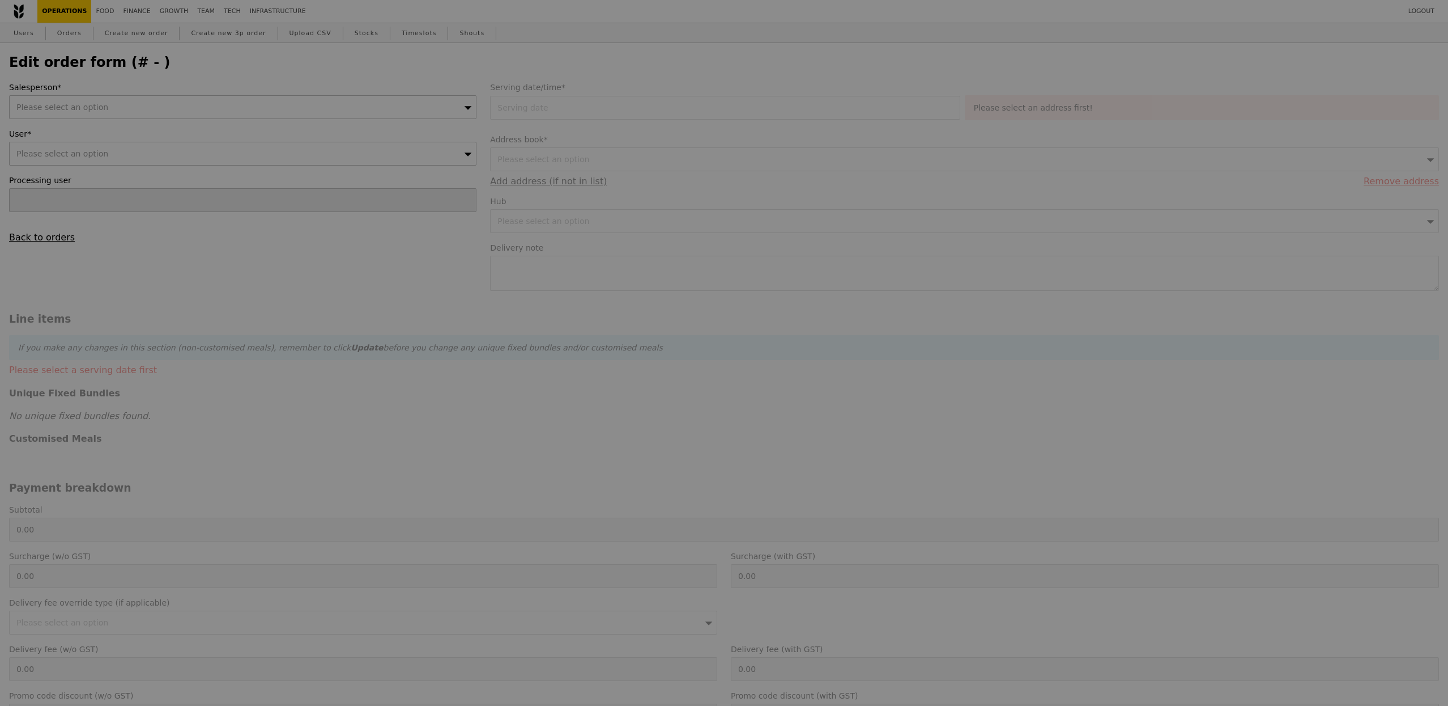
type input "[PERSON_NAME]"
type input "[DATE]"
type textarea "12.15pm delivery please Delivery address: [GEOGRAPHIC_DATA][STREET_ADDRESS] (73…"
type input "102.50"
type input "10.23"
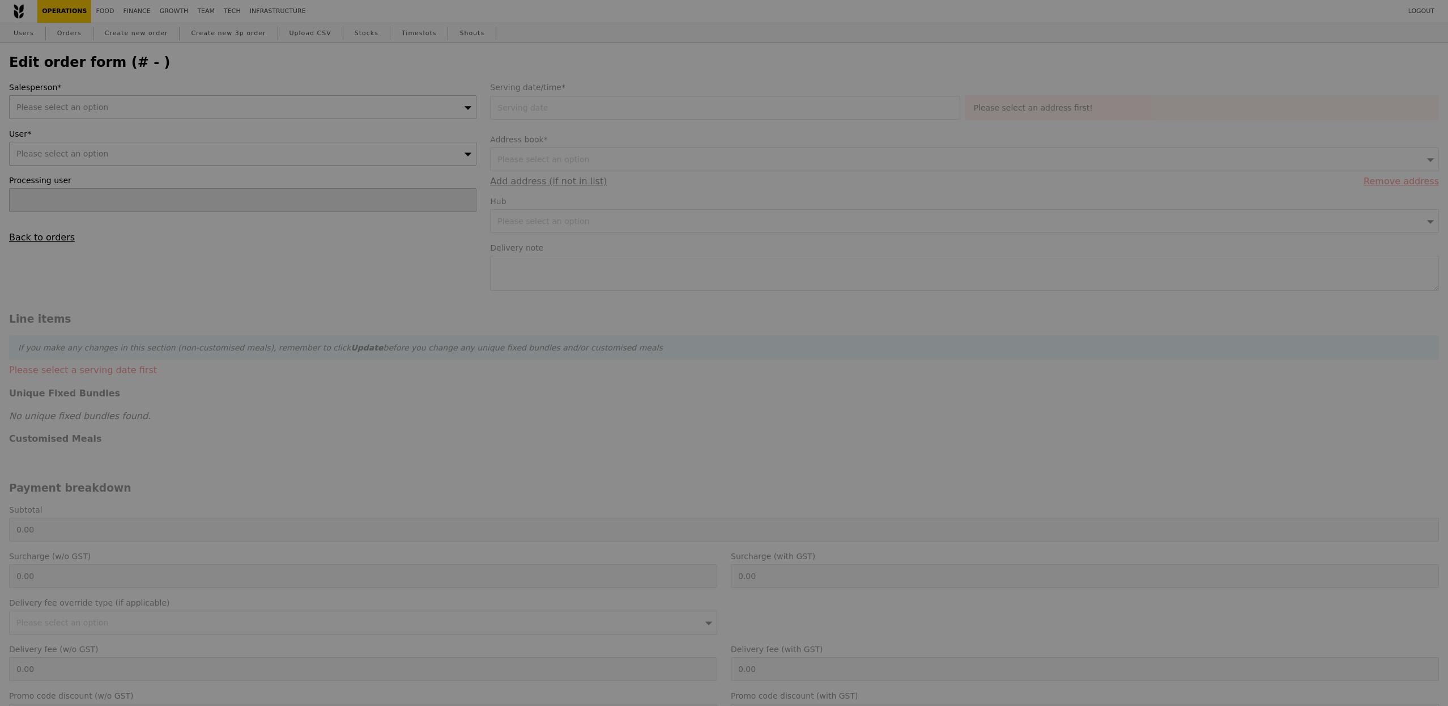
type input "11.15"
type input "113.65"
type input "Loading..."
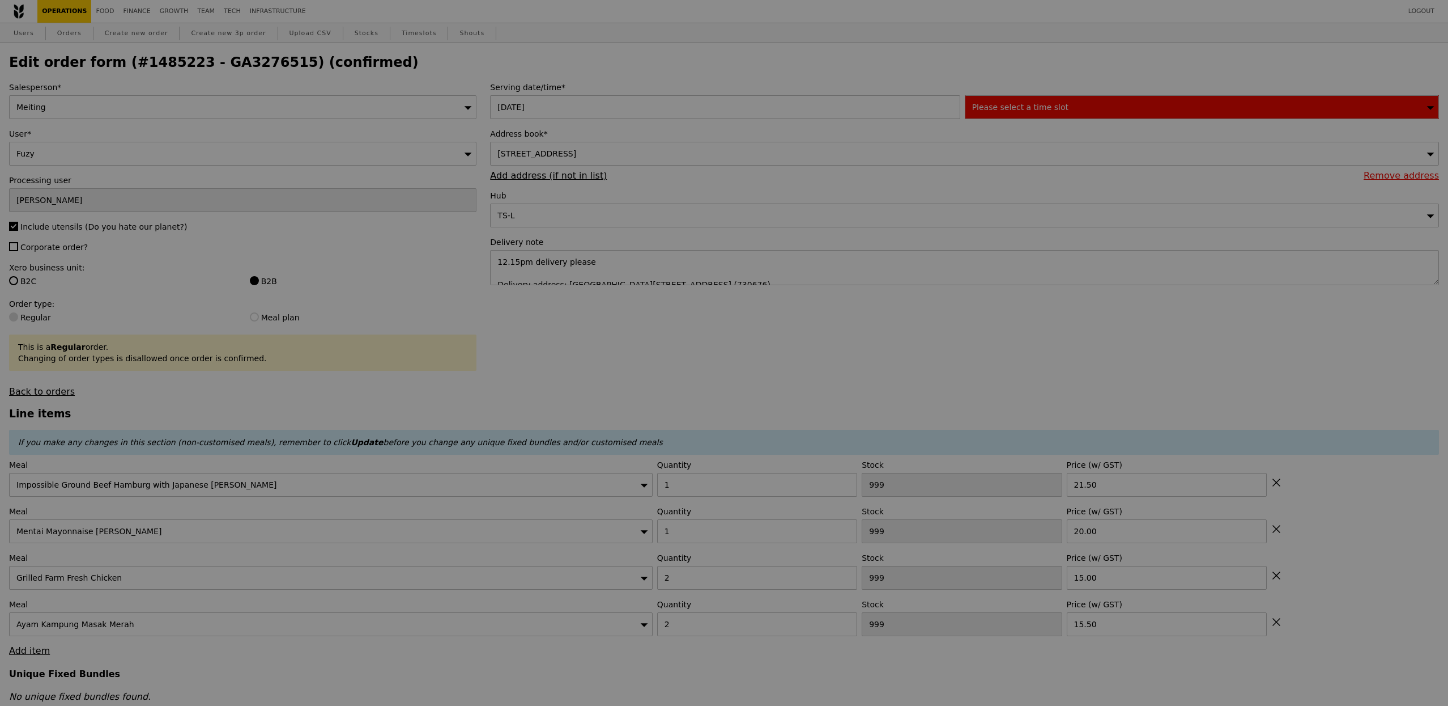
type input "499"
type input "493"
type input "483"
type input "497"
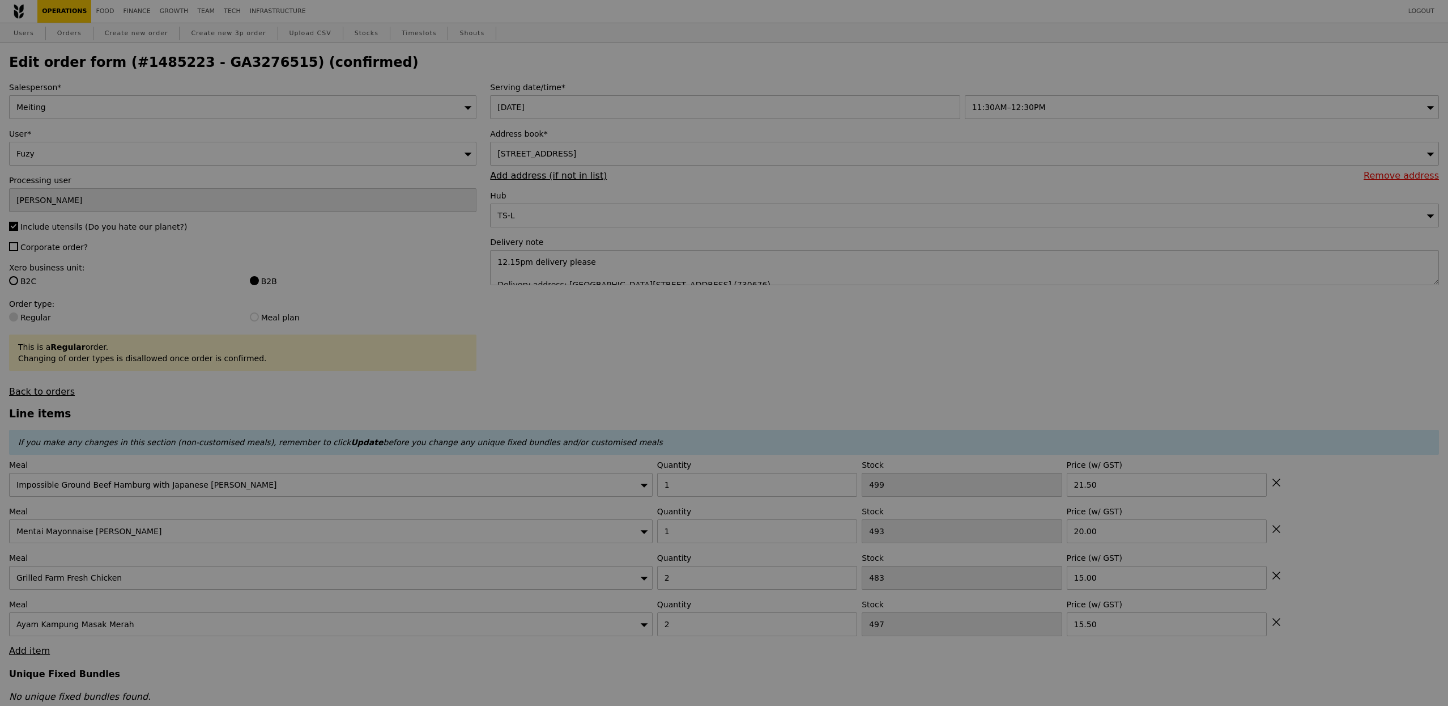
type input "Update"
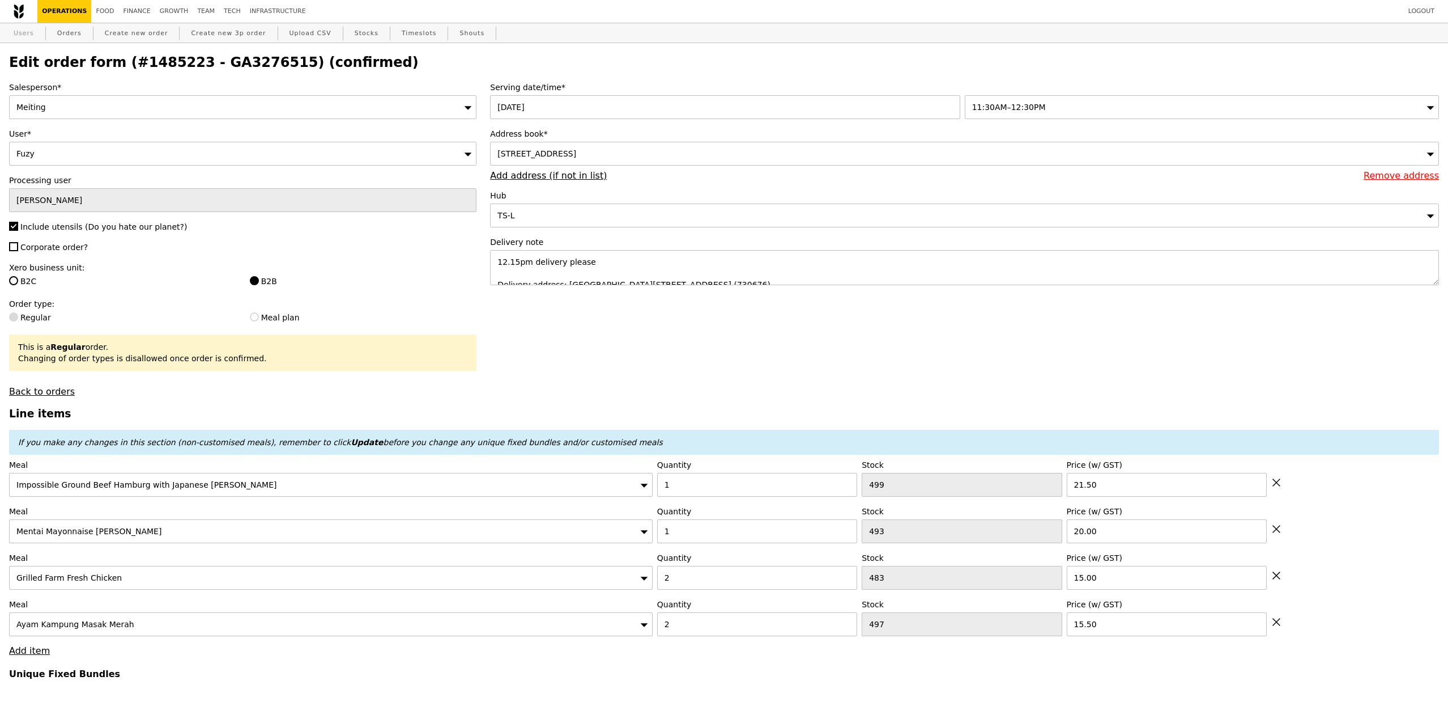
click at [28, 33] on link "Users" at bounding box center [23, 33] width 29 height 20
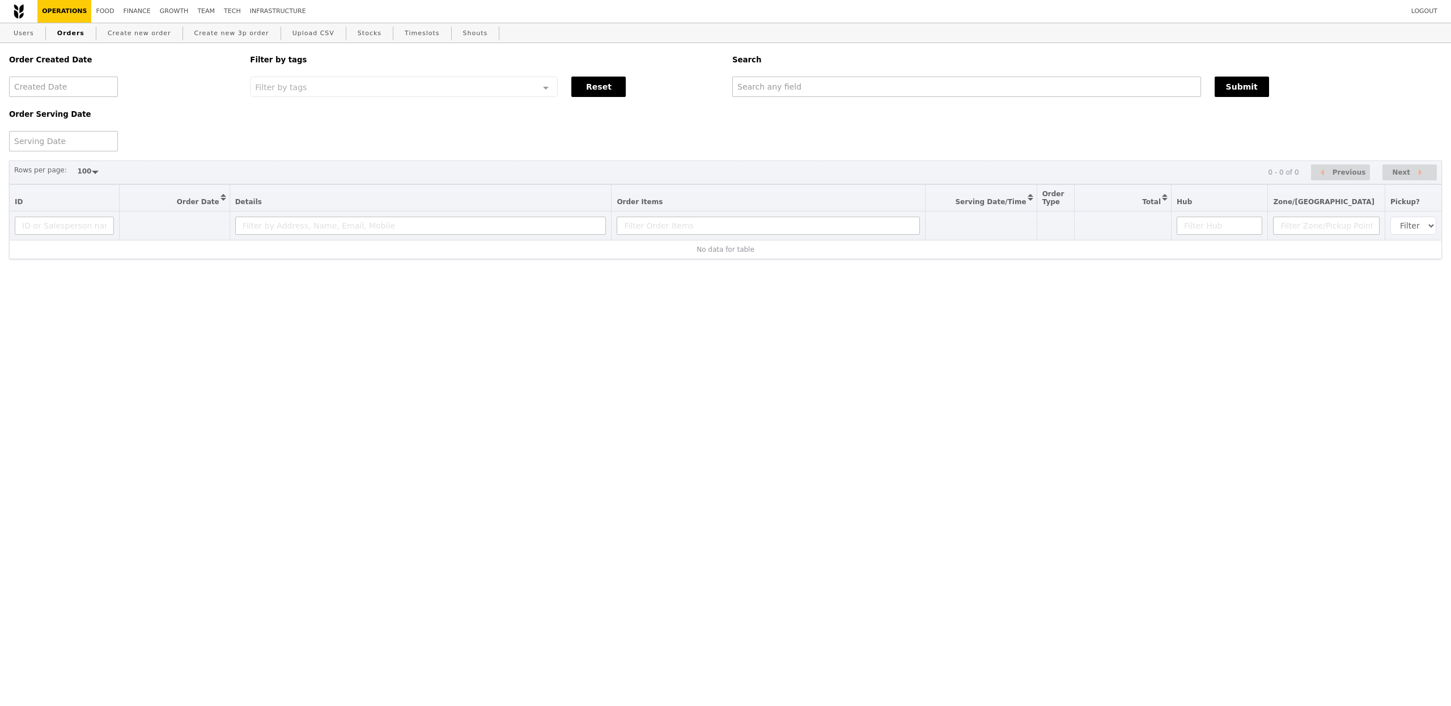
select select "100"
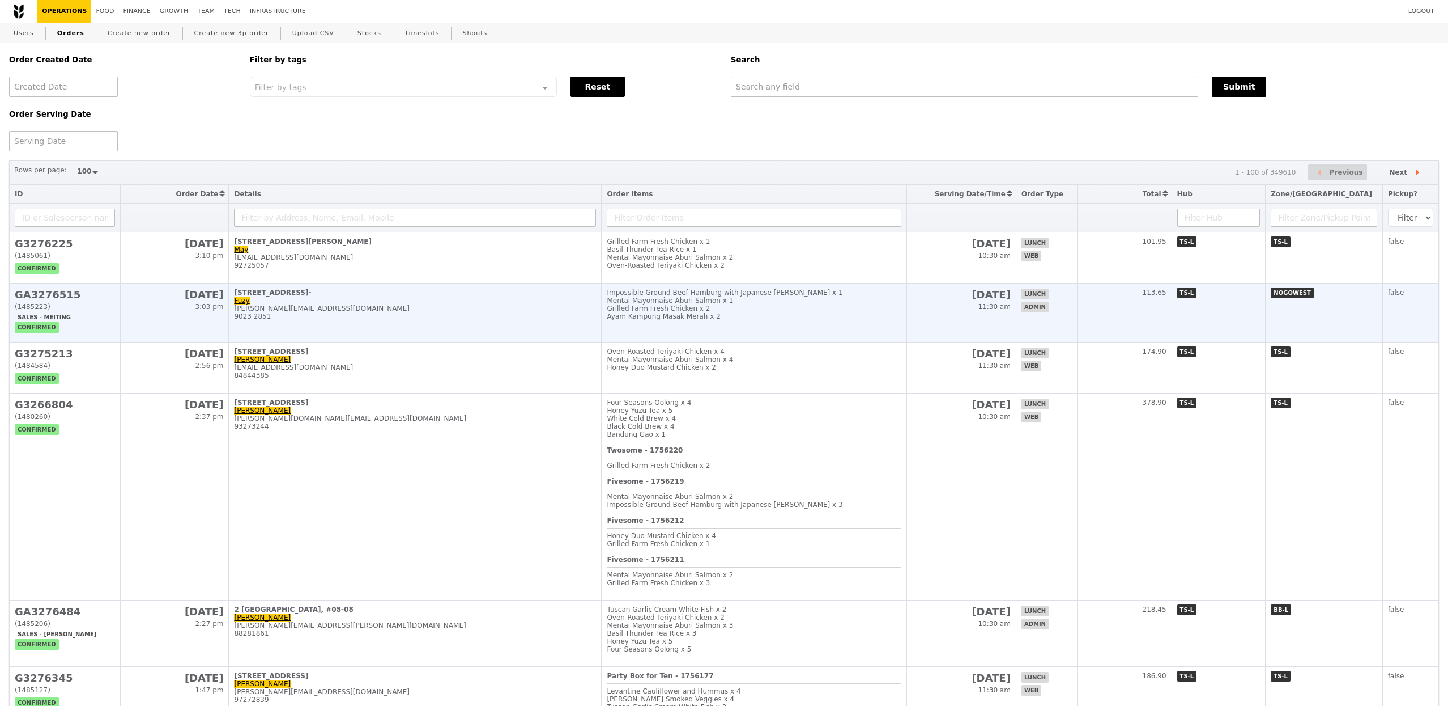
click at [447, 310] on div "[PERSON_NAME][EMAIL_ADDRESS][DOMAIN_NAME]" at bounding box center [415, 308] width 362 height 8
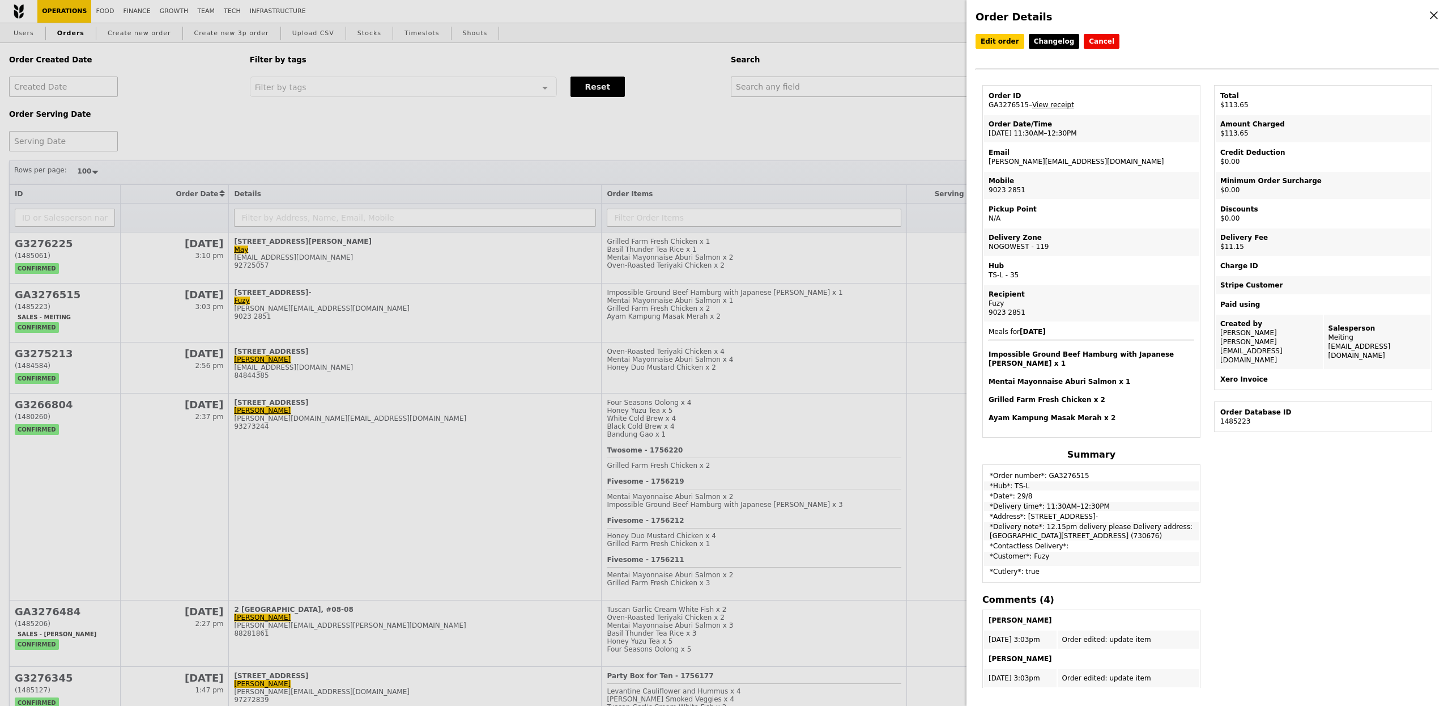
click at [412, 12] on div "Order Details Edit order Changelog Cancel Order ID GA3276515 – View receipt Ord…" at bounding box center [724, 353] width 1448 height 706
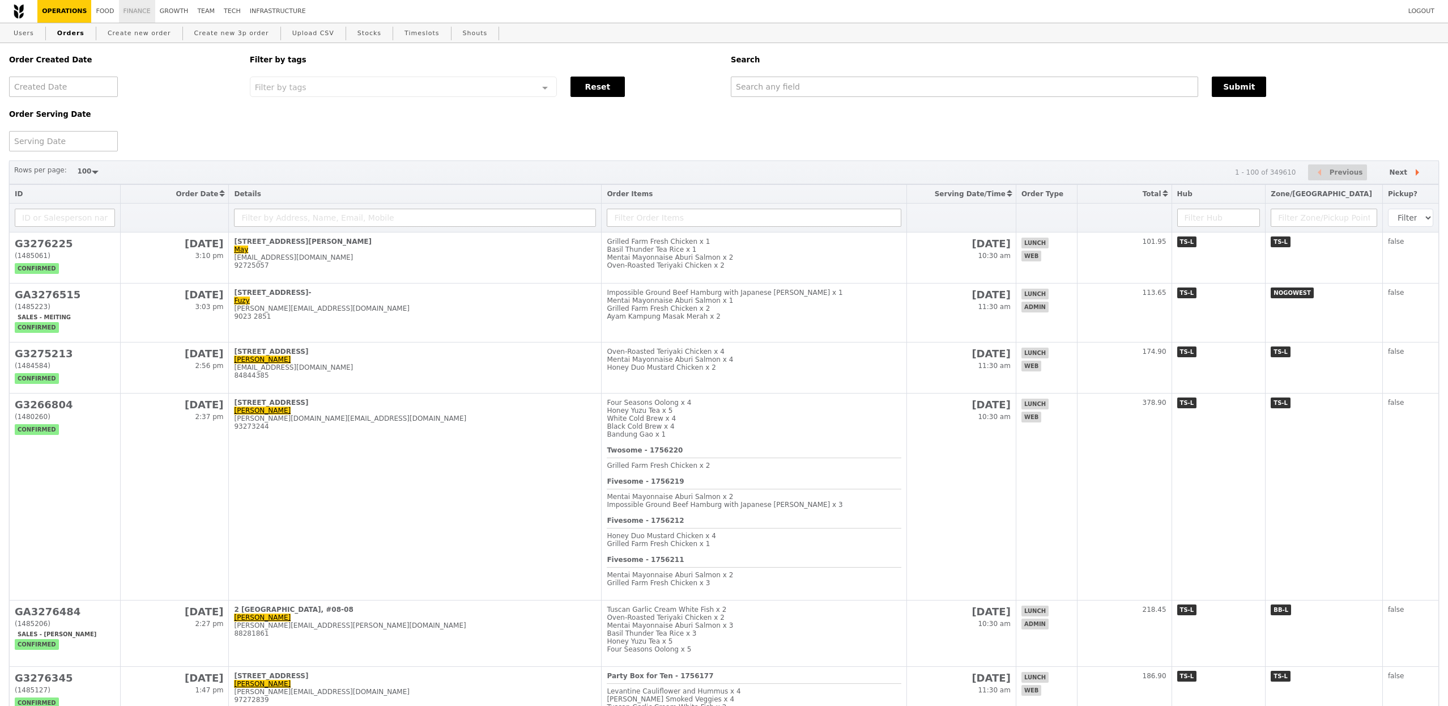
click at [134, 7] on link "Finance" at bounding box center [137, 11] width 36 height 23
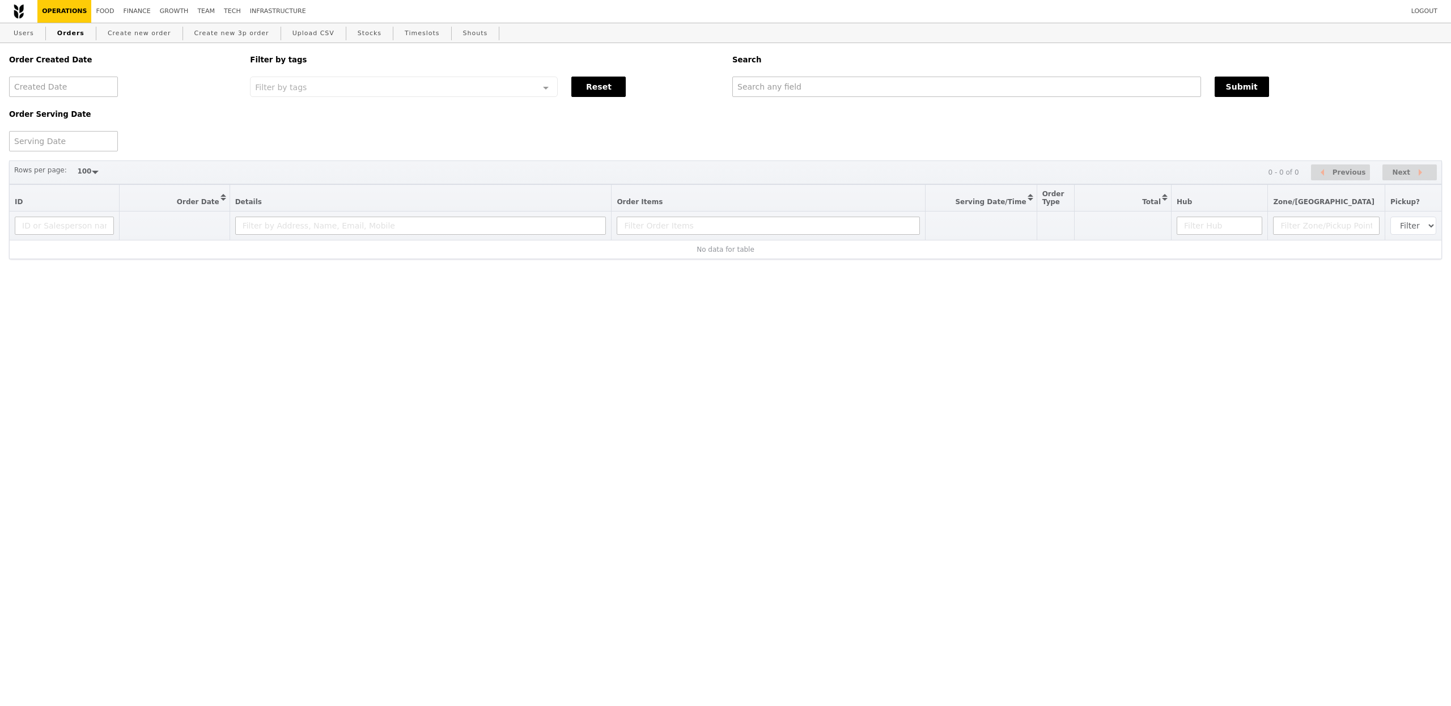
select select "100"
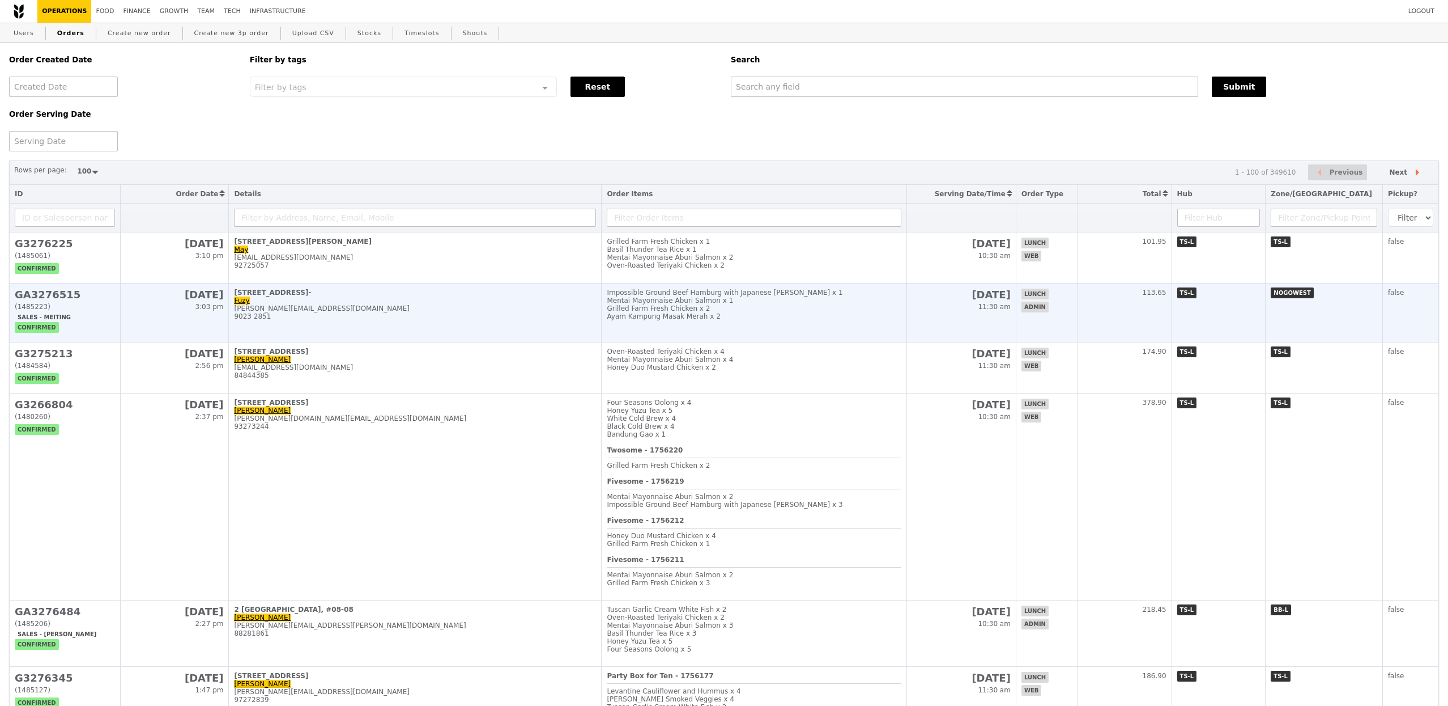
click at [373, 306] on td "[STREET_ADDRESS] [EMAIL_ADDRESS][DOMAIN_NAME] 9023 2851" at bounding box center [415, 312] width 373 height 59
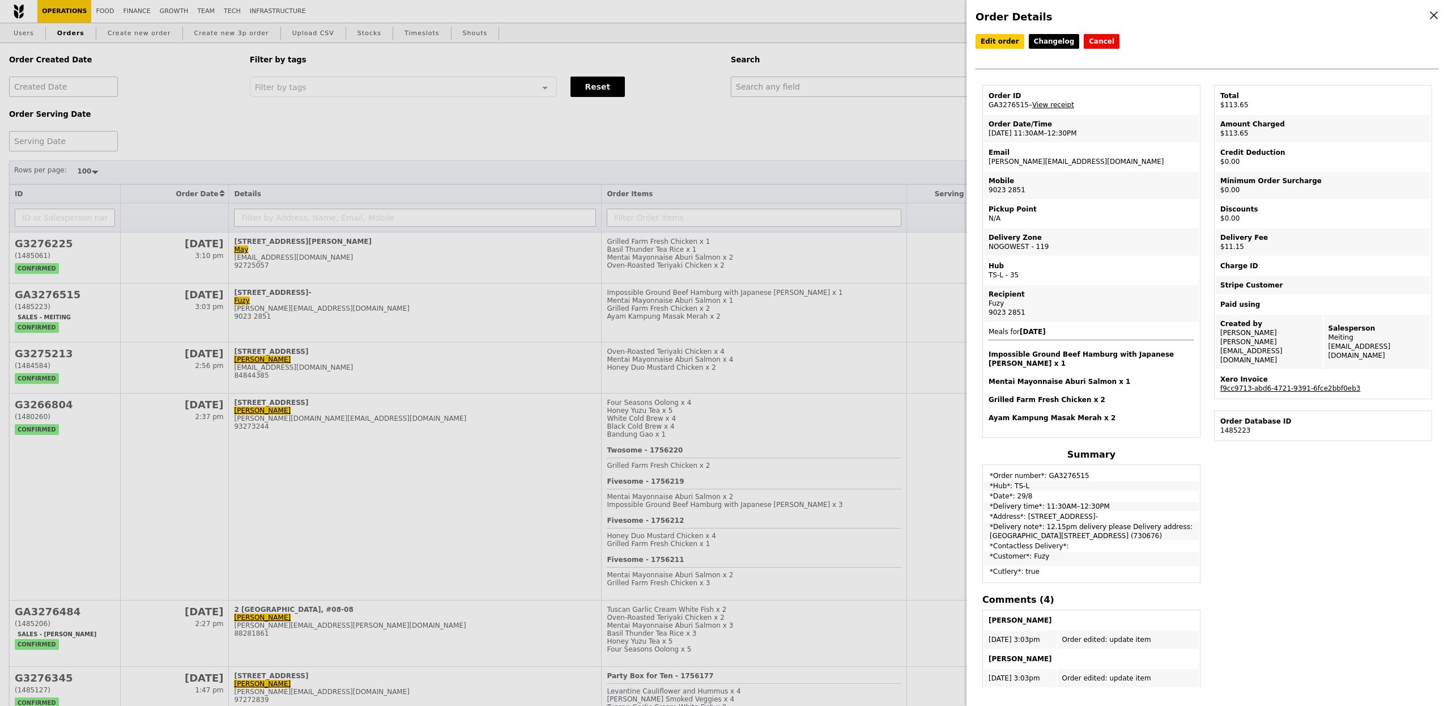
click at [1300, 375] on td "Xero Invoice f9cc9713-abd6-4721-9391-6fce2bbf0eb3" at bounding box center [1323, 383] width 215 height 27
click at [1297, 372] on td "Xero Invoice f9cc9713-abd6-4721-9391-6fce2bbf0eb3" at bounding box center [1323, 383] width 215 height 27
click at [1295, 384] on link "f9cc9713-abd6-4721-9391-6fce2bbf0eb3" at bounding box center [1291, 388] width 140 height 8
